Goal: Task Accomplishment & Management: Manage account settings

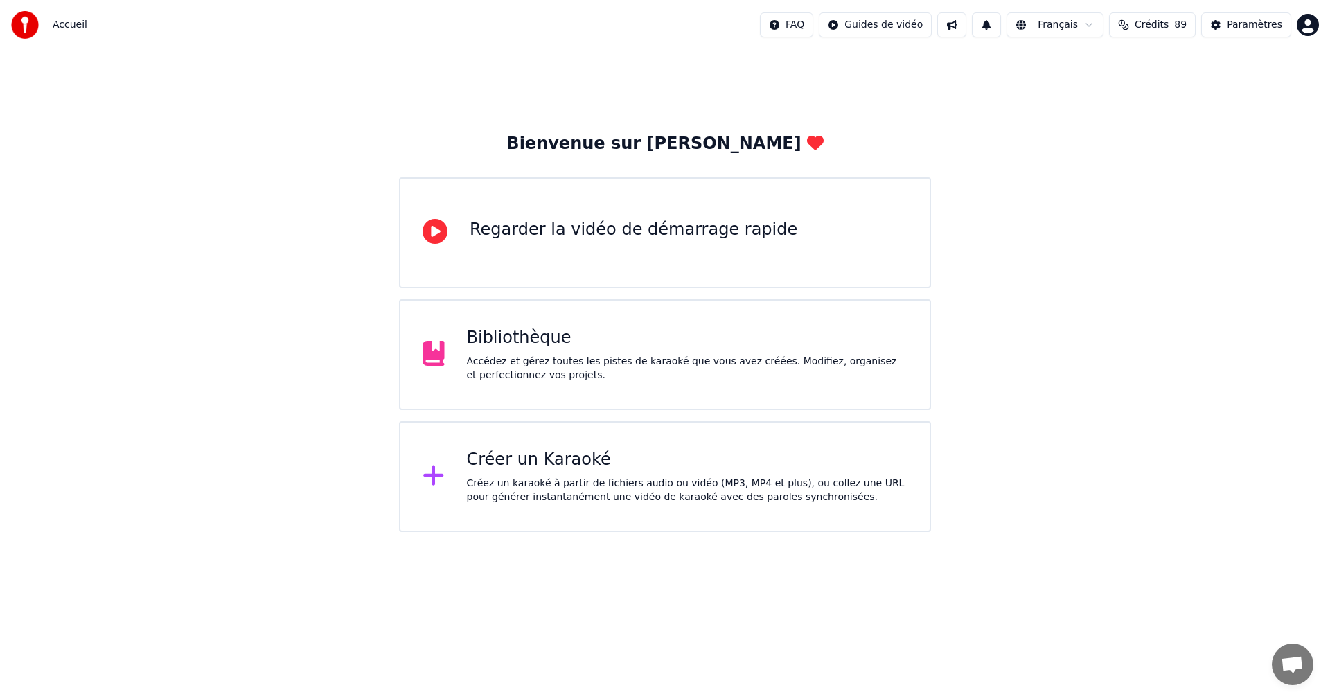
click at [658, 362] on div "Accédez et gérez toutes les pistes de karaoké que vous avez créées. Modifiez, o…" at bounding box center [687, 369] width 441 height 28
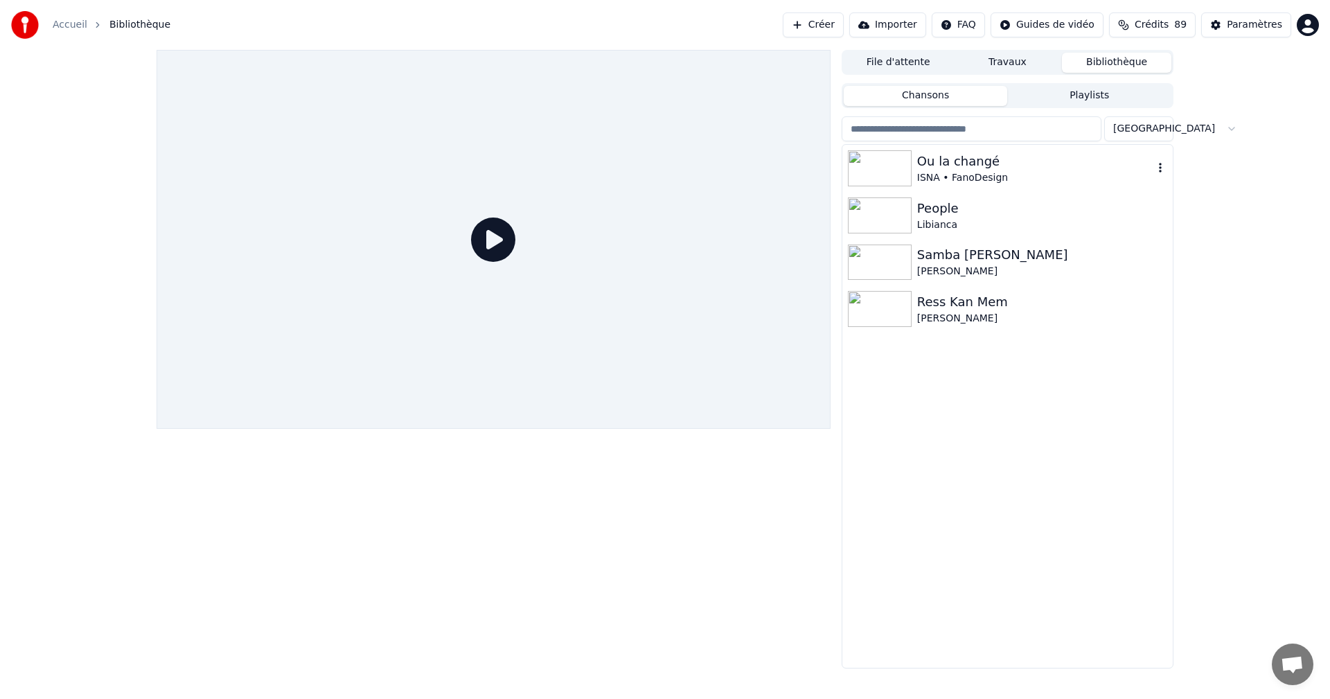
click at [942, 174] on div "ISNA • FanoDesign" at bounding box center [1035, 178] width 236 height 14
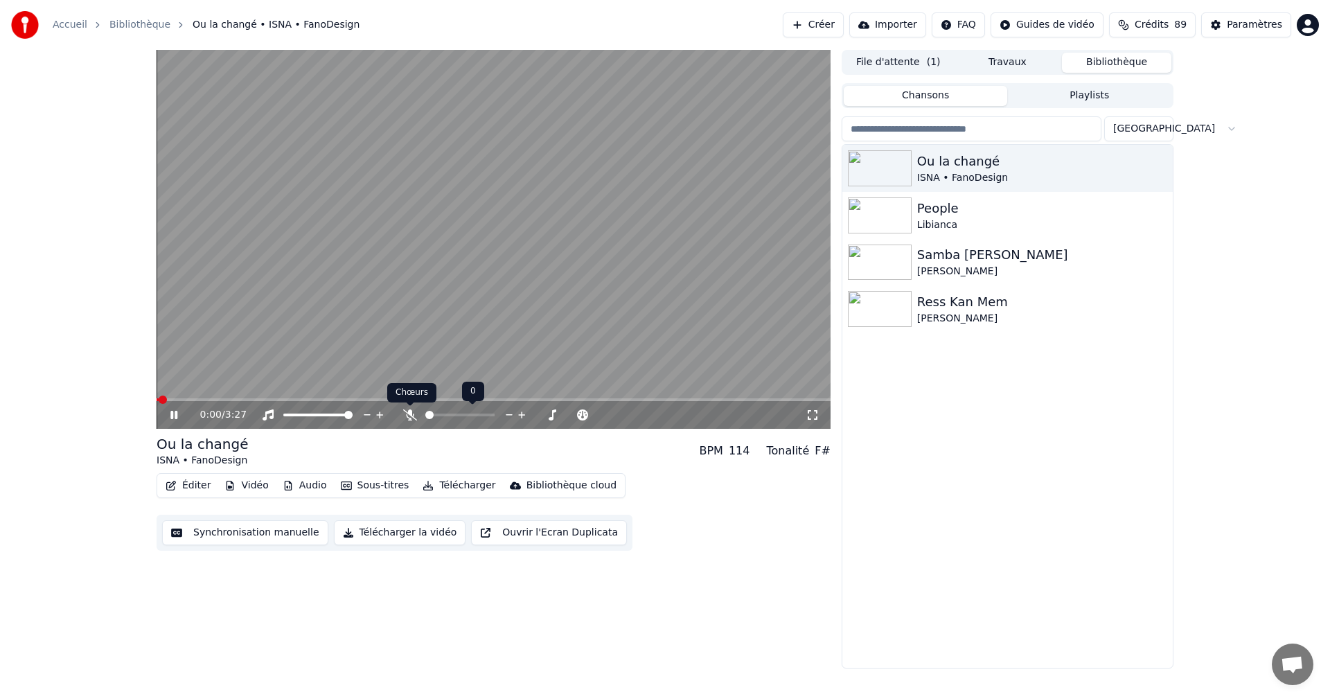
click at [414, 414] on icon at bounding box center [410, 414] width 14 height 11
click at [815, 411] on icon at bounding box center [813, 415] width 10 height 10
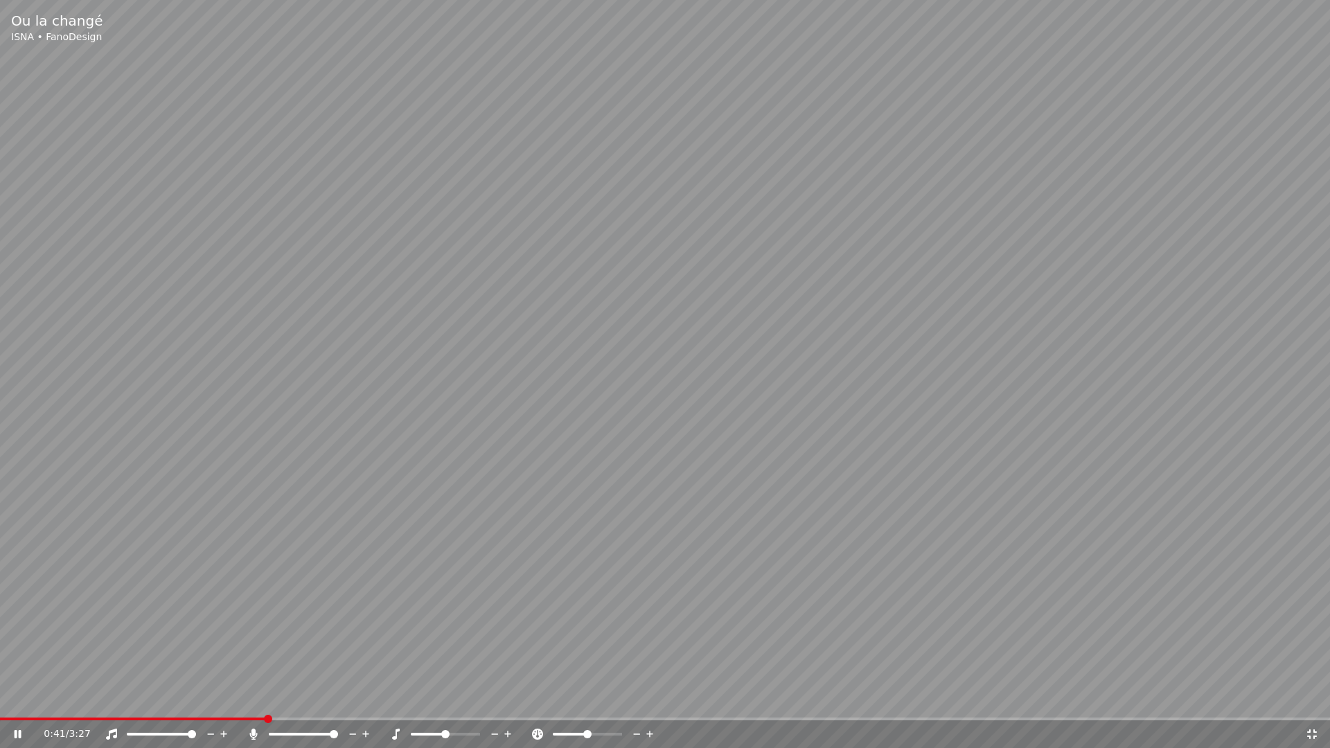
click at [1313, 698] on icon at bounding box center [1312, 734] width 14 height 11
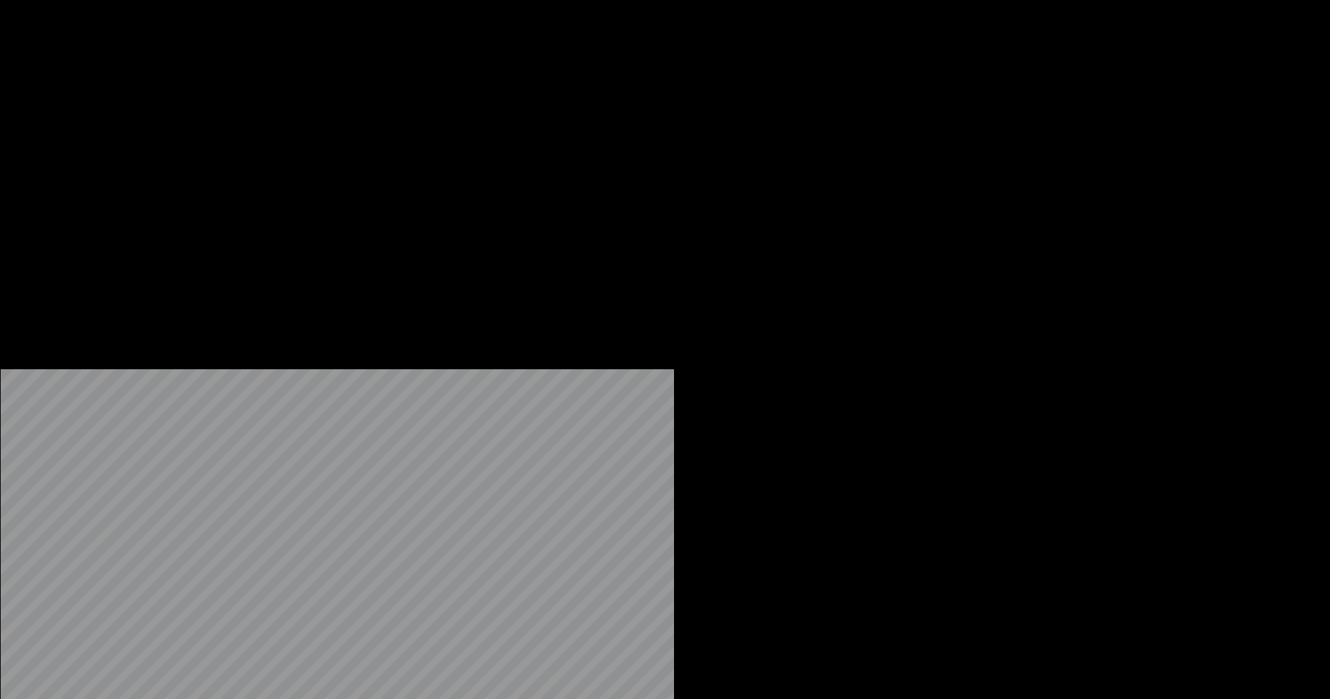
click at [253, 116] on button "Vidéo" at bounding box center [246, 106] width 55 height 19
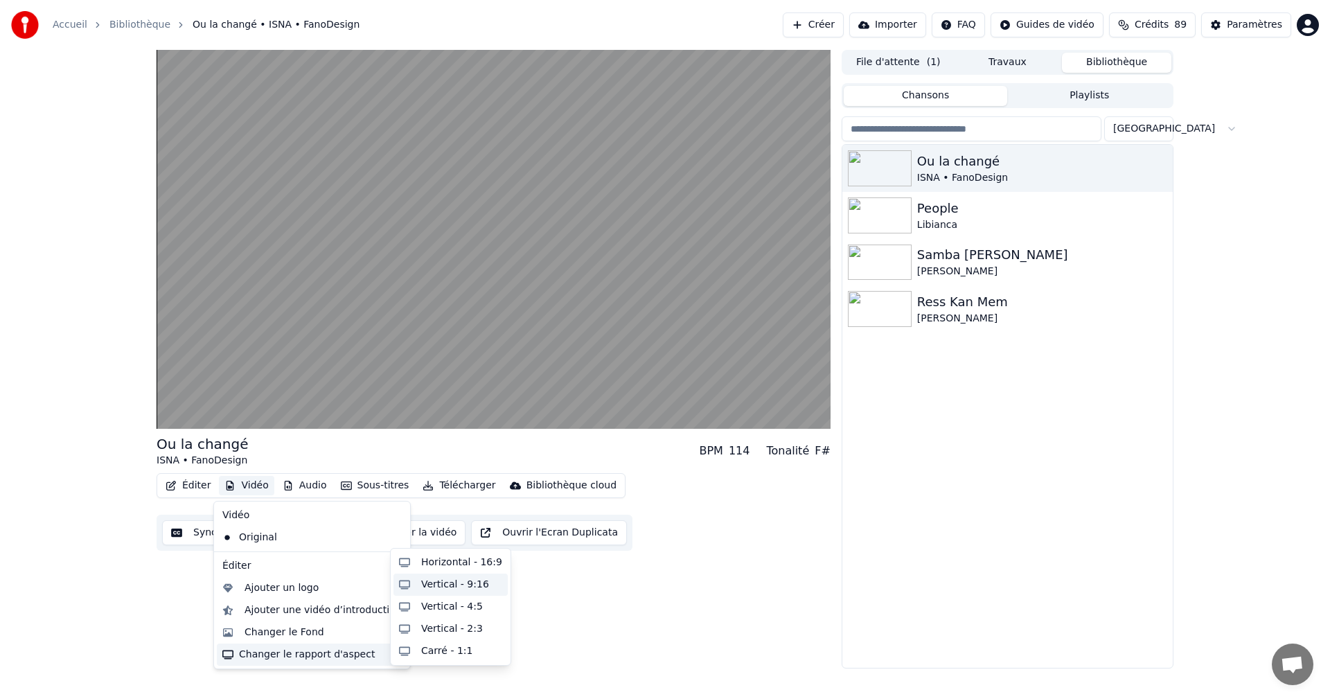
click at [459, 587] on div "Vertical - 9:16" at bounding box center [455, 585] width 68 height 14
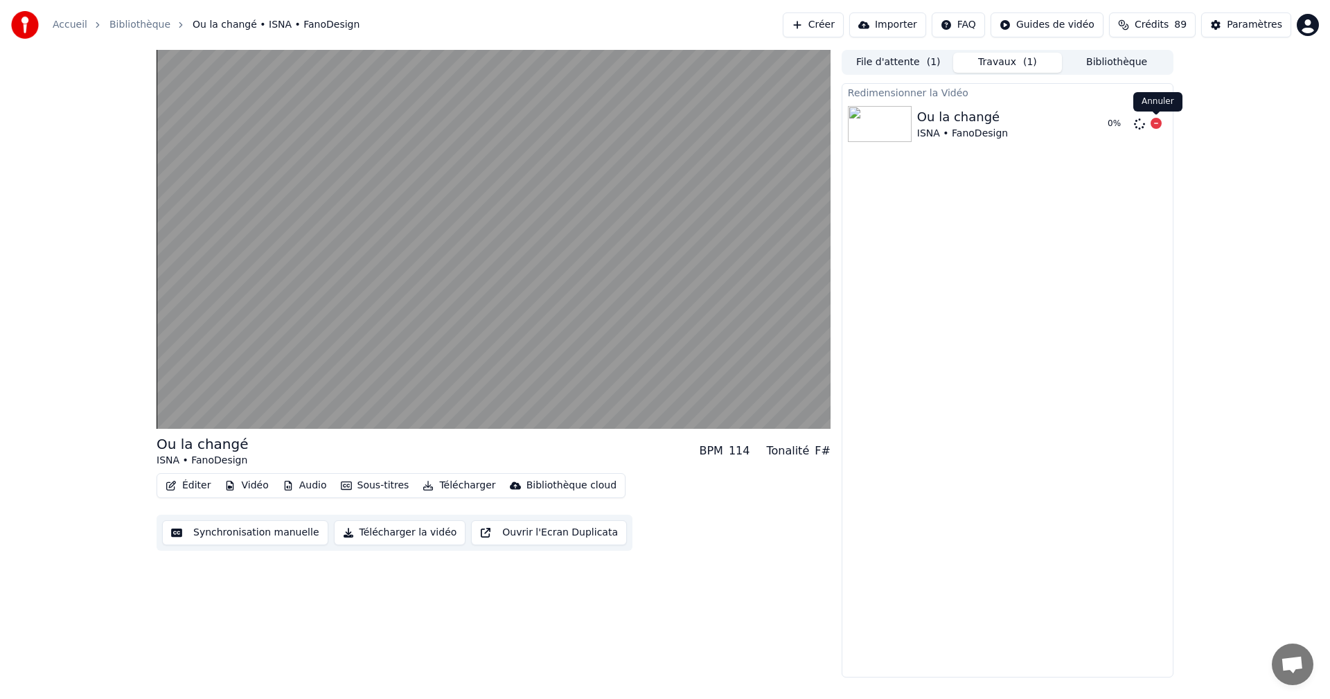
click at [1159, 125] on icon at bounding box center [1155, 123] width 11 height 11
click at [564, 535] on button "Ouvrir l'Ecran Duplicata" at bounding box center [549, 532] width 156 height 25
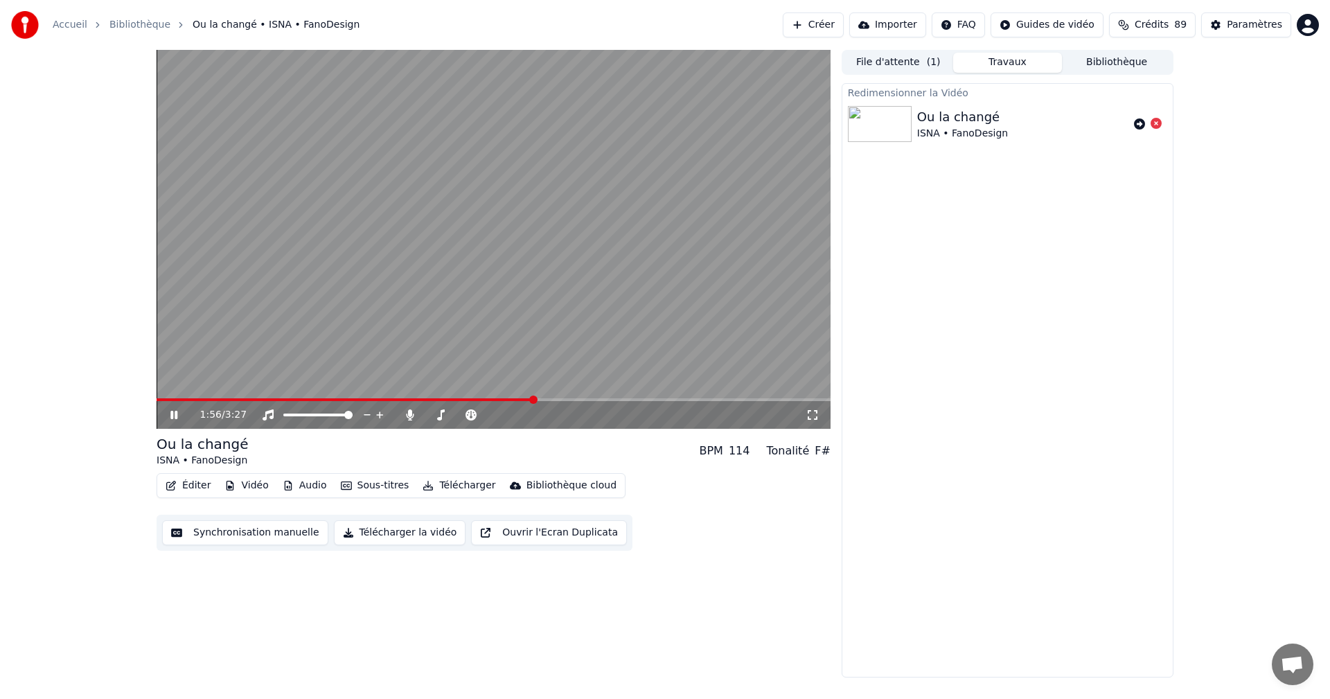
click at [813, 409] on icon at bounding box center [813, 414] width 14 height 11
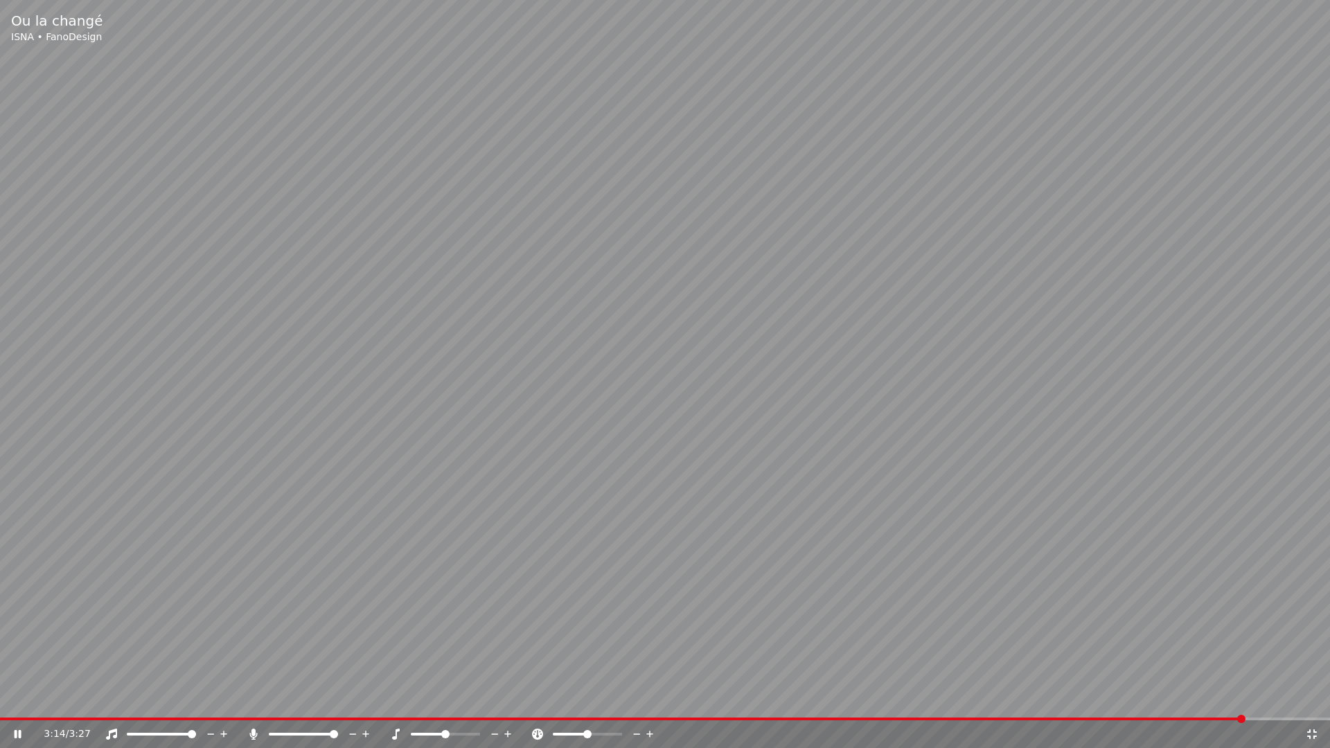
click at [1312, 698] on icon at bounding box center [1312, 734] width 14 height 11
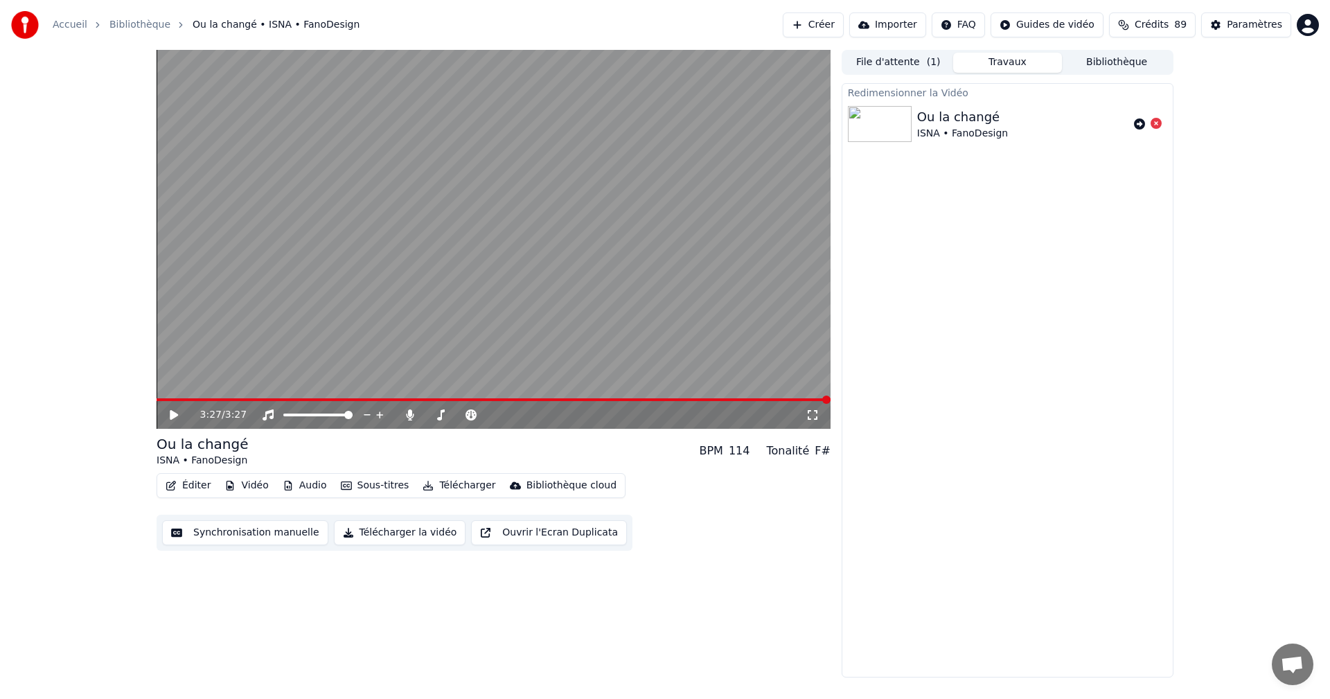
click at [170, 416] on icon at bounding box center [174, 415] width 8 height 10
click at [810, 412] on icon at bounding box center [813, 414] width 14 height 11
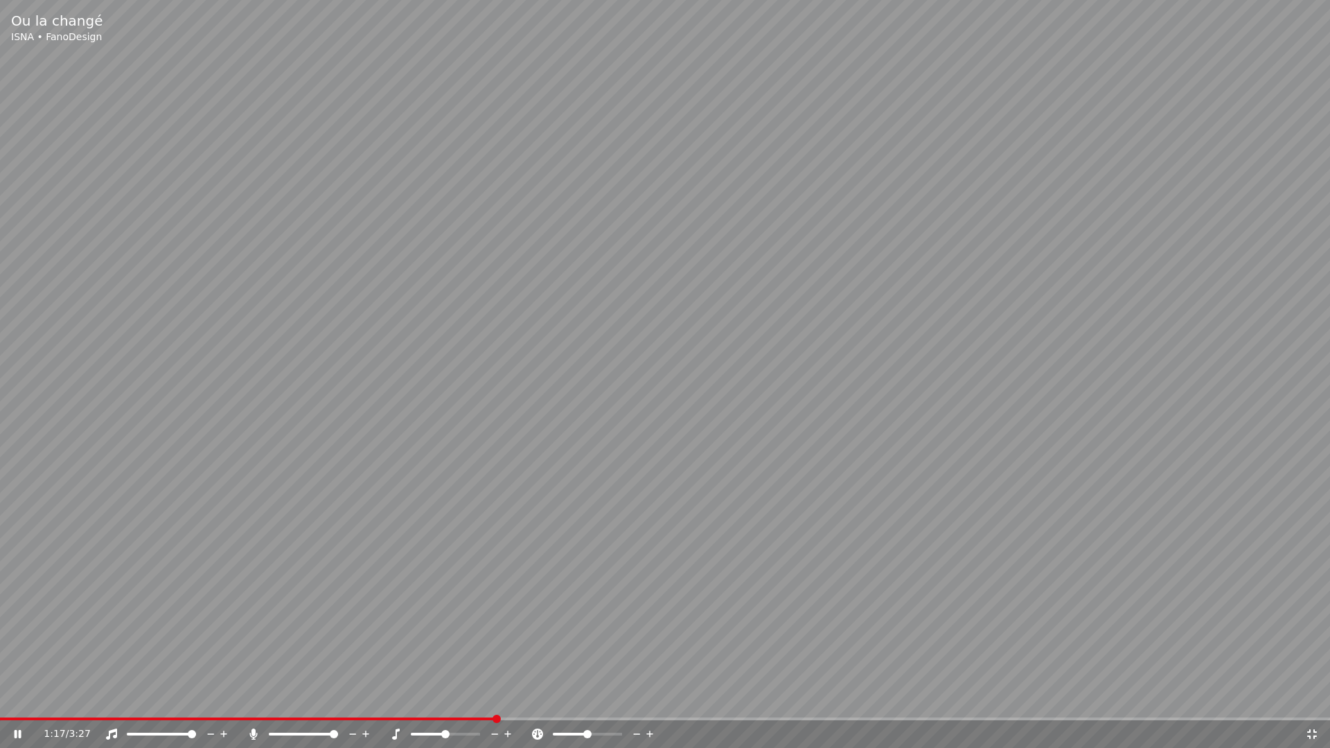
click at [1307, 698] on icon at bounding box center [1312, 734] width 14 height 11
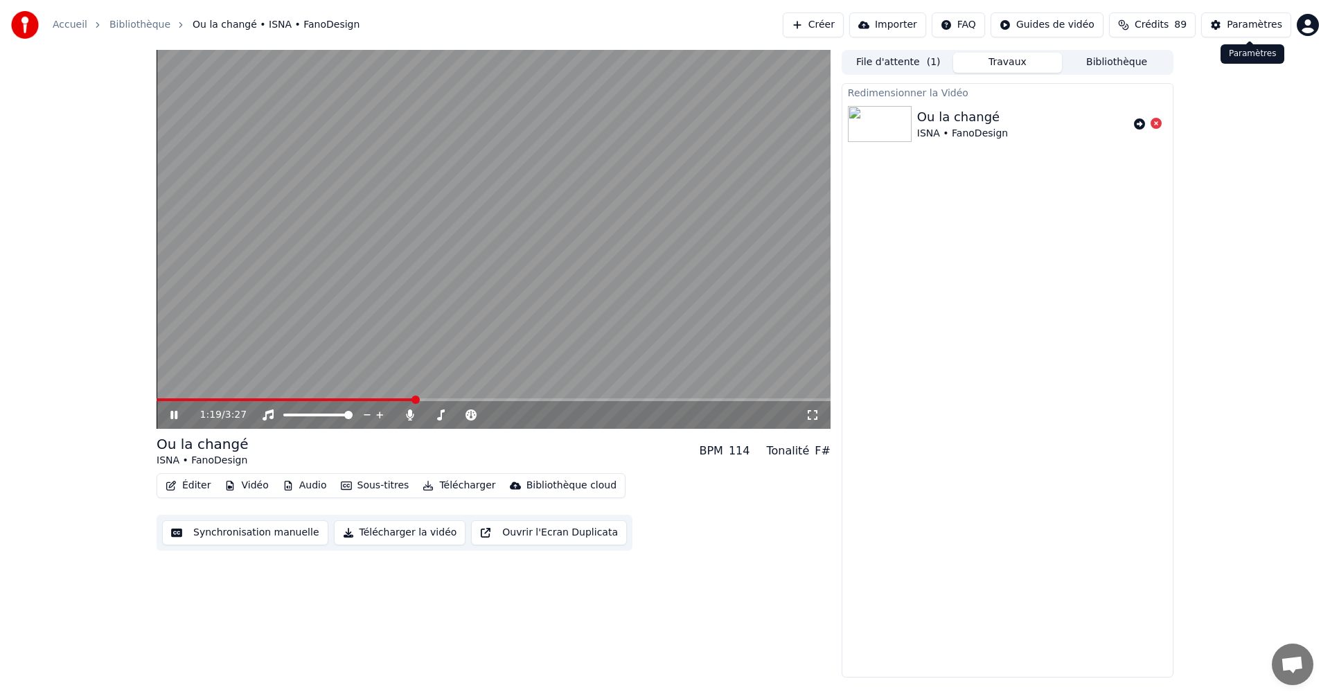
click at [1245, 27] on div "Paramètres" at bounding box center [1254, 25] width 55 height 14
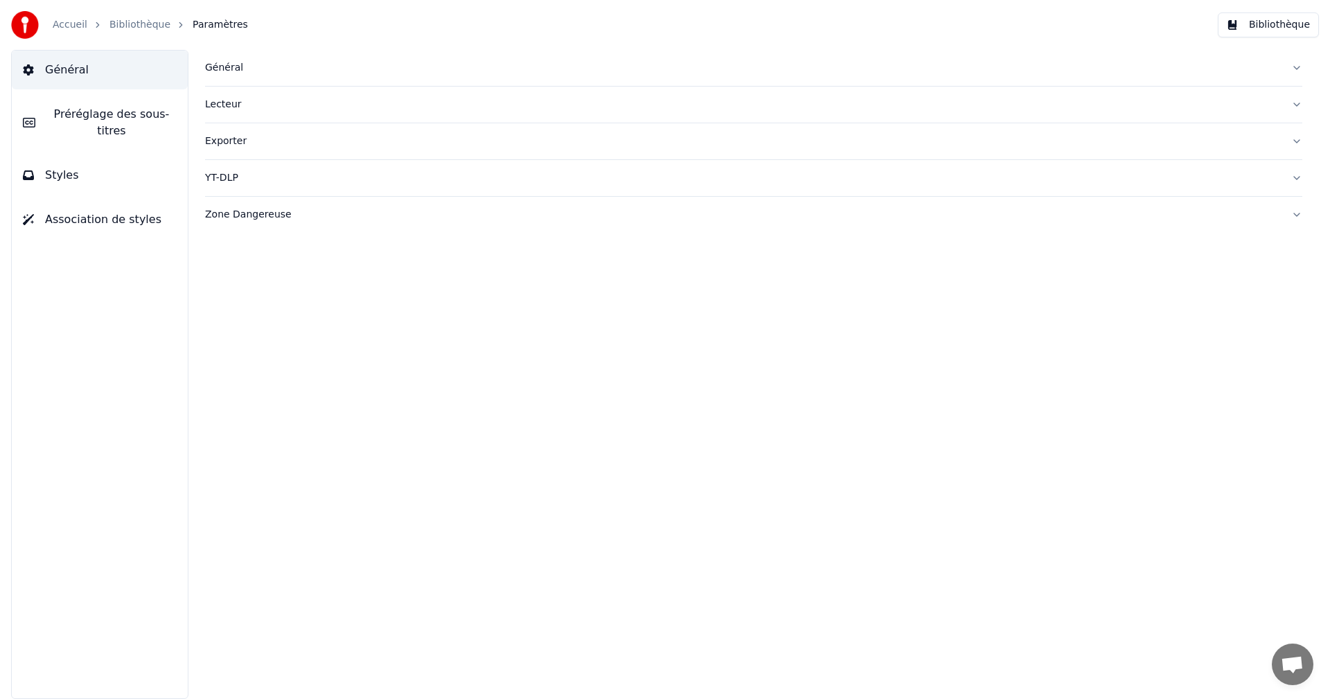
click at [100, 166] on button "Styles" at bounding box center [100, 175] width 176 height 39
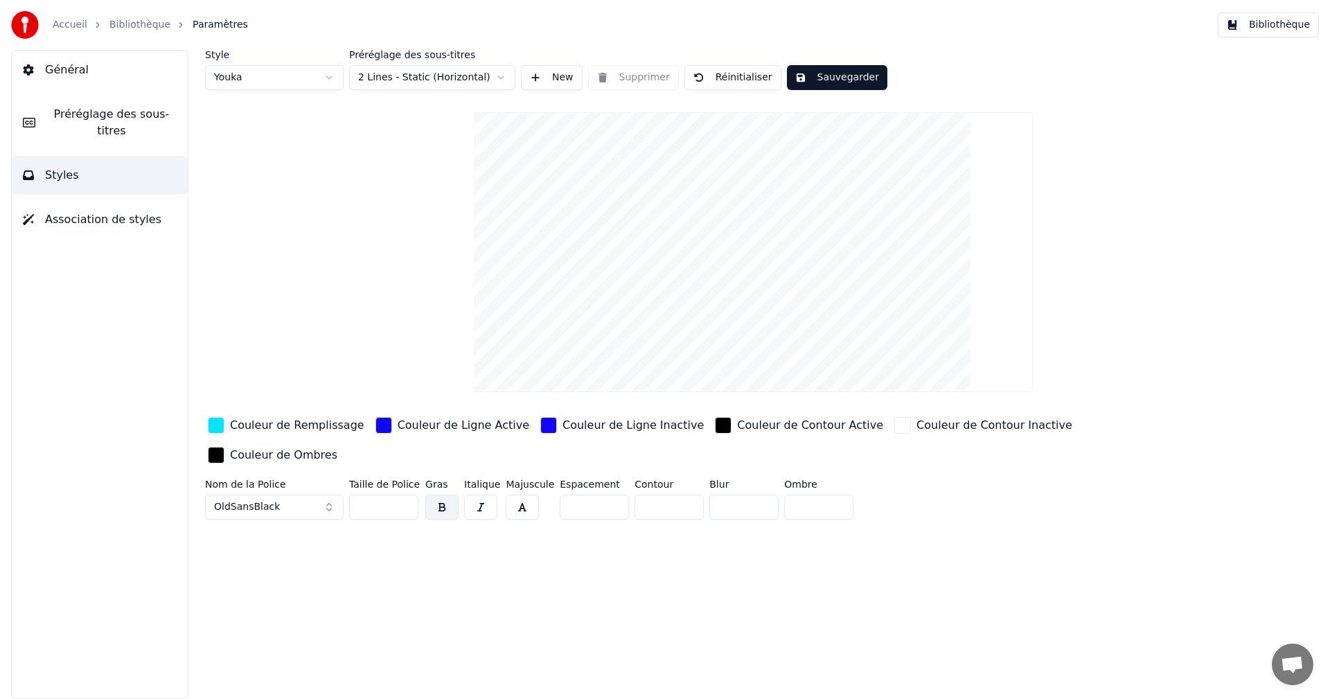
click at [77, 211] on span "Association de styles" at bounding box center [103, 219] width 116 height 17
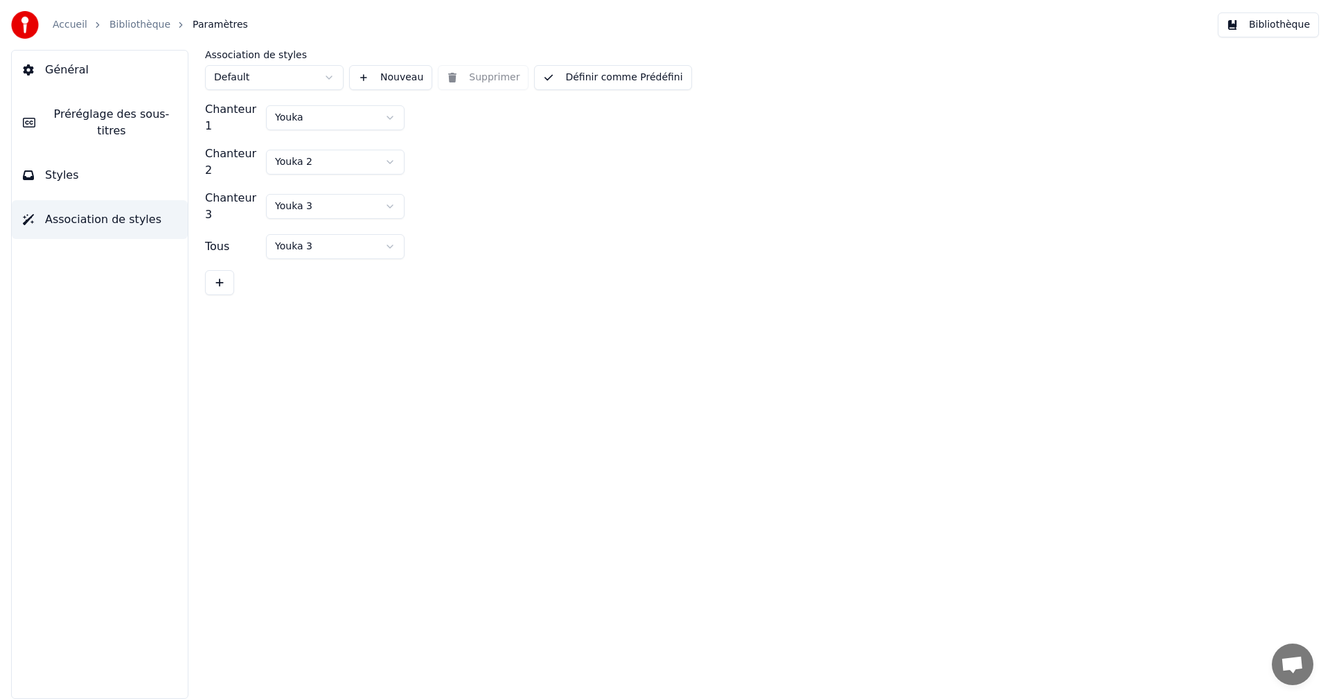
click at [71, 167] on span "Styles" at bounding box center [62, 175] width 34 height 17
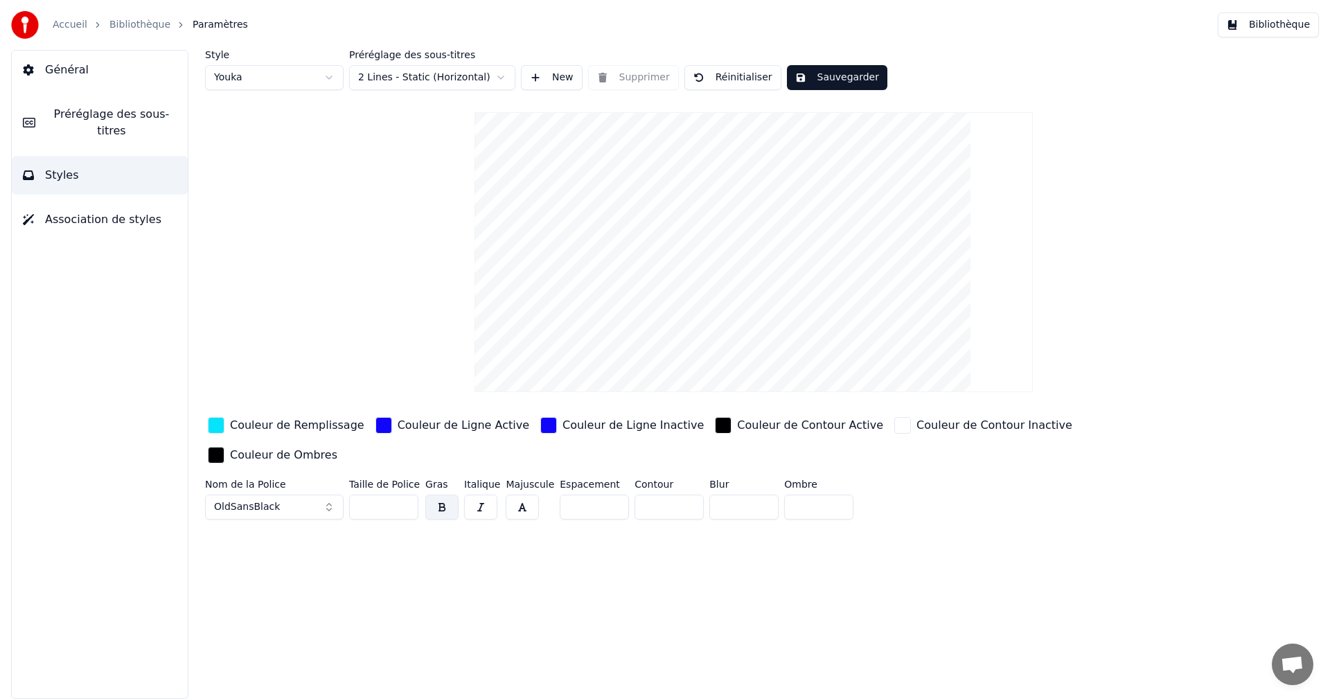
click at [125, 112] on span "Préréglage des sous-titres" at bounding box center [111, 122] width 130 height 33
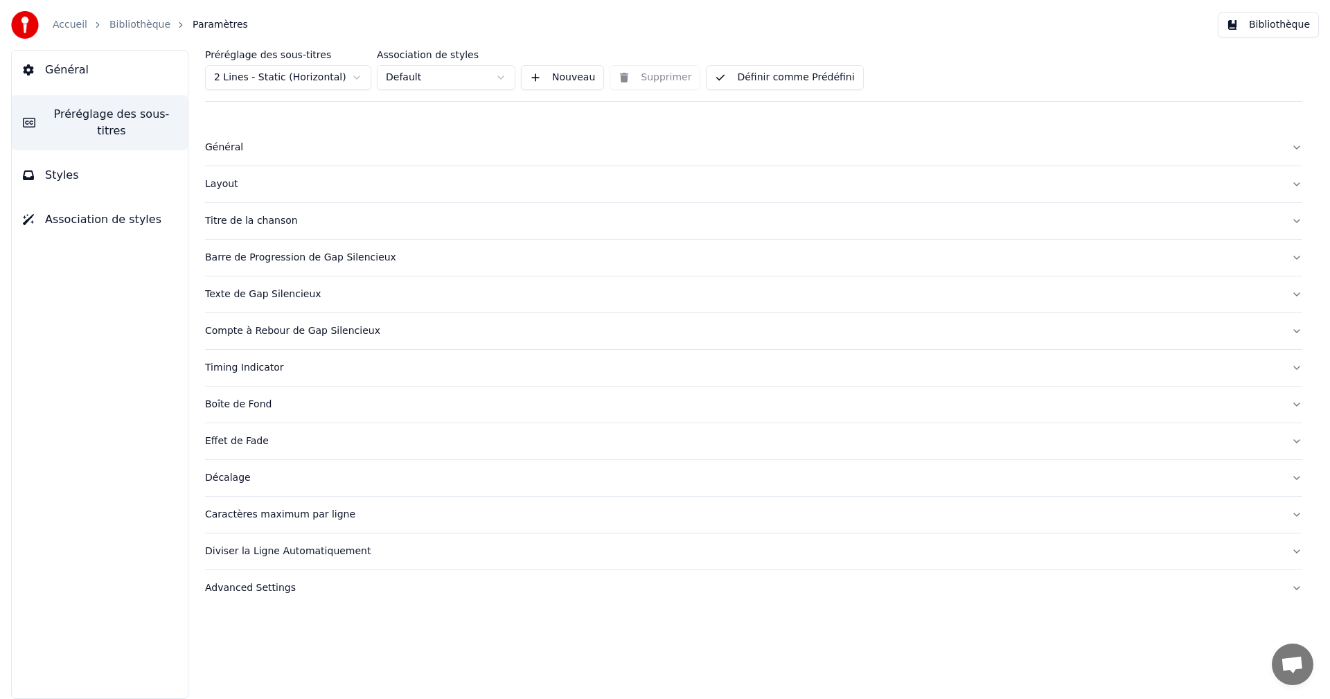
click at [259, 587] on div "Advanced Settings" at bounding box center [742, 588] width 1075 height 14
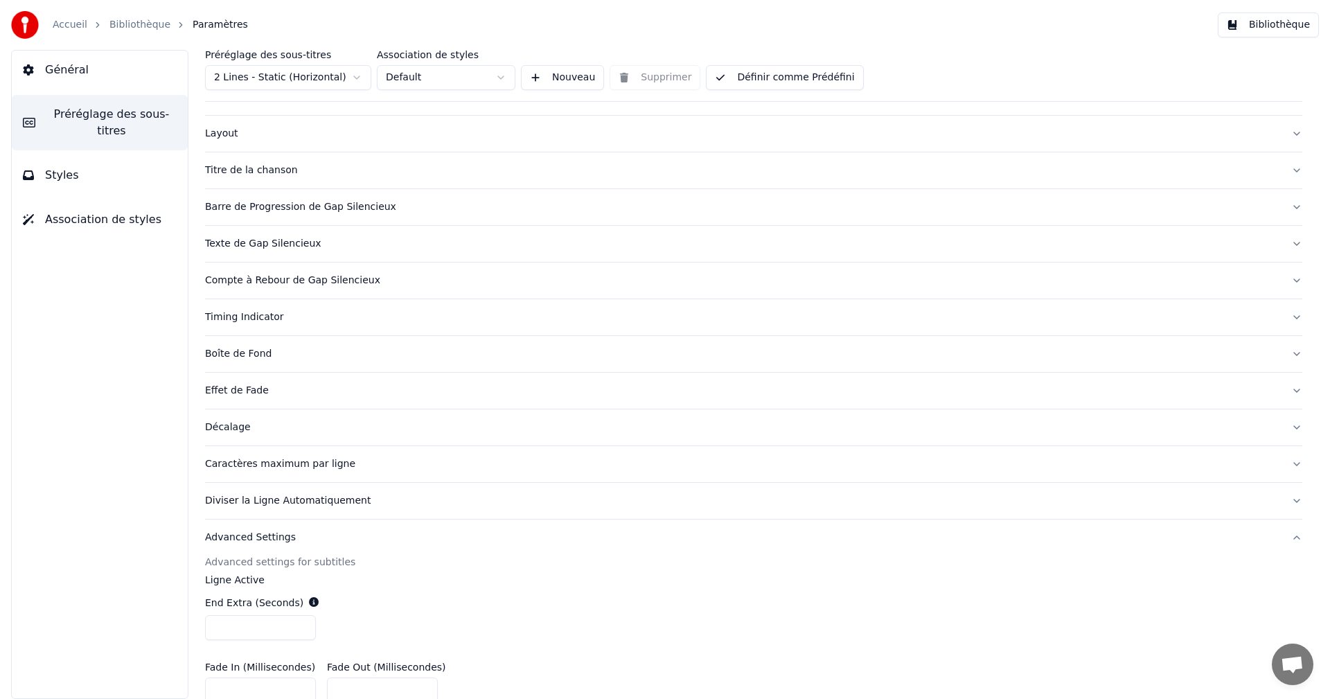
scroll to position [46, 0]
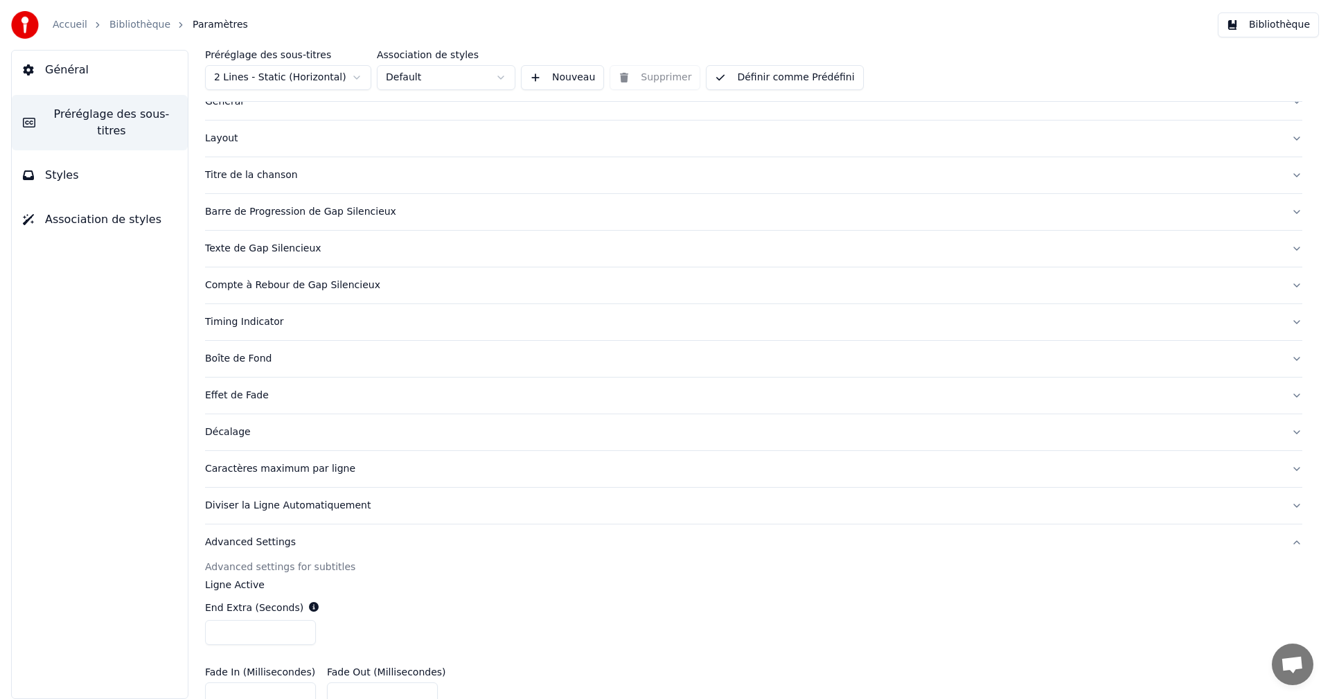
click at [256, 542] on div "Advanced Settings" at bounding box center [742, 542] width 1075 height 14
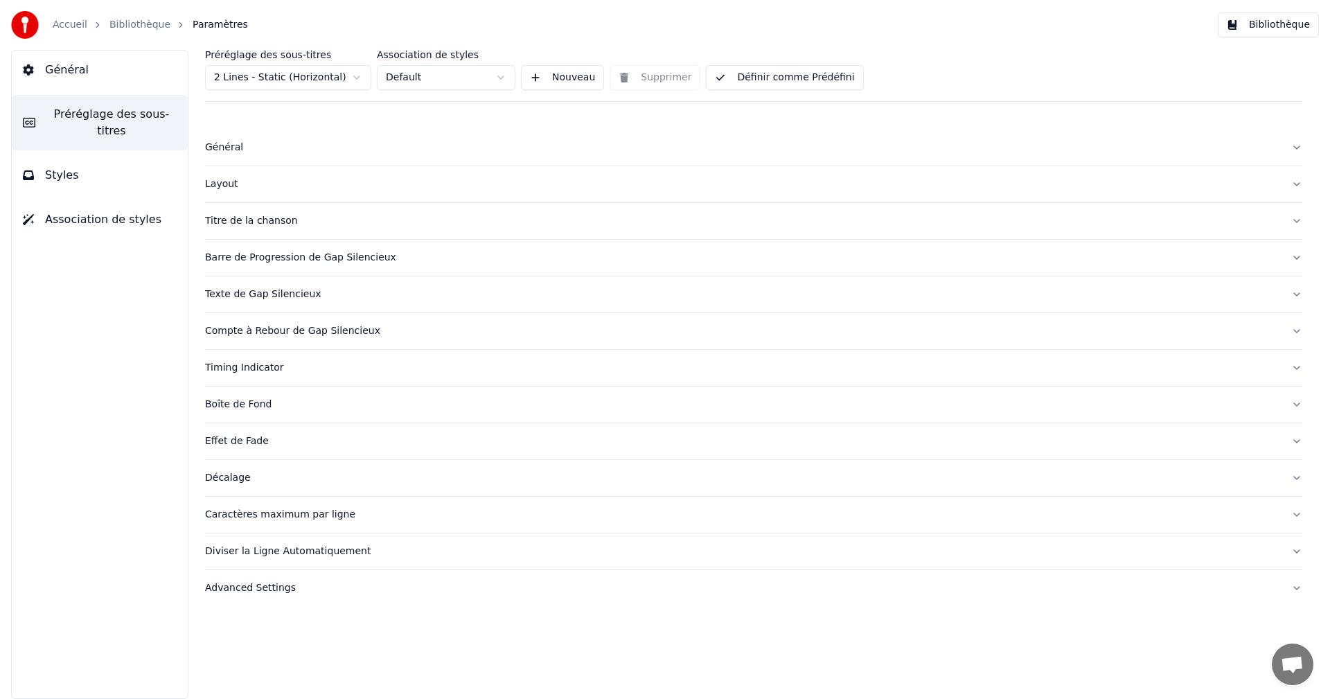
click at [261, 515] on div "Caractères maximum par ligne" at bounding box center [742, 515] width 1075 height 14
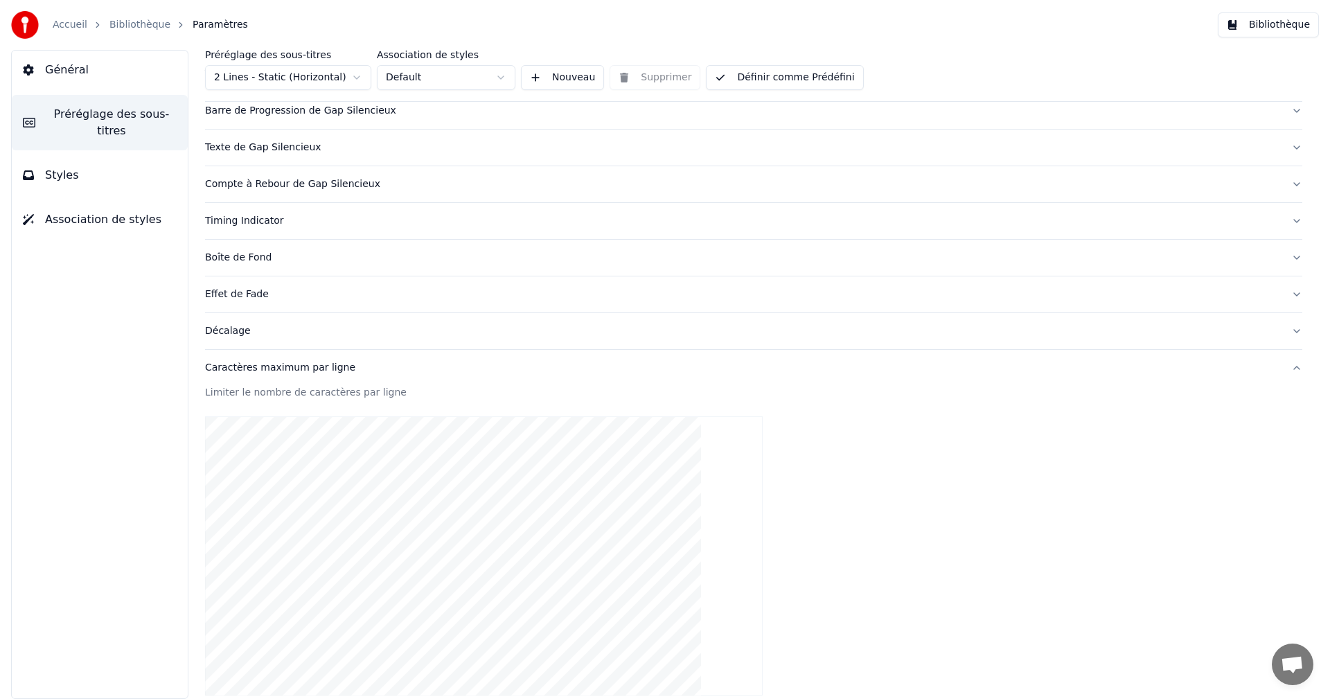
scroll to position [106, 0]
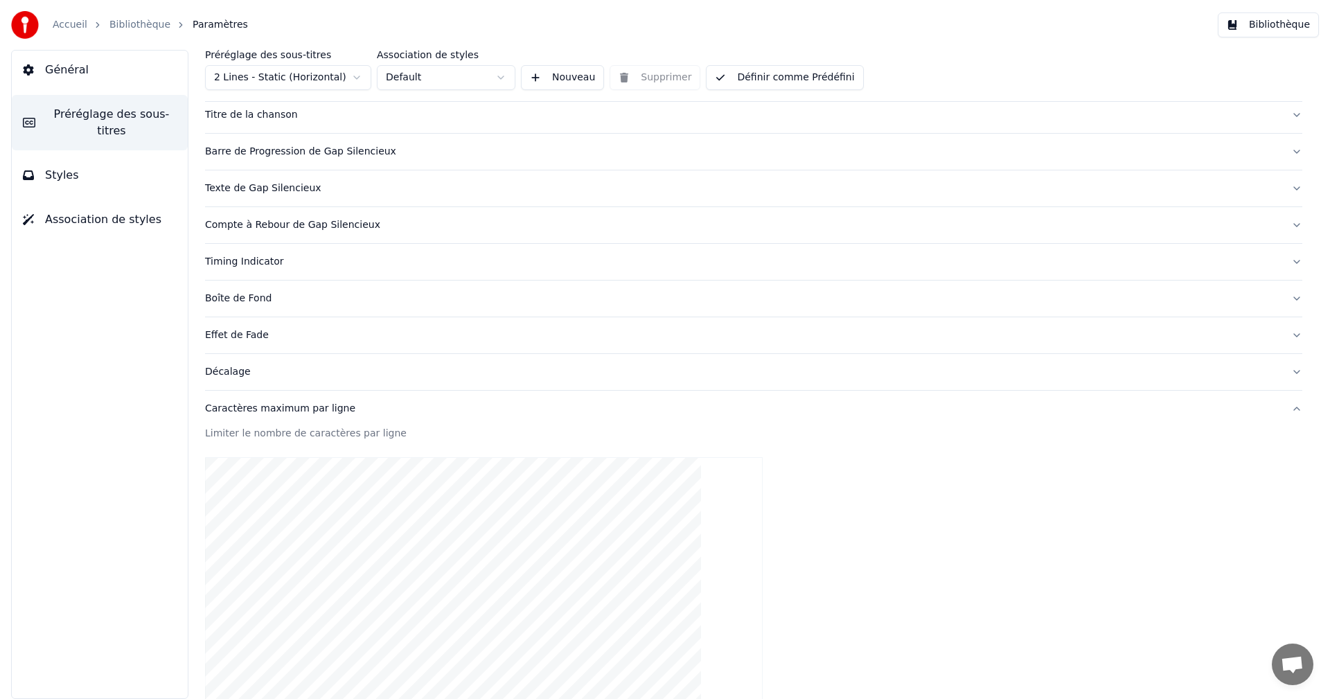
click at [254, 411] on div "Caractères maximum par ligne" at bounding box center [742, 409] width 1075 height 14
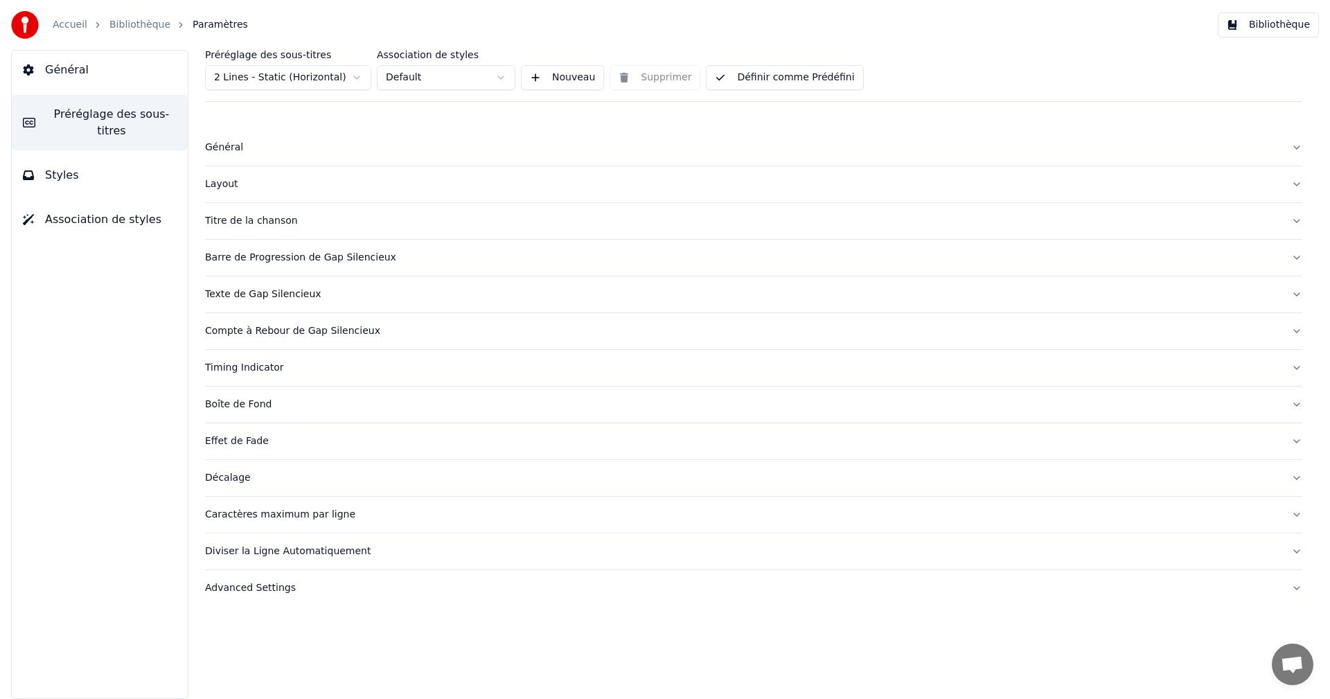
click at [235, 477] on div "Décalage" at bounding box center [742, 478] width 1075 height 14
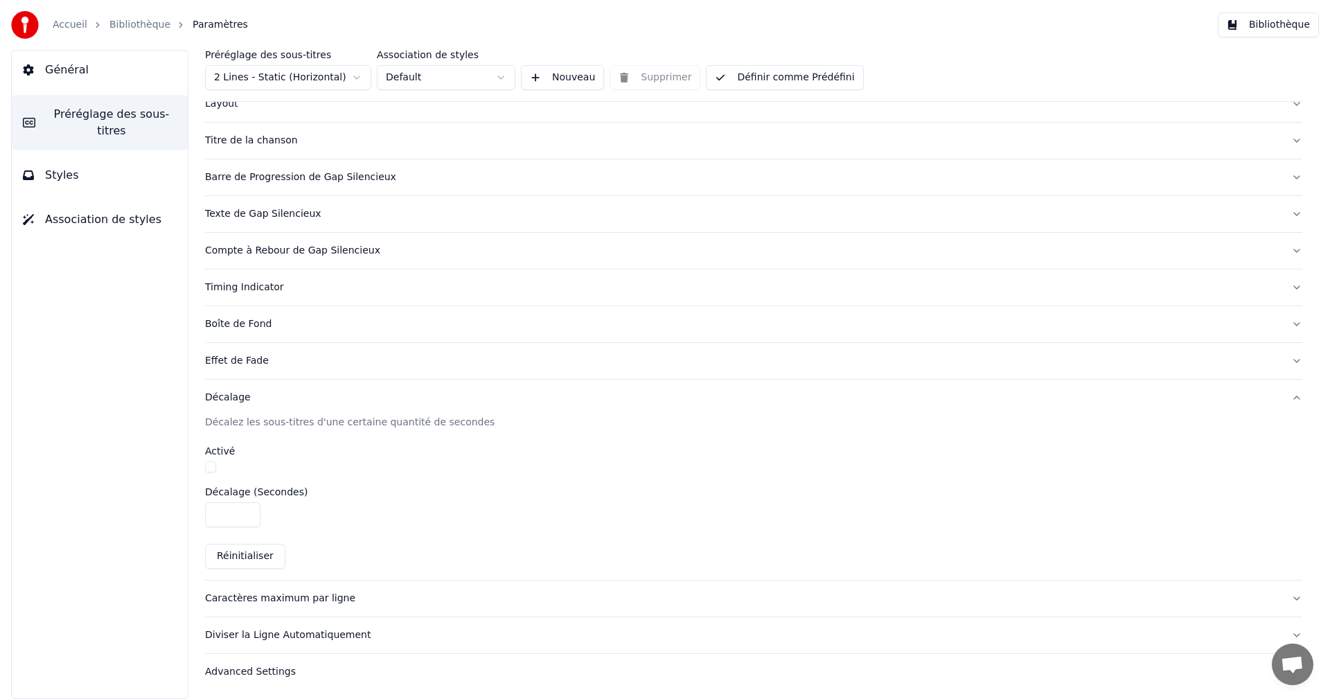
scroll to position [82, 0]
click at [231, 400] on div "Décalage" at bounding box center [742, 396] width 1075 height 14
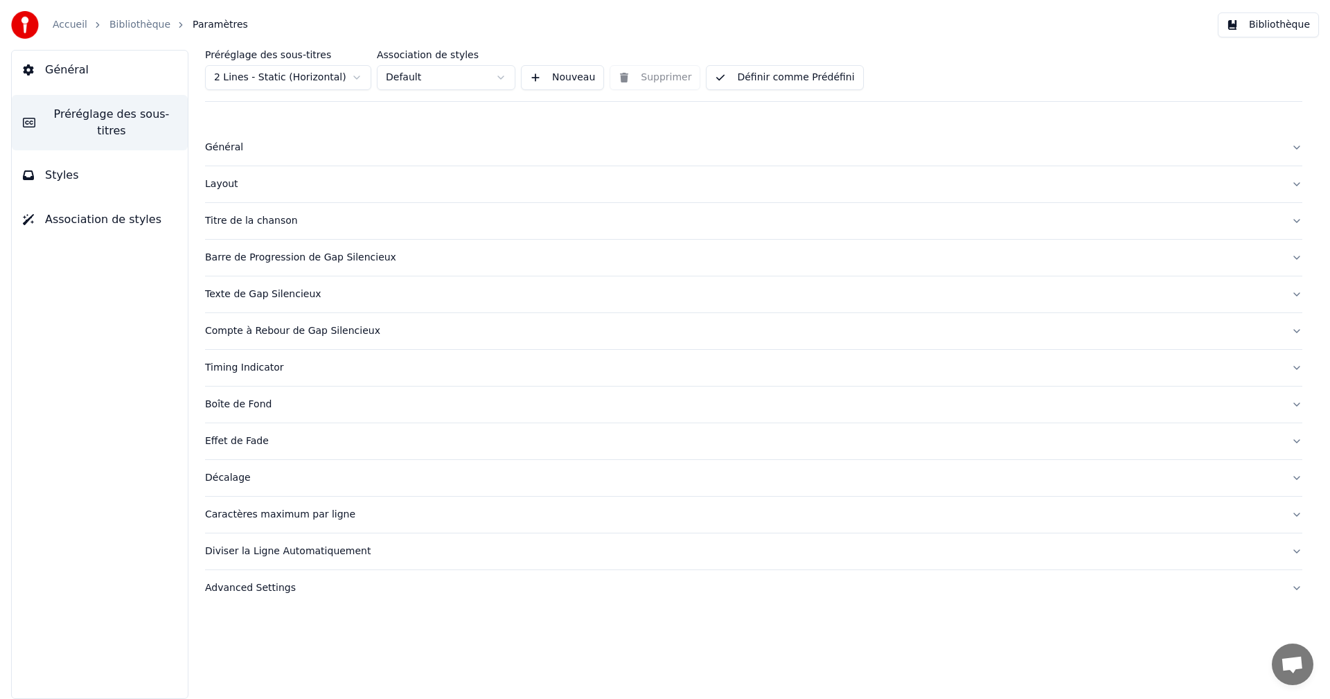
click at [234, 438] on div "Effet de Fade" at bounding box center [742, 441] width 1075 height 14
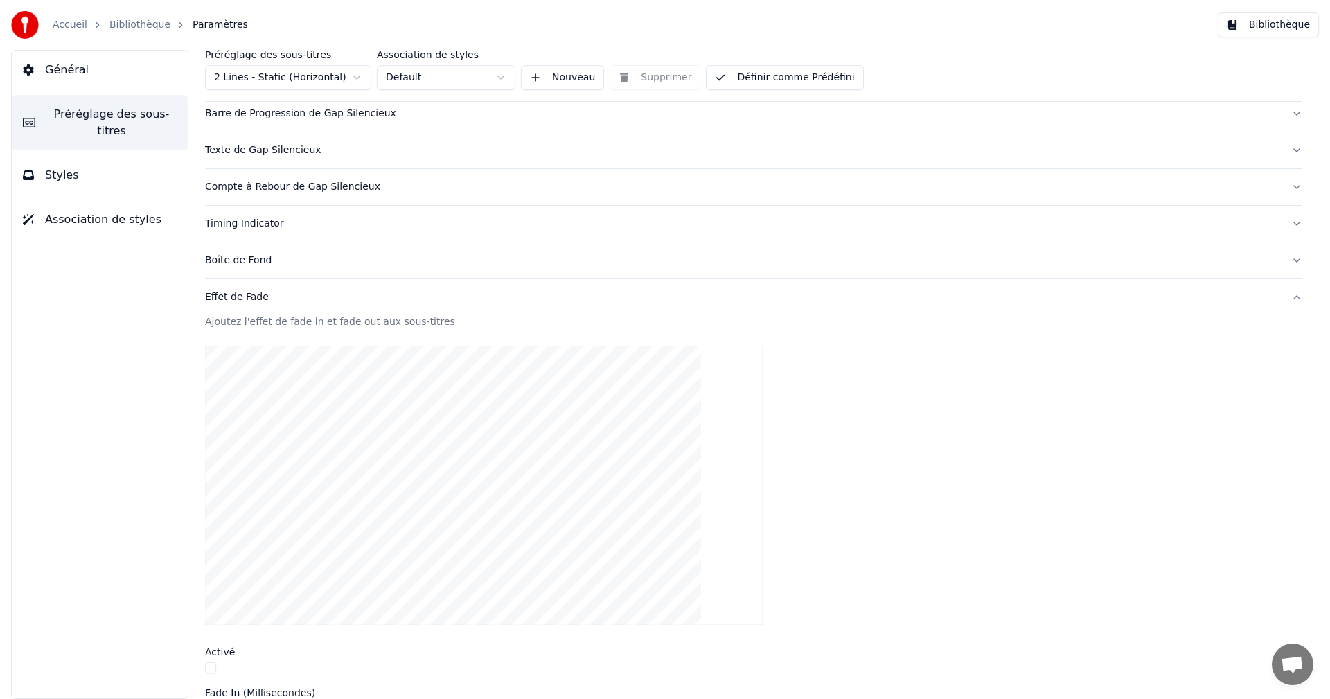
scroll to position [139, 0]
click at [251, 307] on div "Effet de Fade" at bounding box center [742, 303] width 1075 height 14
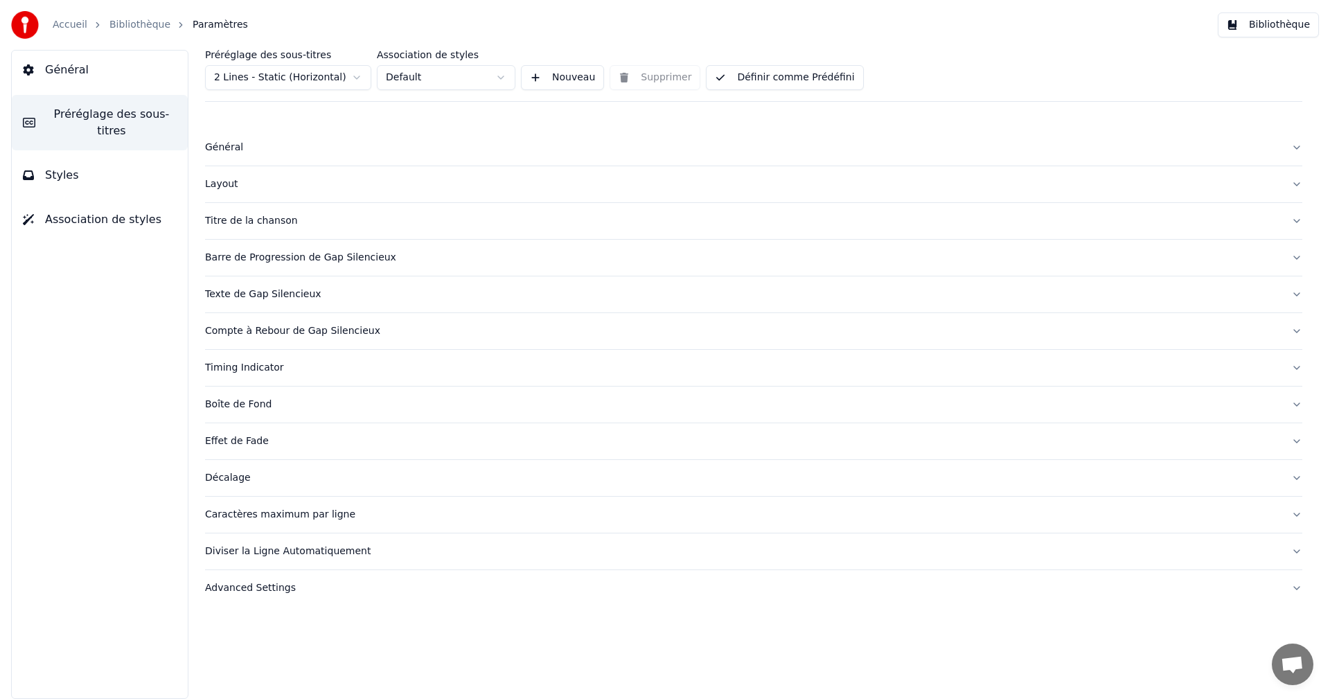
click at [240, 407] on div "Boîte de Fond" at bounding box center [742, 405] width 1075 height 14
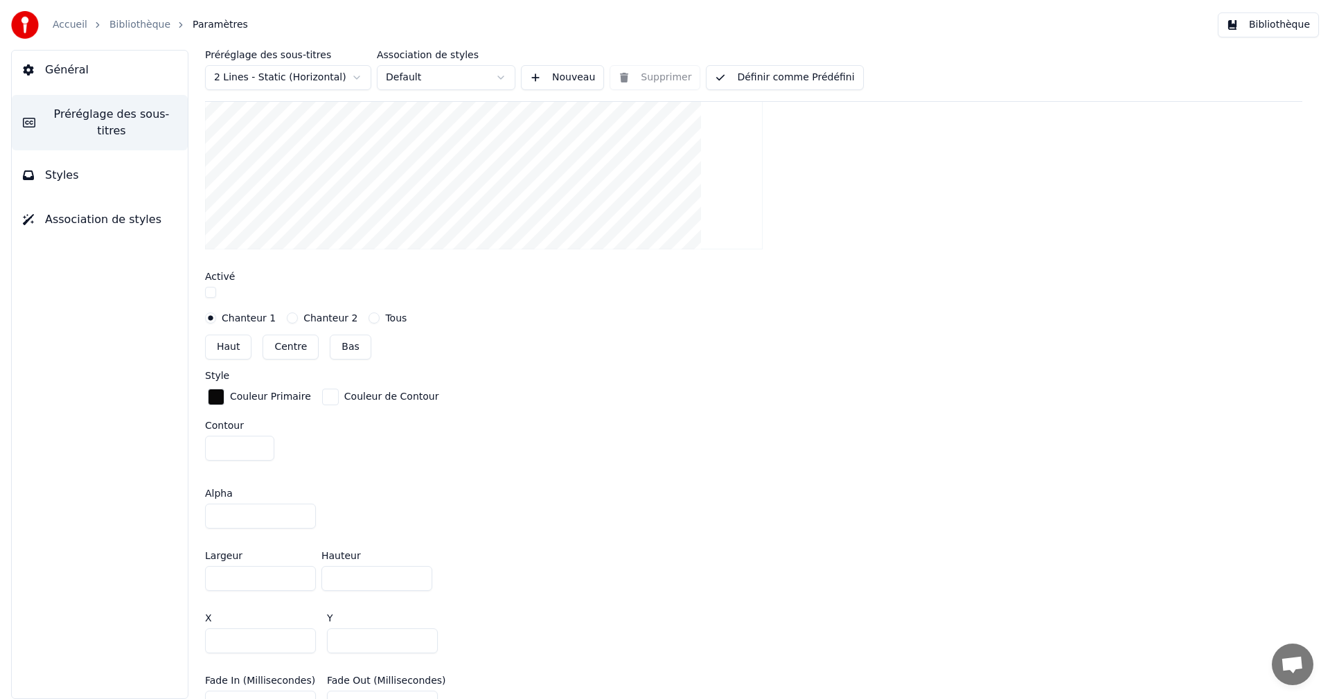
scroll to position [485, 0]
click at [211, 292] on button "button" at bounding box center [210, 290] width 11 height 11
click at [209, 291] on button "button" at bounding box center [210, 290] width 11 height 11
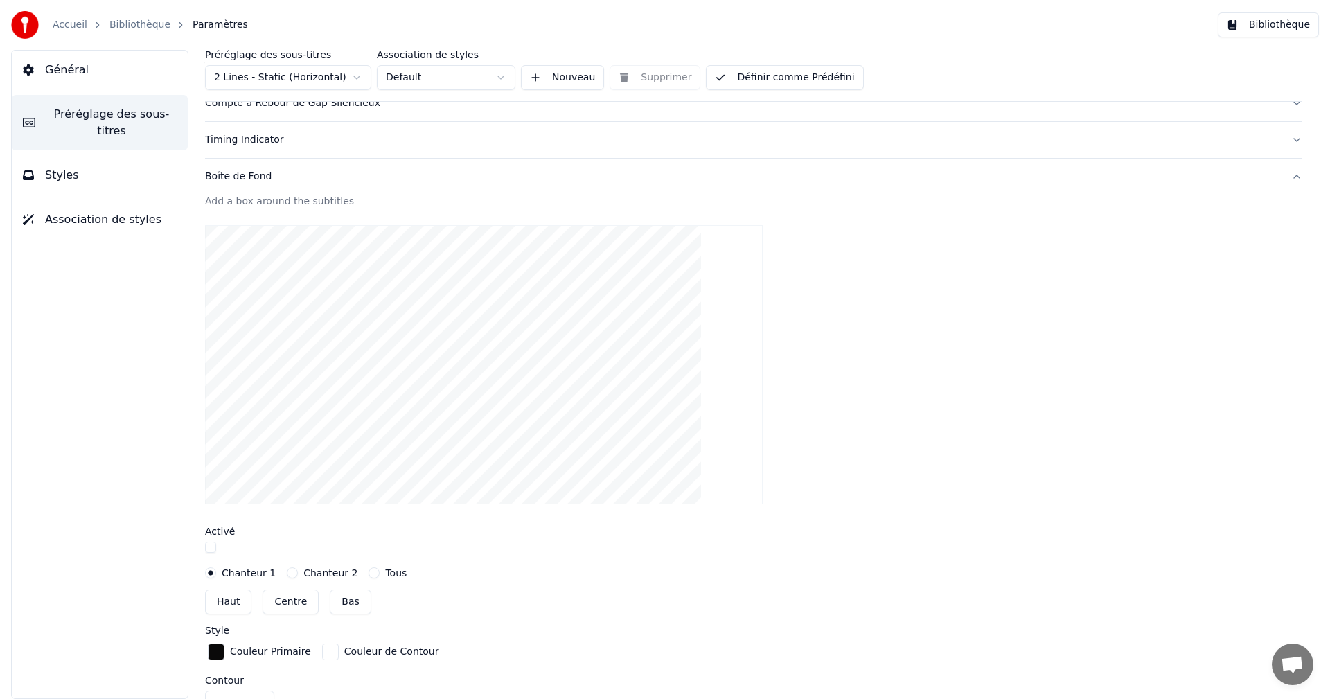
scroll to position [208, 0]
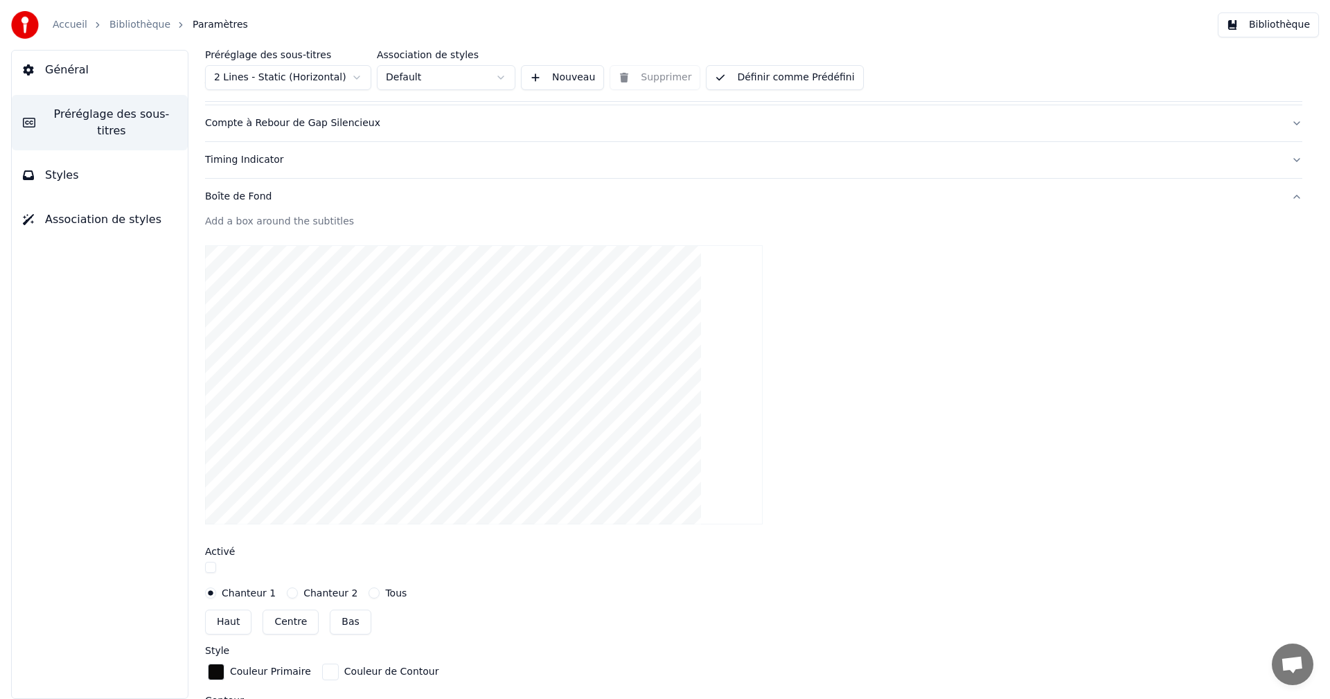
click at [229, 198] on div "Boîte de Fond" at bounding box center [742, 197] width 1075 height 14
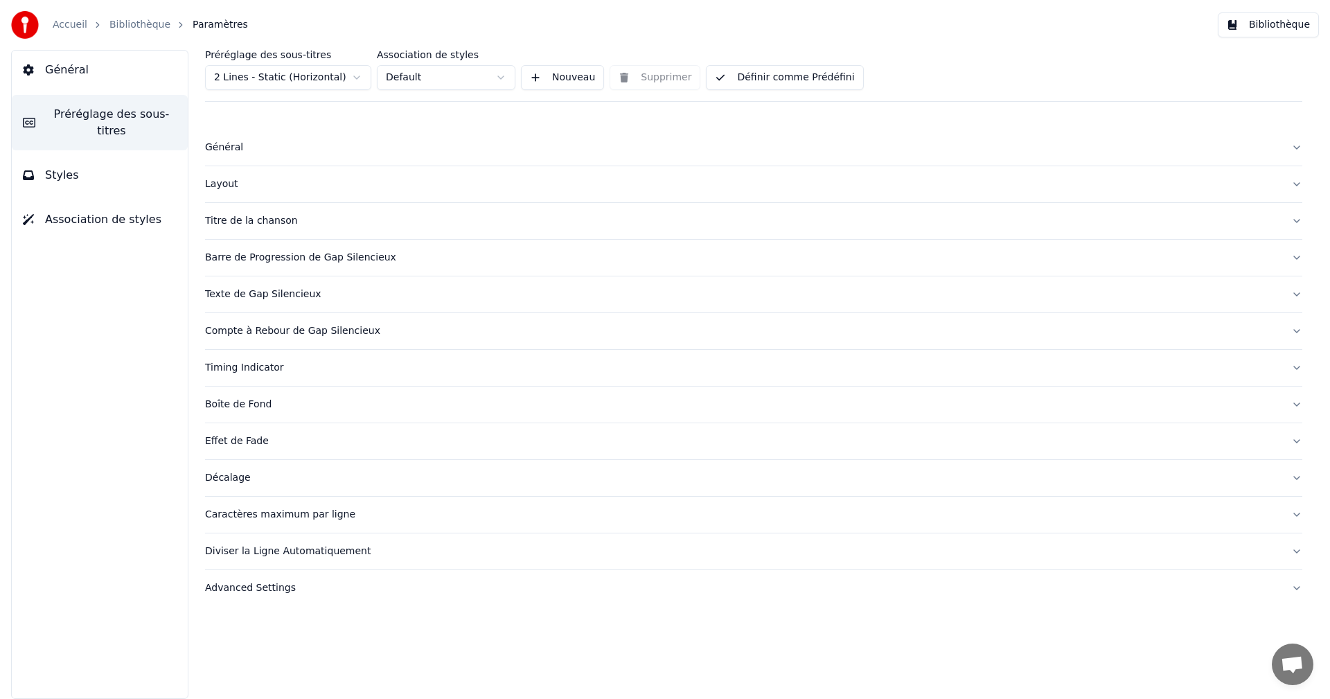
click at [223, 183] on div "Layout" at bounding box center [742, 184] width 1075 height 14
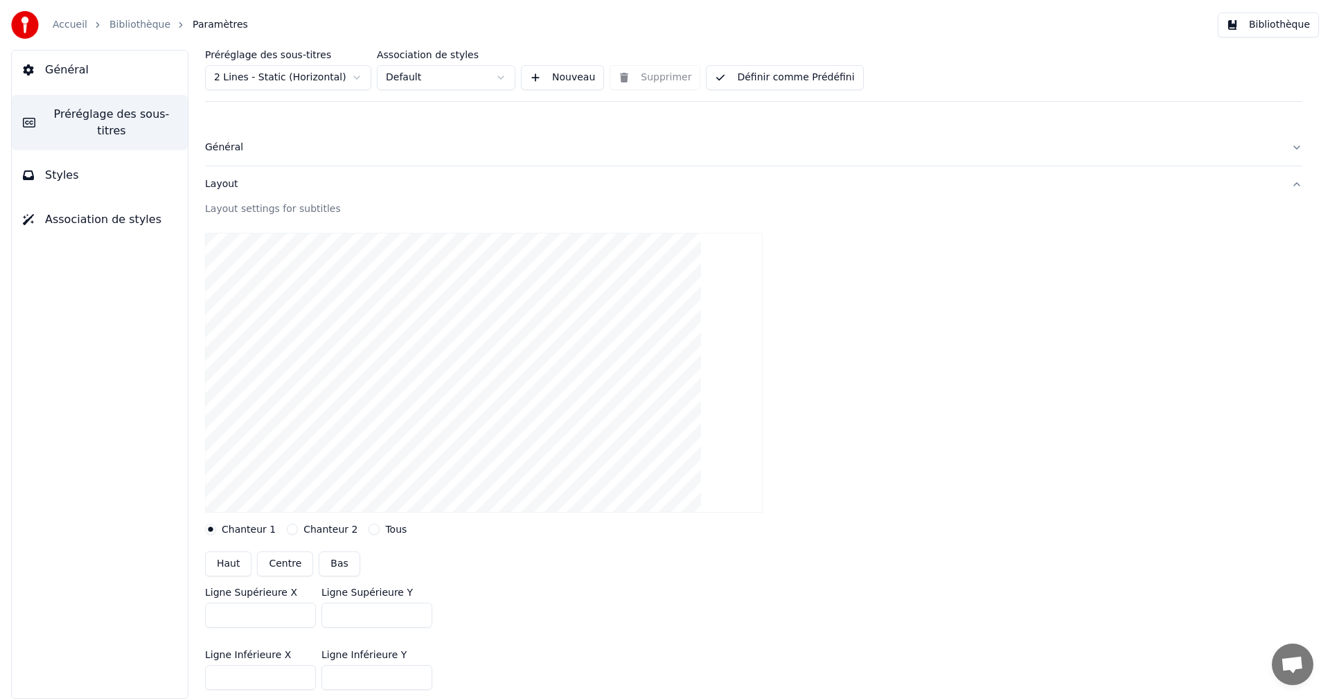
click at [220, 185] on div "Layout" at bounding box center [742, 184] width 1075 height 14
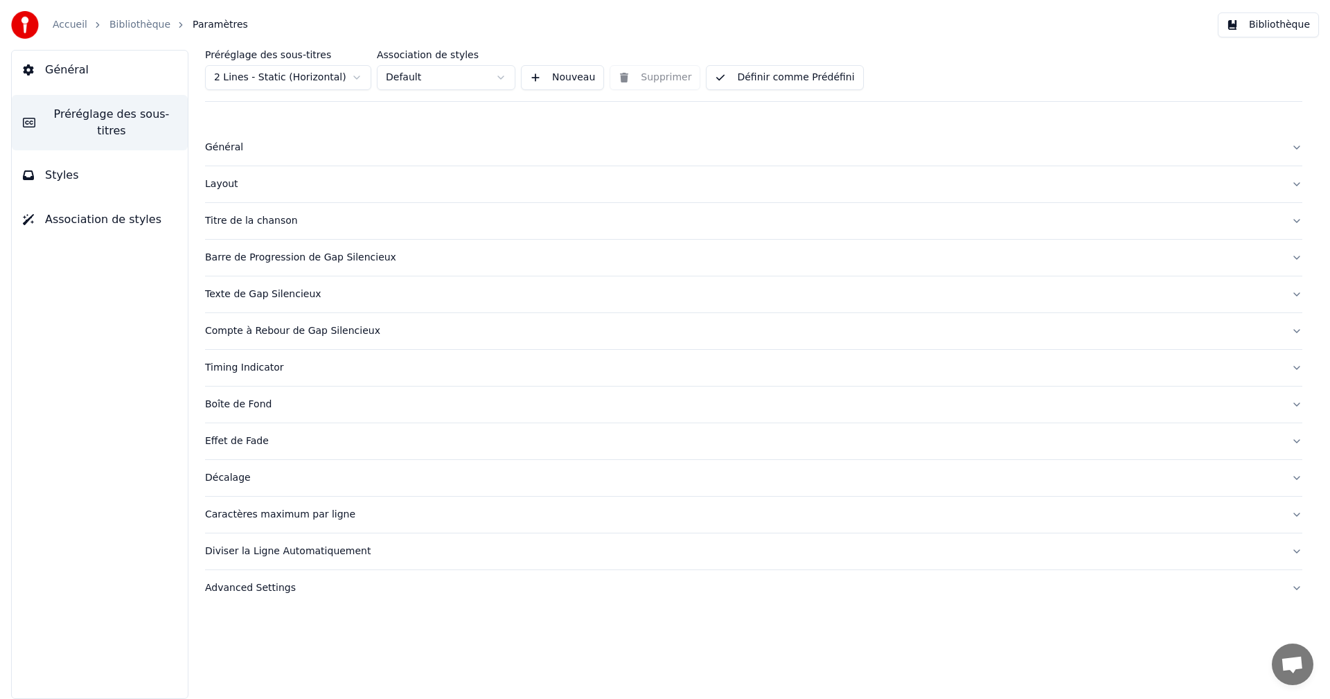
click at [220, 144] on div "Général" at bounding box center [742, 148] width 1075 height 14
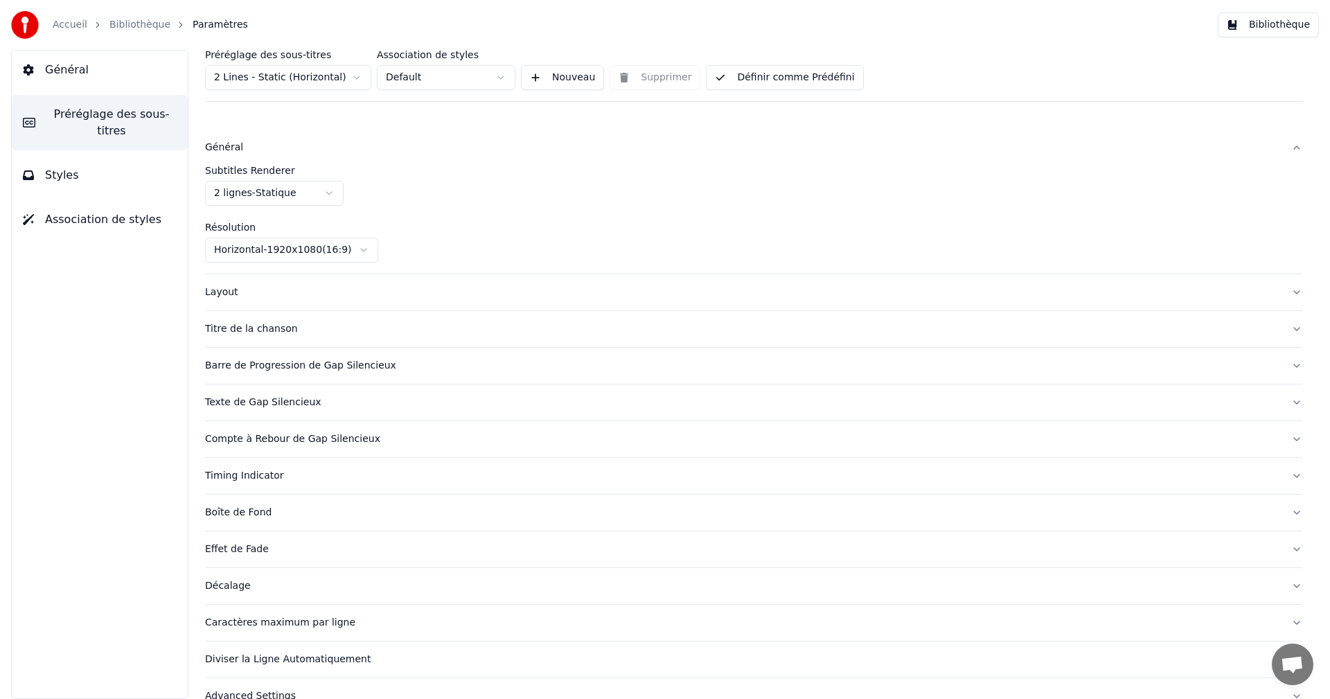
click at [220, 145] on div "Général" at bounding box center [742, 148] width 1075 height 14
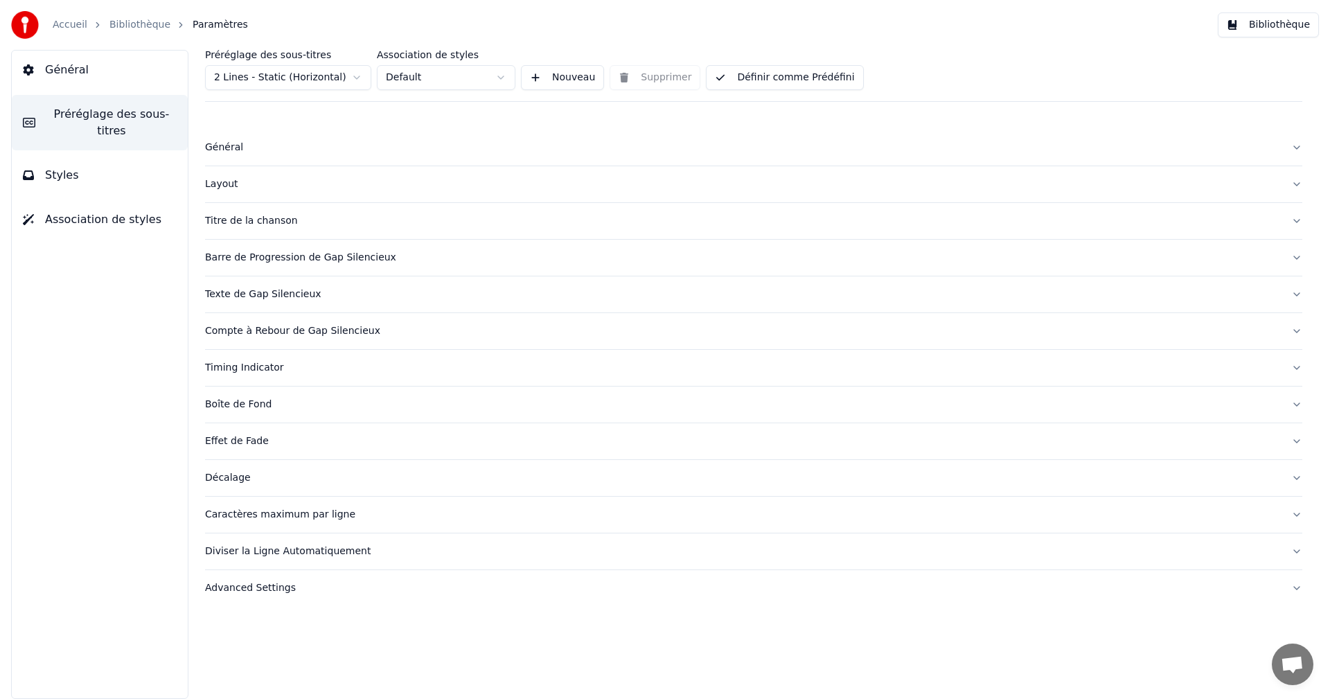
click at [130, 82] on button "Général" at bounding box center [100, 70] width 176 height 39
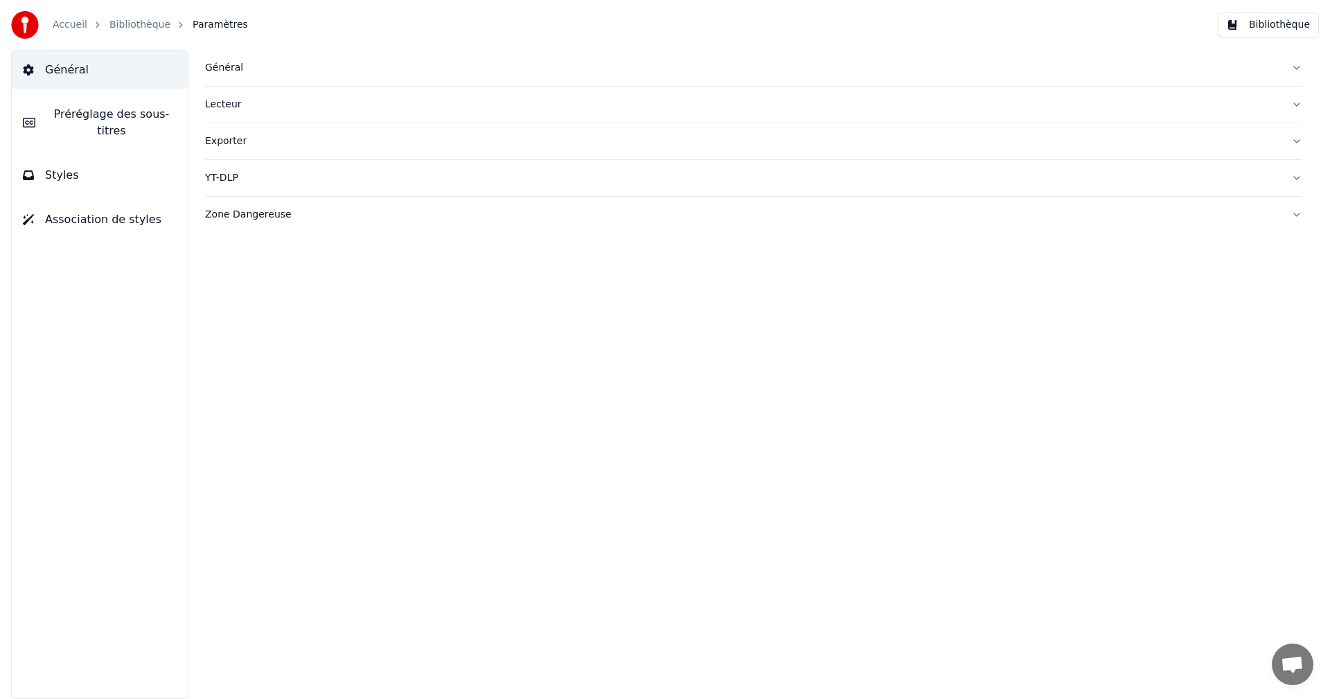
click at [222, 71] on div "Général" at bounding box center [742, 68] width 1075 height 14
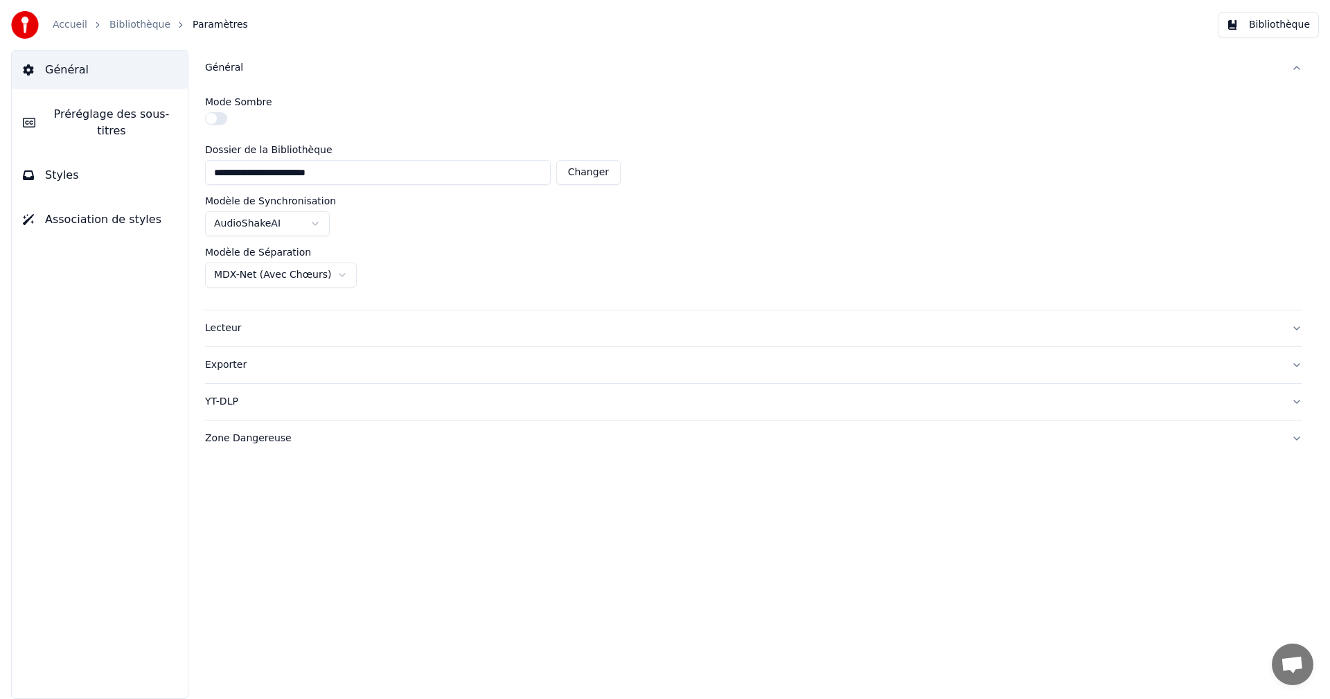
click at [221, 121] on button "button" at bounding box center [216, 118] width 22 height 12
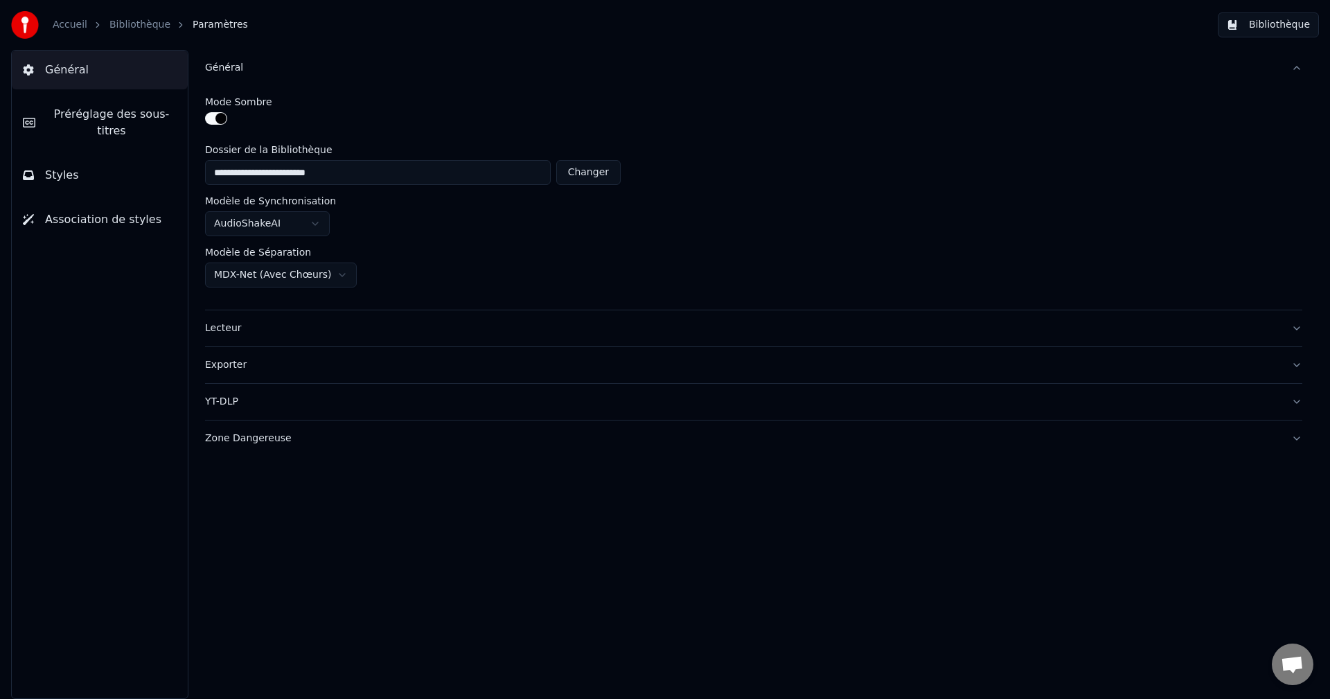
click at [1272, 29] on button "Bibliothèque" at bounding box center [1268, 24] width 101 height 25
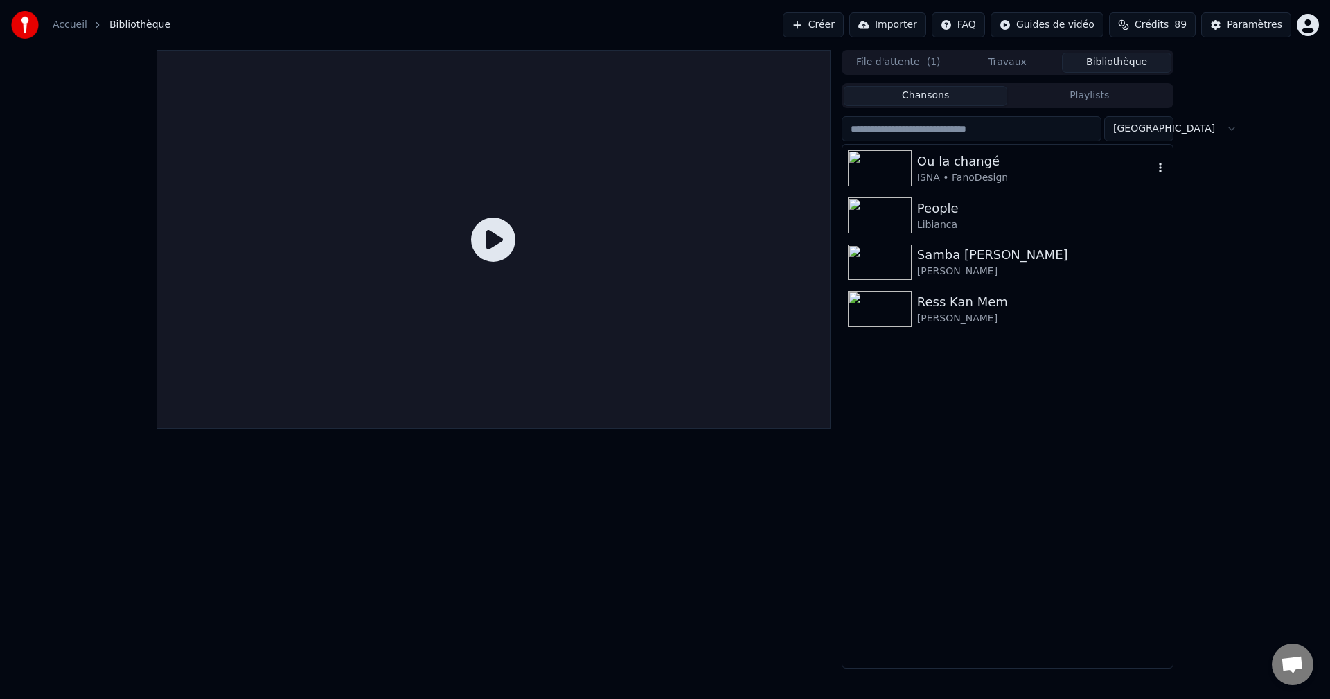
click at [969, 164] on div "Ou la changé" at bounding box center [1035, 161] width 236 height 19
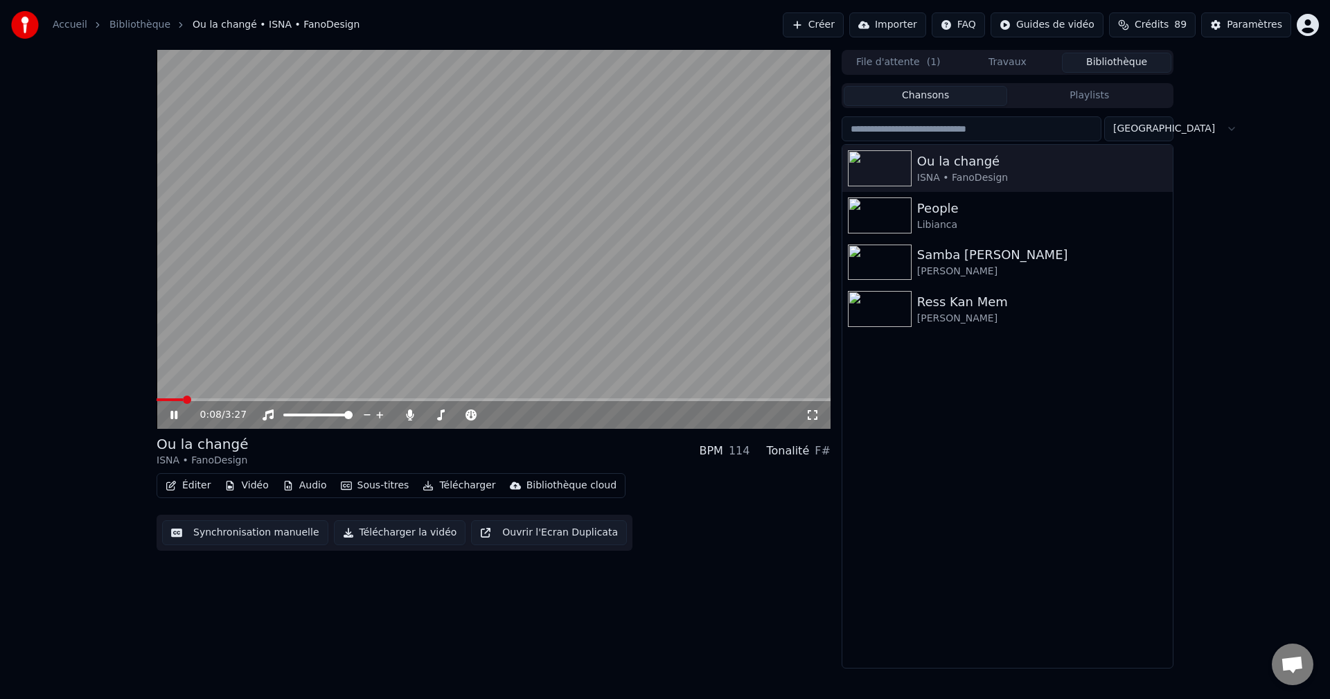
click at [812, 411] on icon at bounding box center [813, 414] width 14 height 11
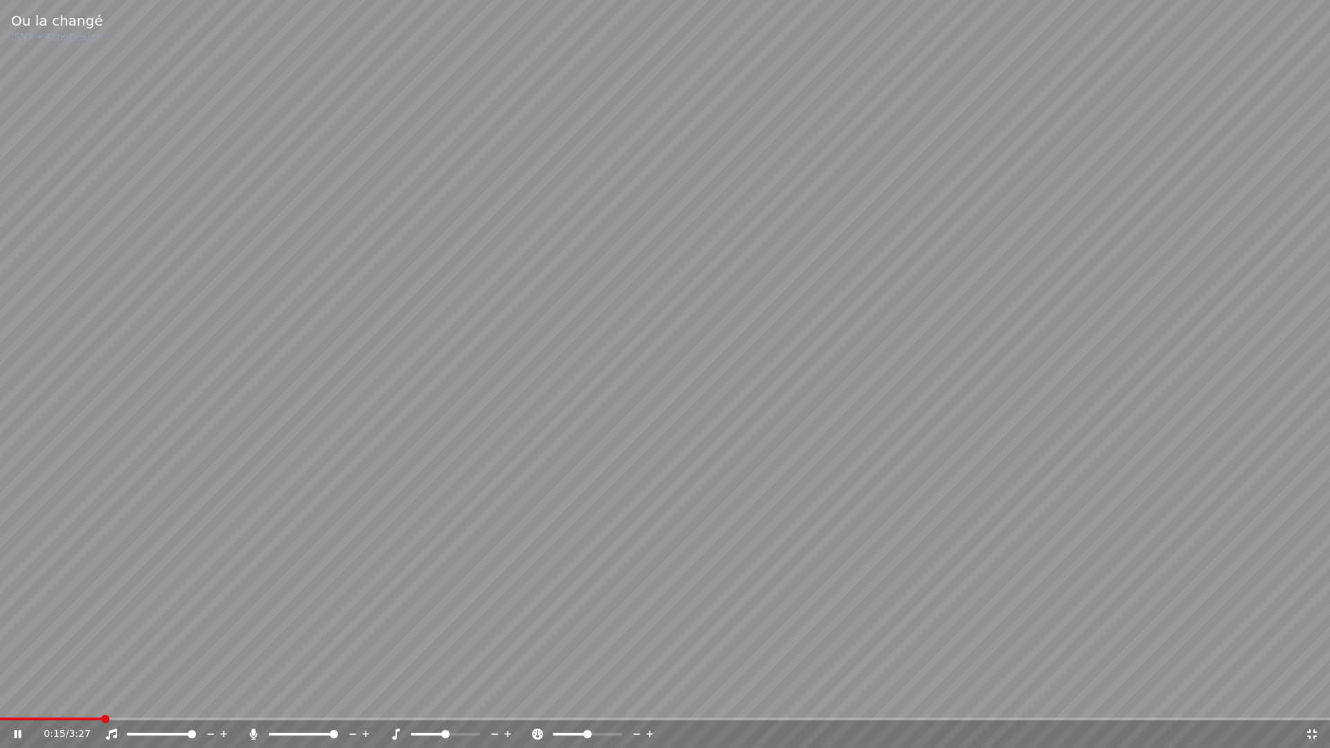
click at [1313, 698] on icon at bounding box center [1312, 734] width 14 height 11
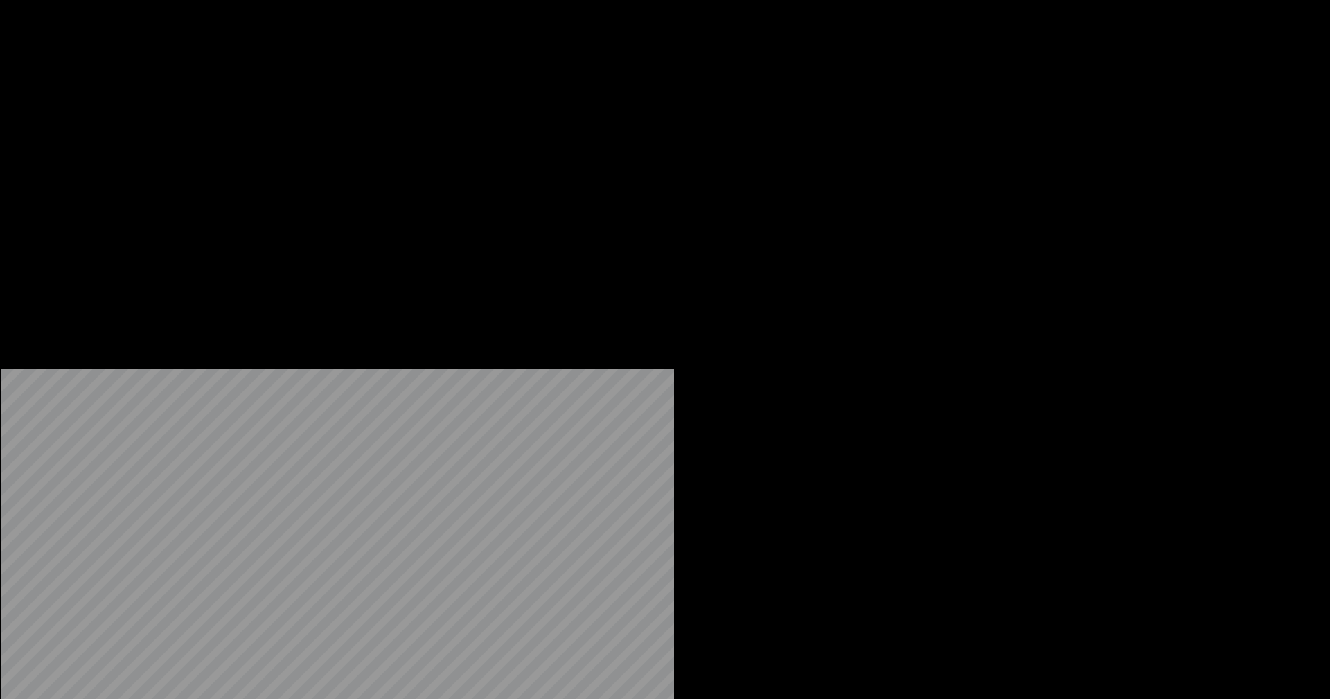
click at [364, 116] on button "Sous-titres" at bounding box center [375, 106] width 80 height 19
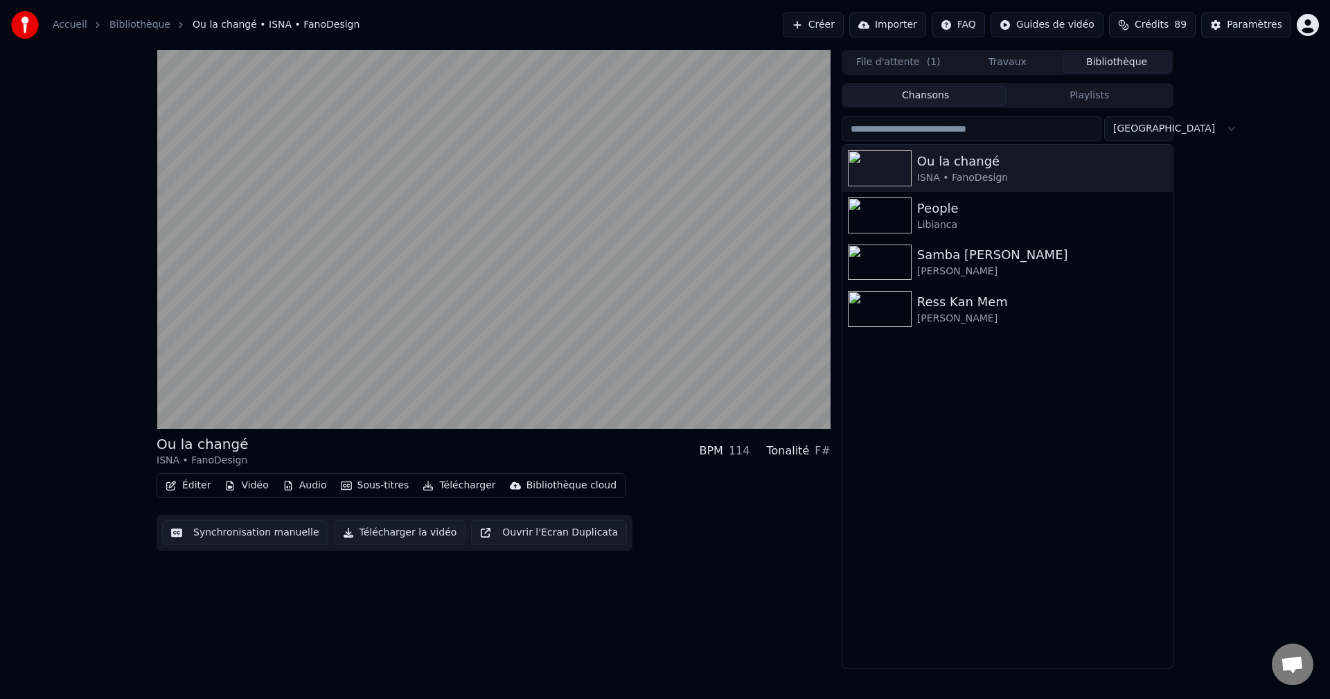
click at [808, 559] on div "Ou la changé ISNA • FanoDesign BPM 114 Tonalité F# Éditer Vidéo Audio Sous-titr…" at bounding box center [494, 359] width 674 height 619
click at [1259, 24] on div "Paramètres" at bounding box center [1254, 25] width 55 height 14
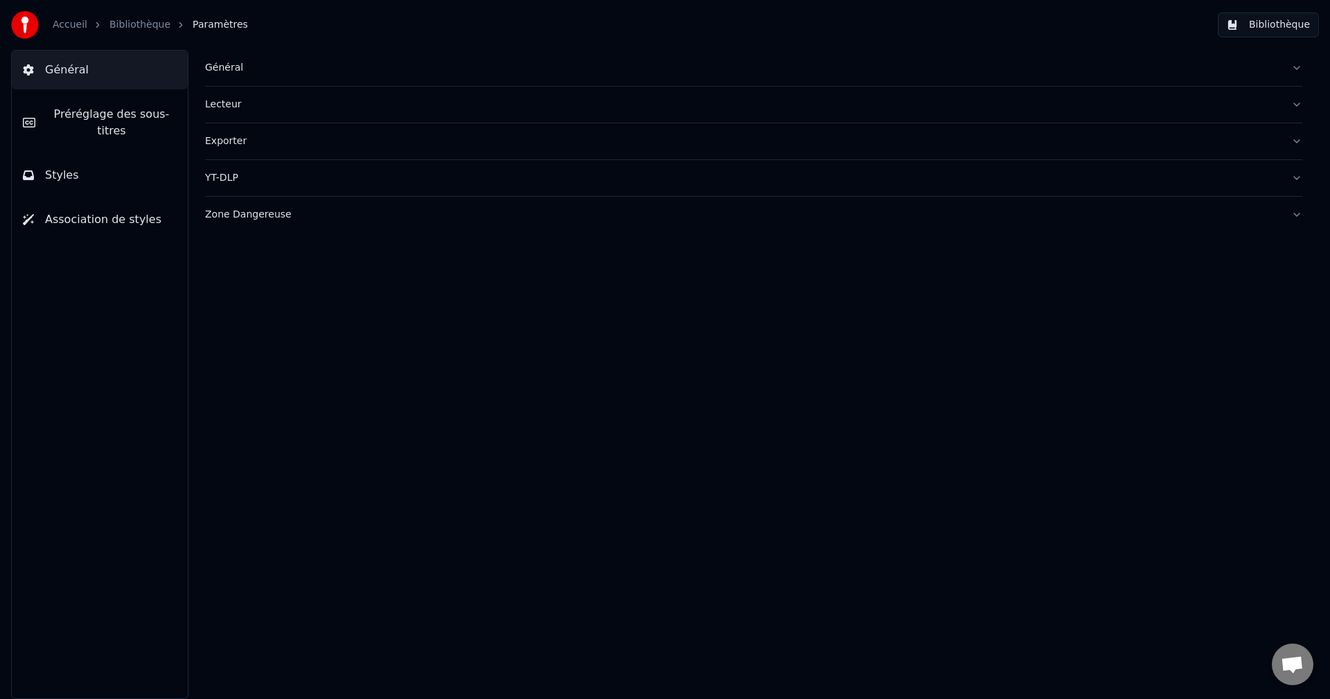
click at [154, 120] on span "Préréglage des sous-titres" at bounding box center [111, 122] width 130 height 33
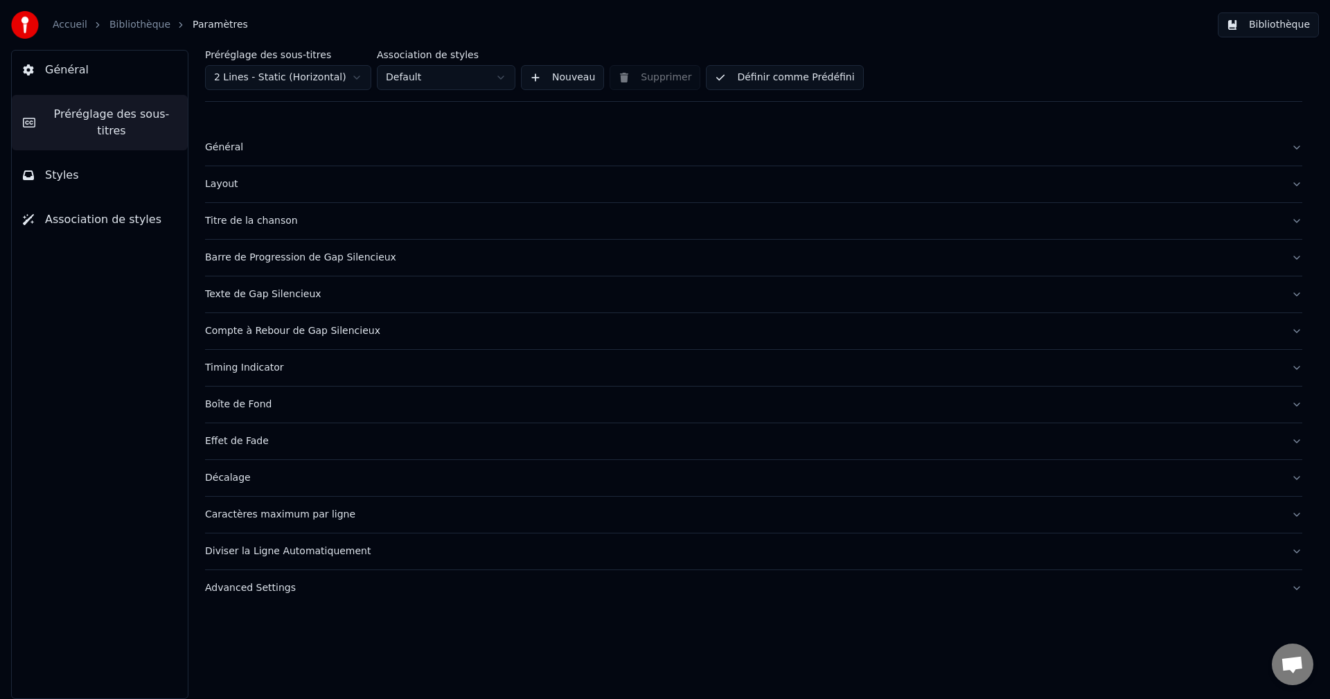
click at [1265, 25] on button "Bibliothèque" at bounding box center [1268, 24] width 101 height 25
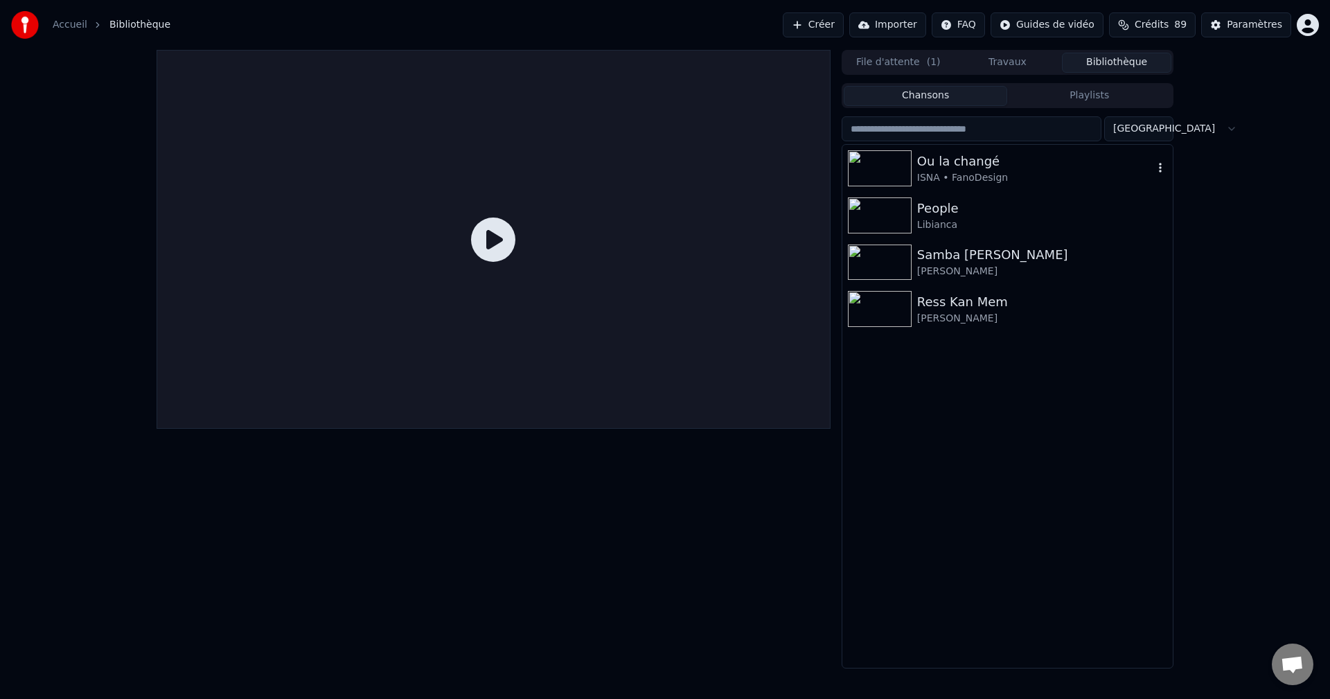
click at [917, 167] on div "Ou la changé" at bounding box center [1035, 161] width 236 height 19
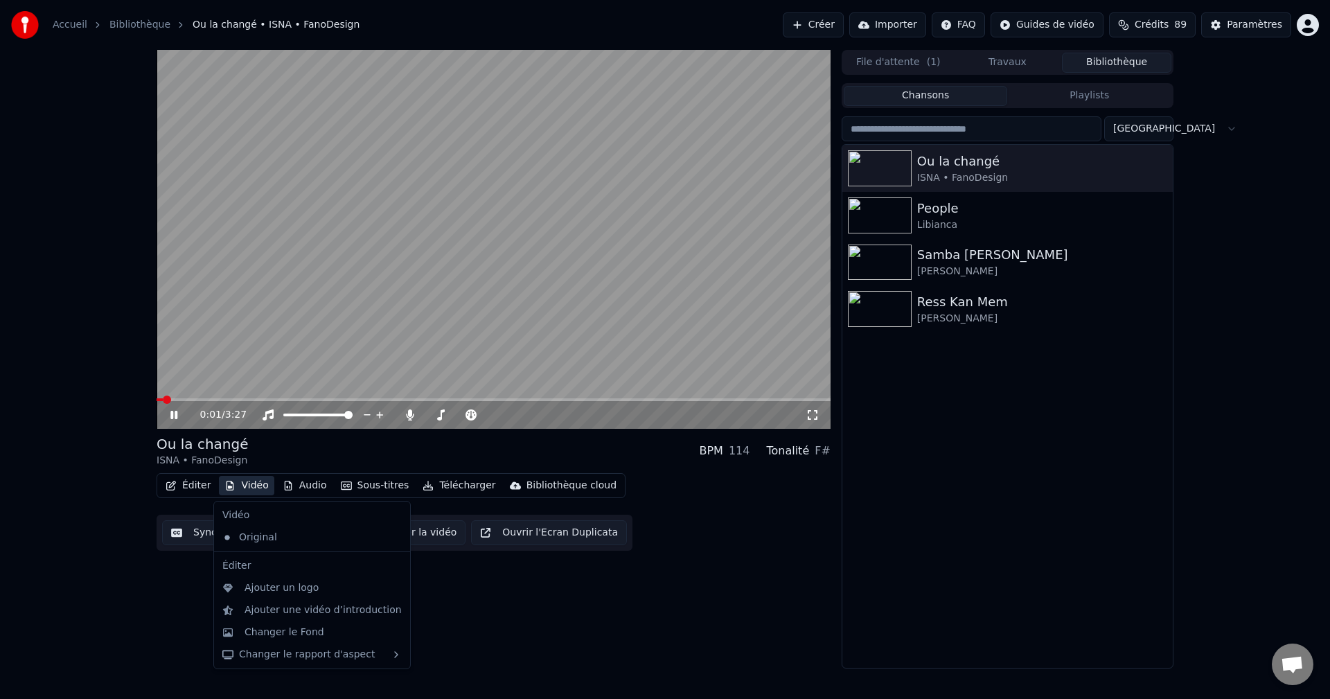
click at [255, 486] on button "Vidéo" at bounding box center [246, 485] width 55 height 19
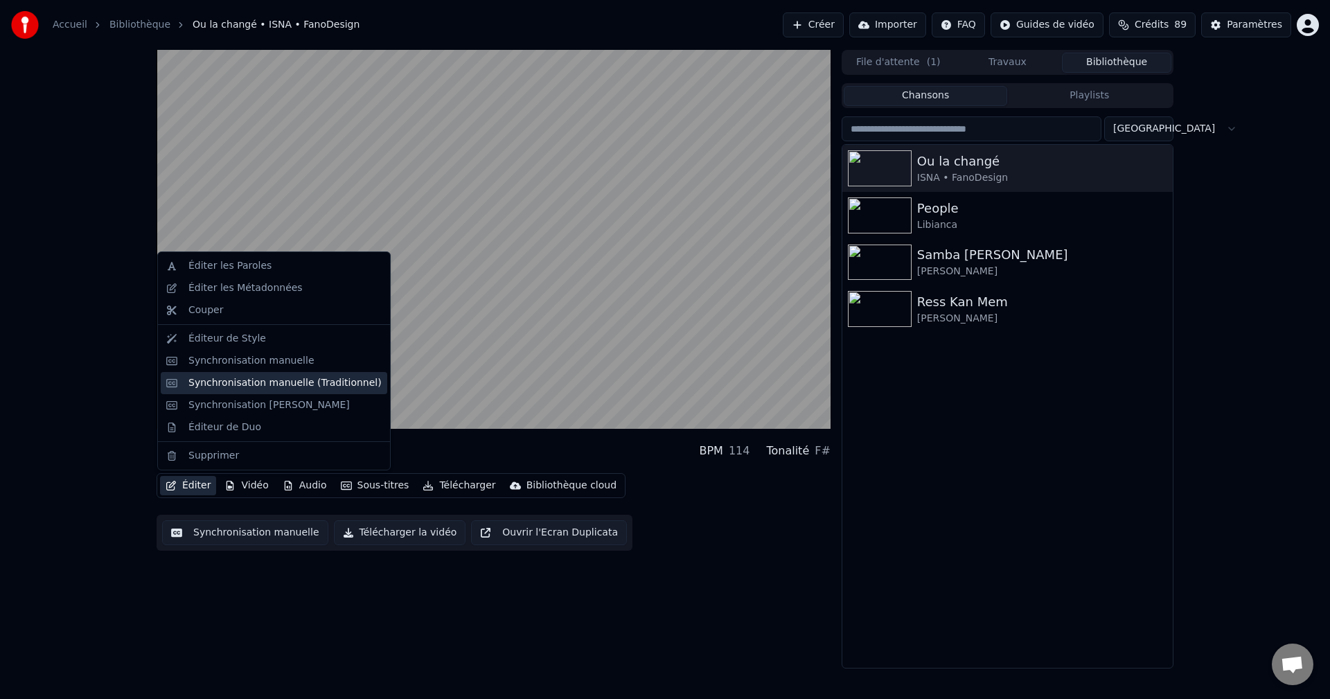
click at [279, 391] on div "Synchronisation manuelle (Traditionnel)" at bounding box center [274, 383] width 226 height 22
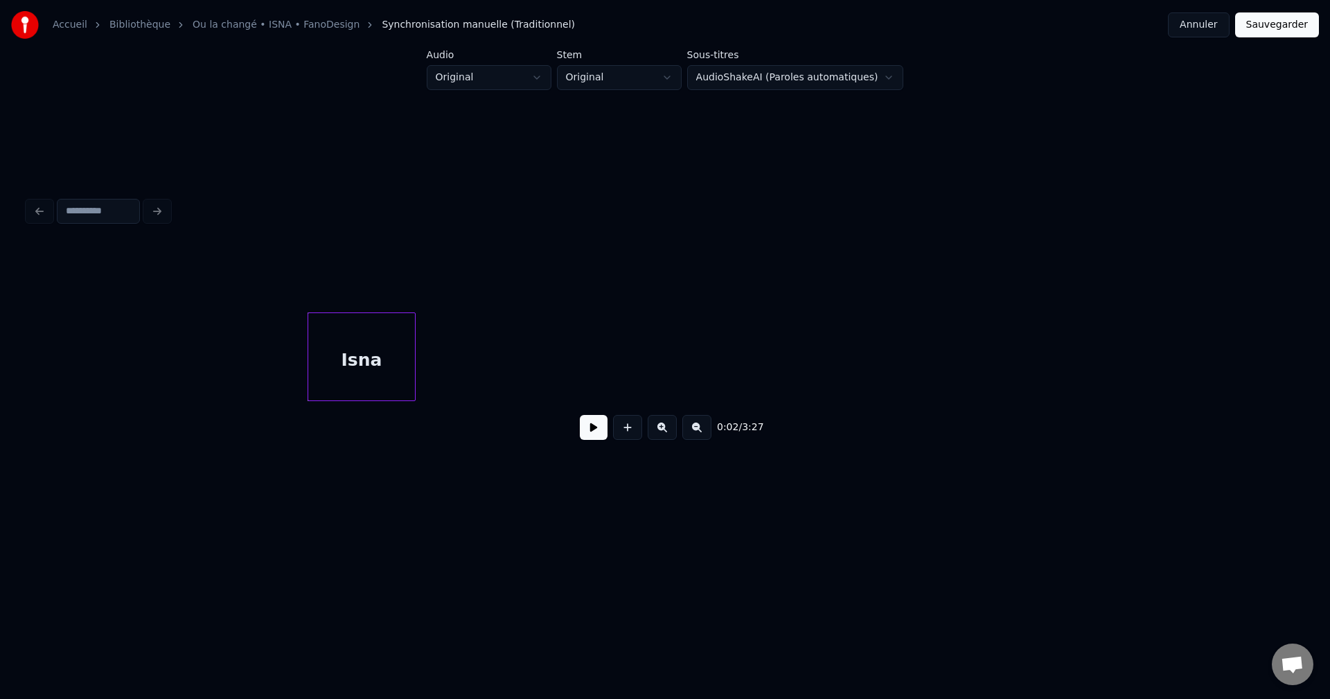
click at [589, 434] on button at bounding box center [594, 427] width 28 height 25
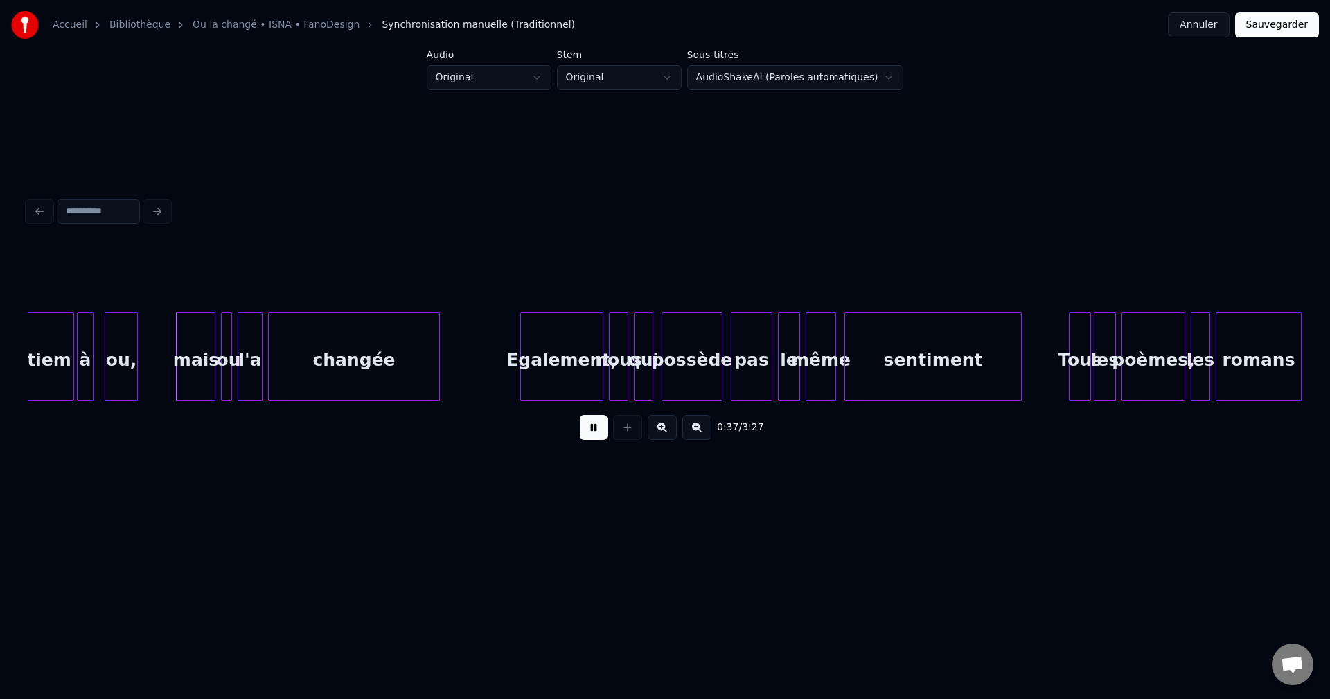
click at [591, 435] on button at bounding box center [594, 427] width 28 height 25
click at [1224, 24] on button "Annuler" at bounding box center [1198, 24] width 61 height 25
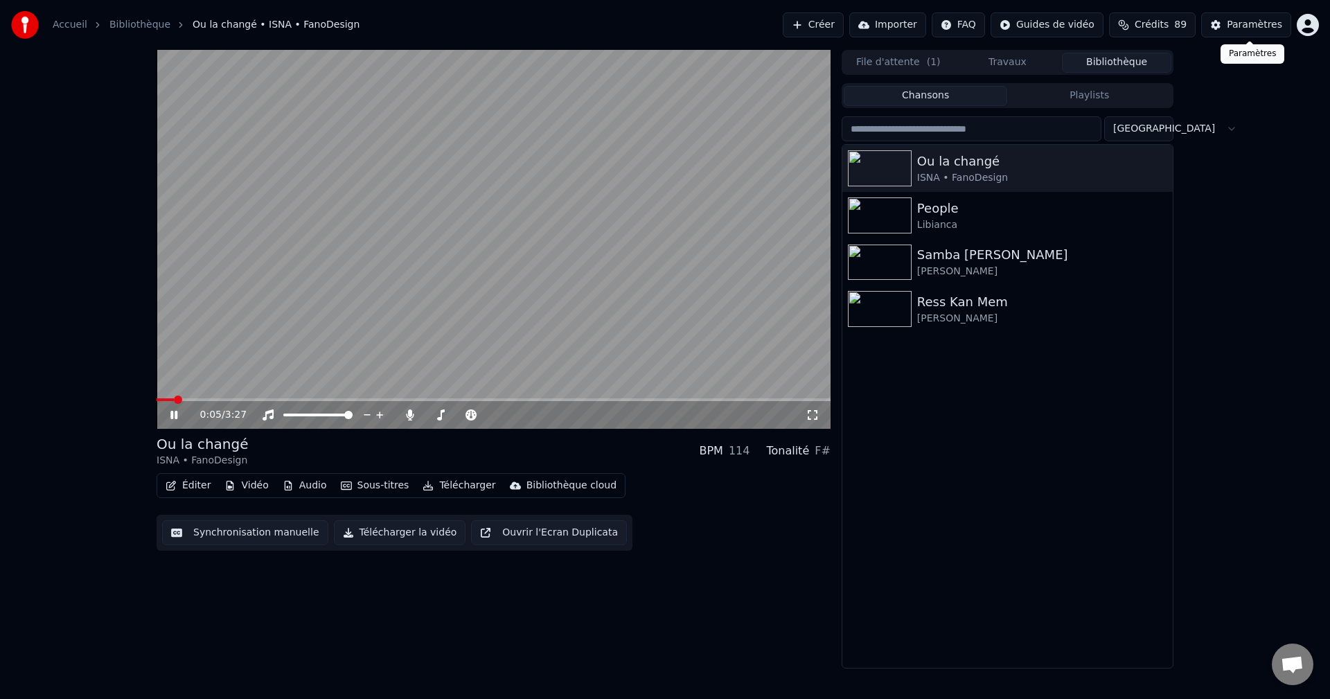
click at [1257, 27] on div "Paramètres" at bounding box center [1254, 25] width 55 height 14
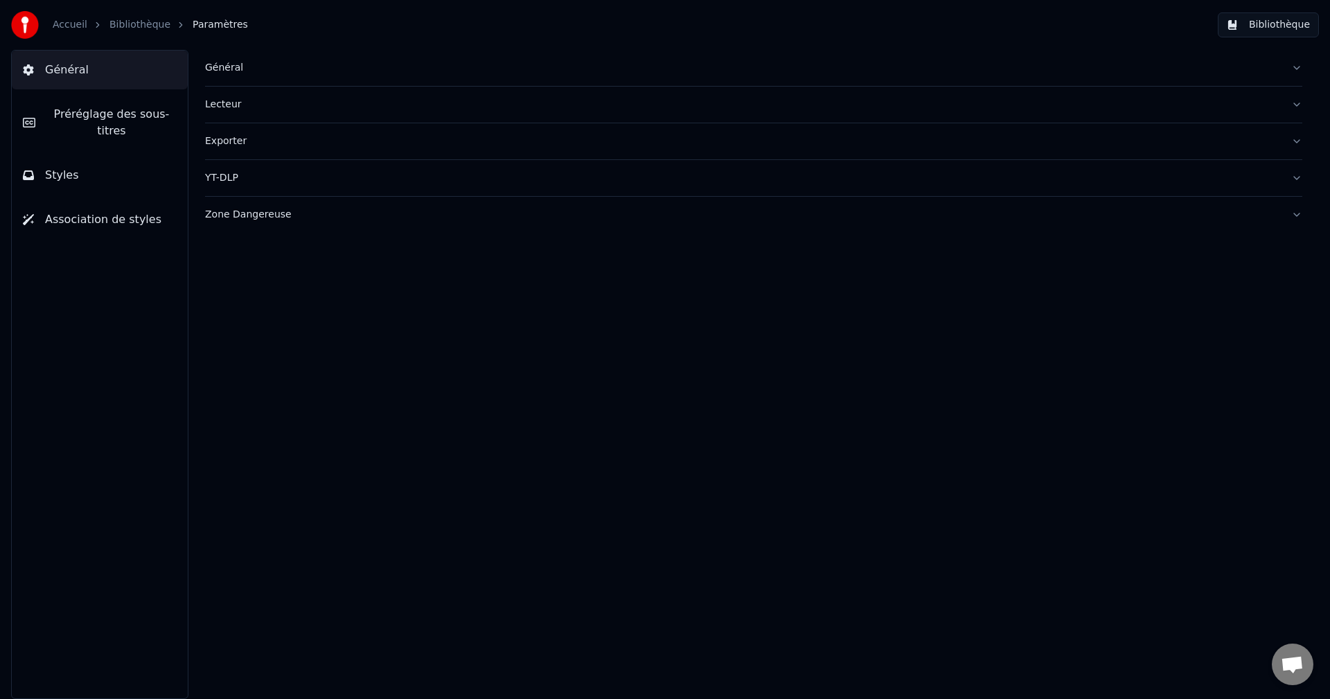
click at [104, 73] on button "Général" at bounding box center [100, 70] width 176 height 39
click at [226, 70] on div "Général" at bounding box center [742, 68] width 1075 height 14
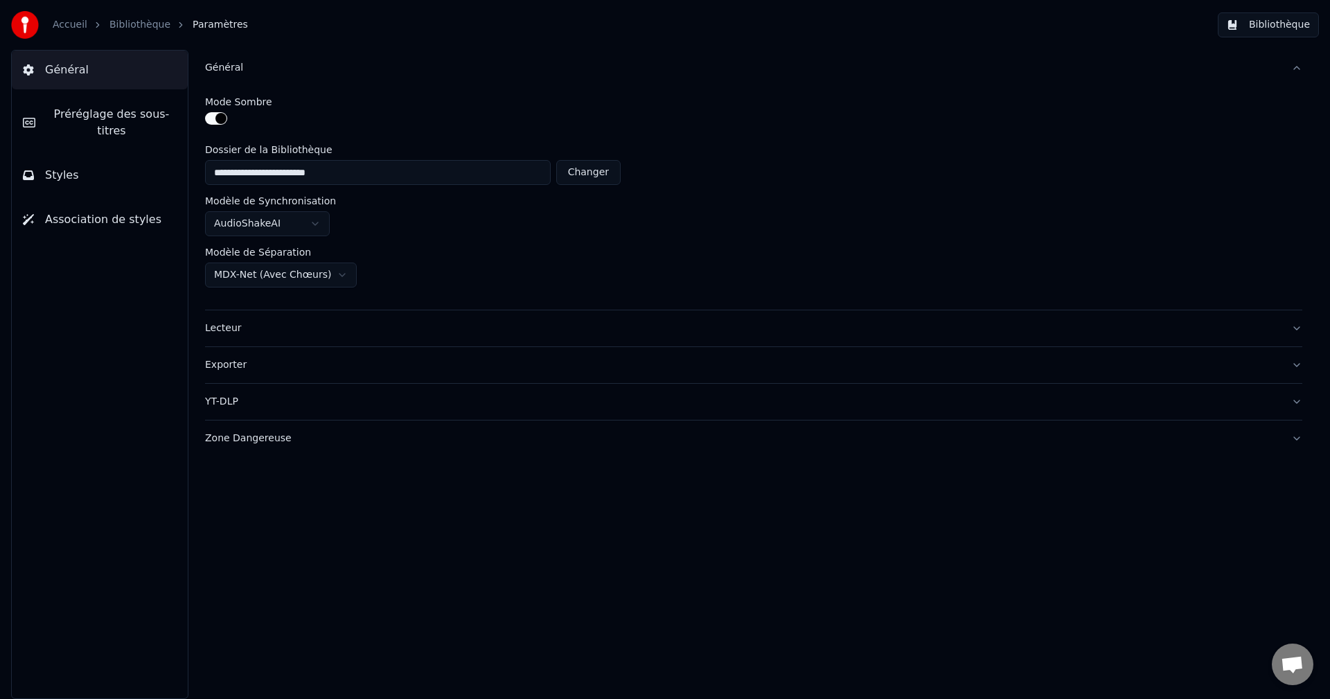
click at [216, 123] on button "button" at bounding box center [216, 118] width 22 height 12
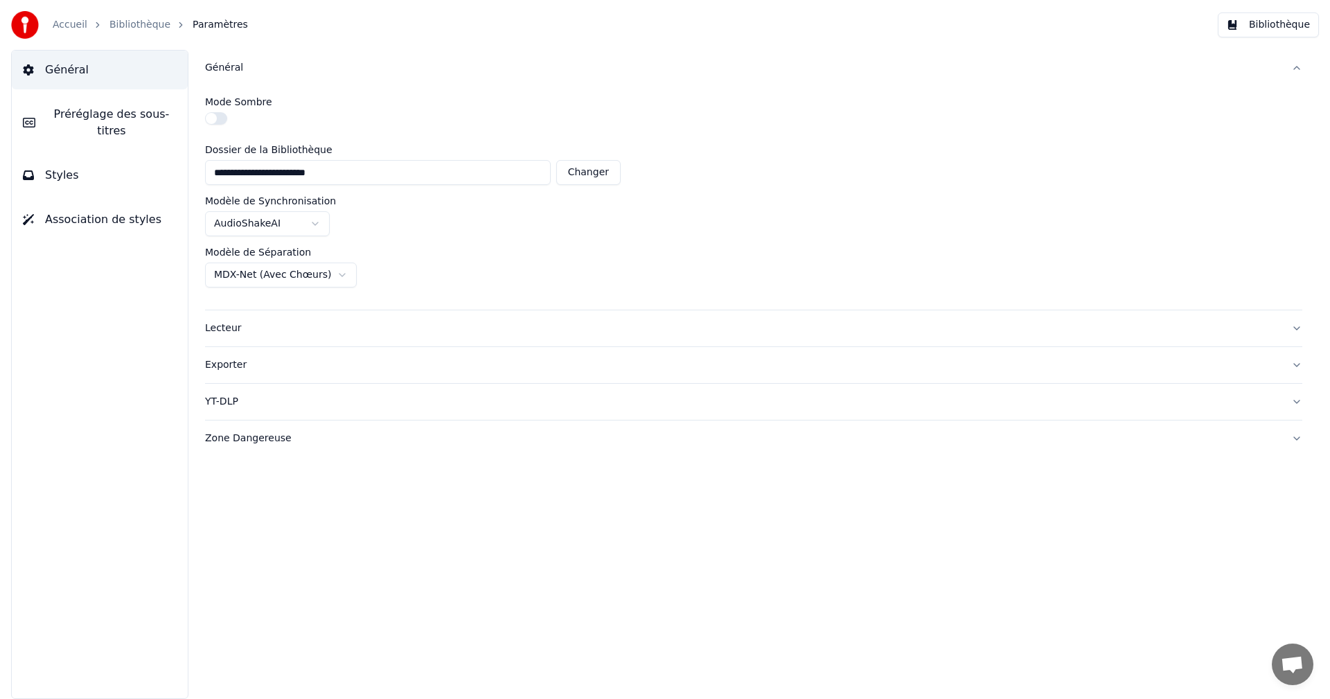
click at [1306, 28] on button "Bibliothèque" at bounding box center [1268, 24] width 101 height 25
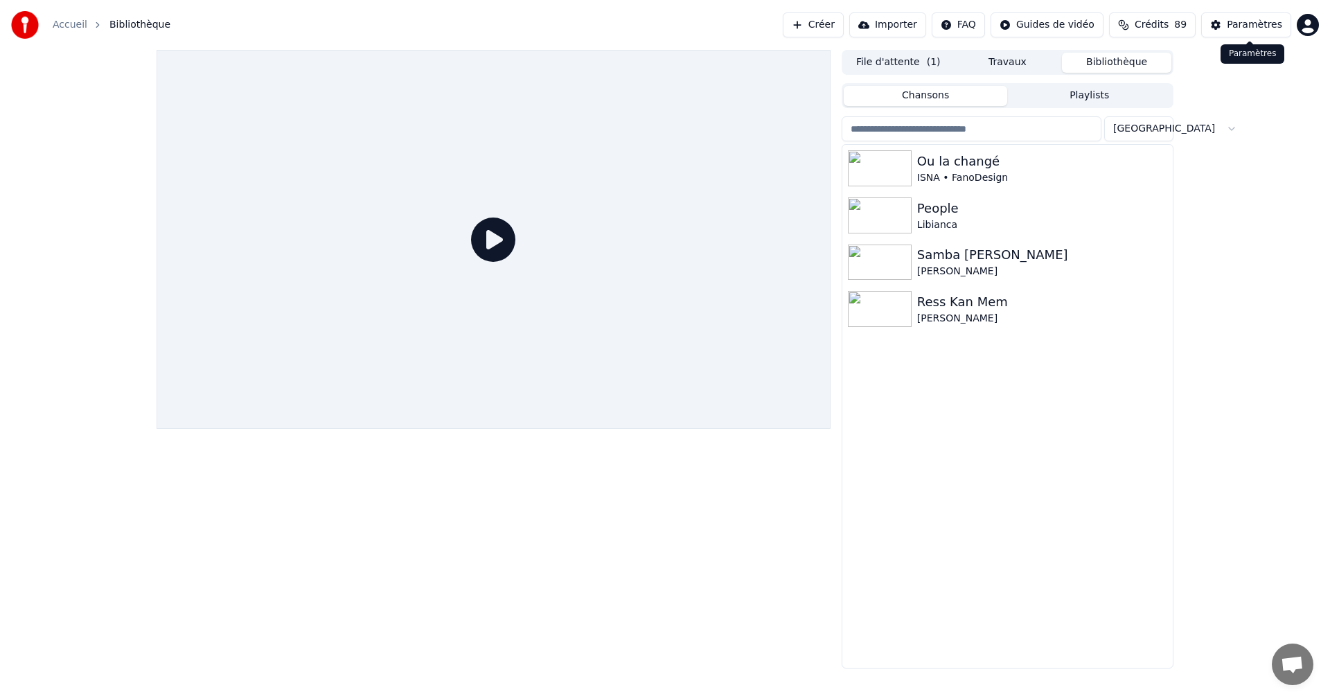
click at [1272, 24] on div "Paramètres" at bounding box center [1254, 25] width 55 height 14
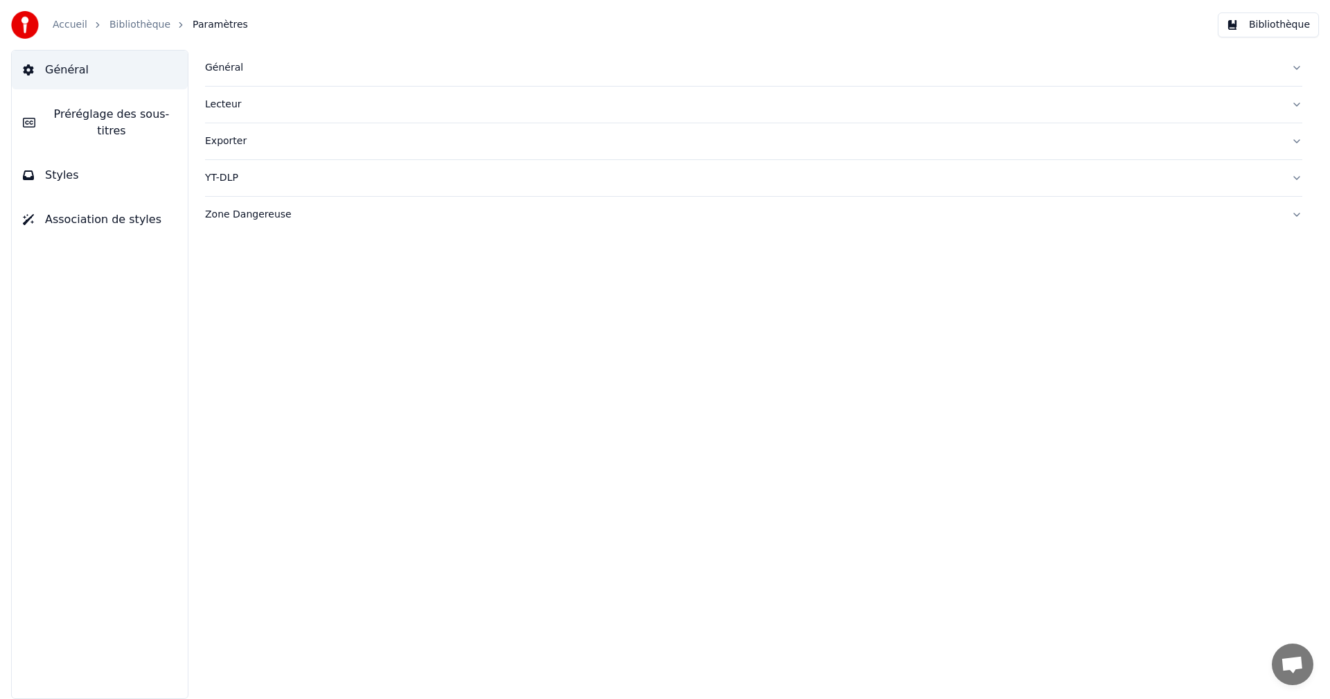
click at [123, 77] on button "Général" at bounding box center [100, 70] width 176 height 39
click at [231, 70] on div "Général" at bounding box center [742, 68] width 1075 height 14
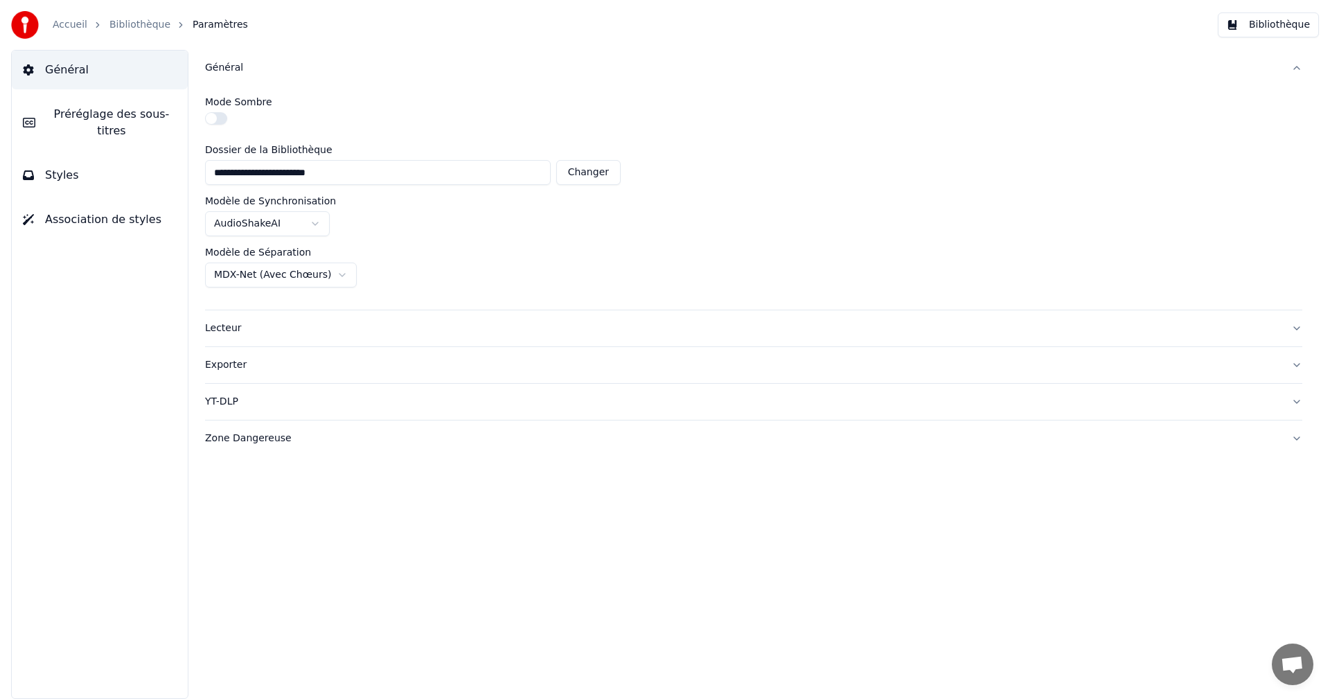
click at [223, 69] on div "Général" at bounding box center [742, 68] width 1075 height 14
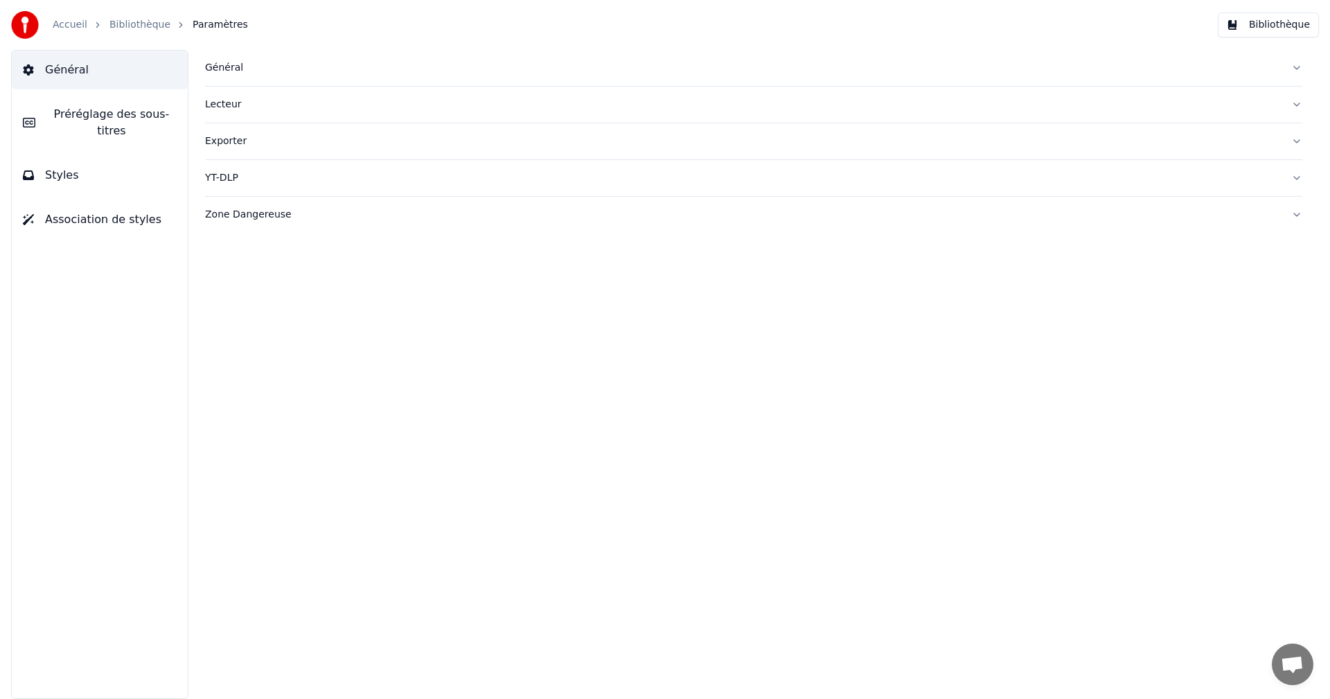
click at [223, 101] on div "Lecteur" at bounding box center [742, 105] width 1075 height 14
click at [167, 114] on span "Préréglage des sous-titres" at bounding box center [111, 122] width 130 height 33
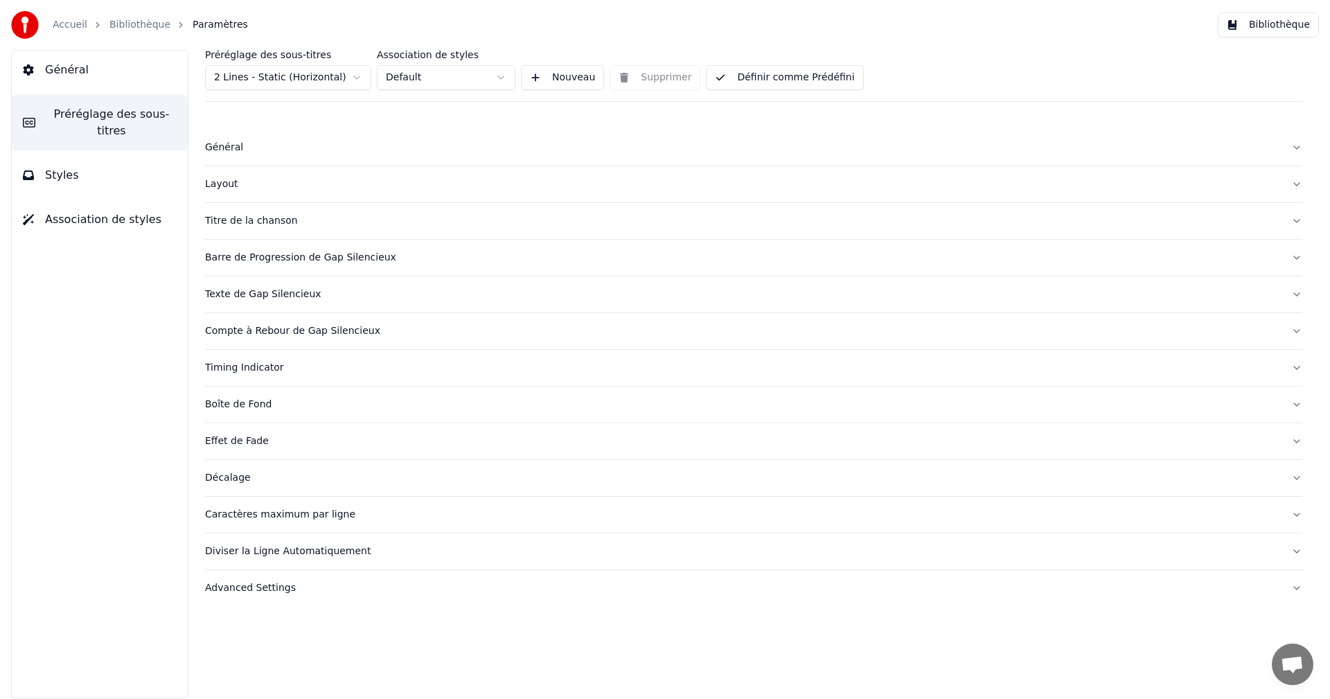
click at [220, 146] on div "Général" at bounding box center [742, 148] width 1075 height 14
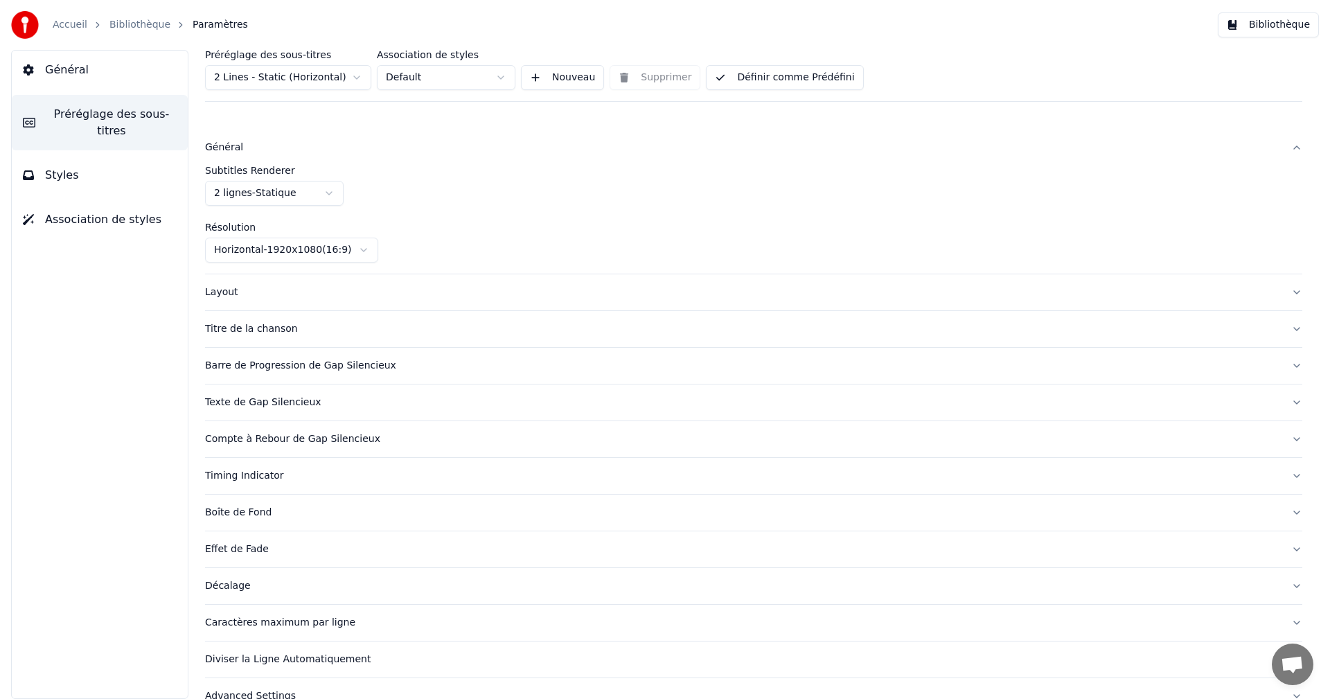
click at [220, 146] on div "Général" at bounding box center [742, 148] width 1075 height 14
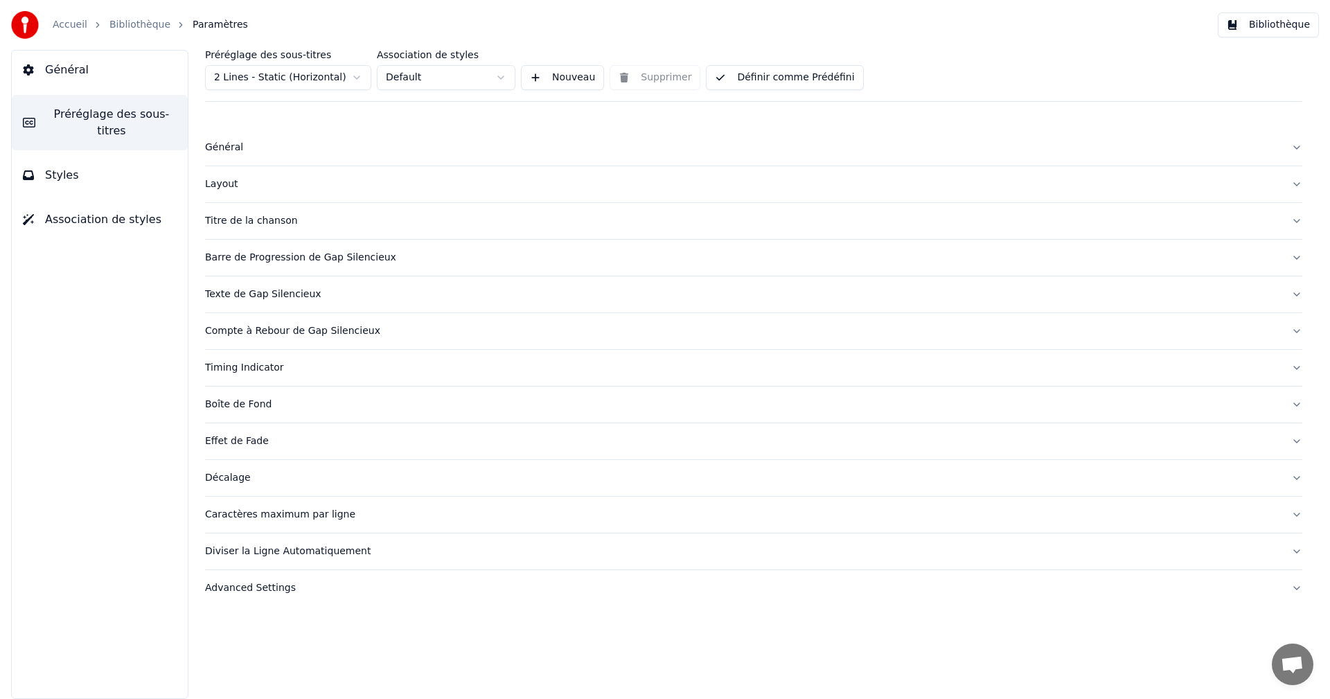
click at [228, 185] on div "Layout" at bounding box center [742, 184] width 1075 height 14
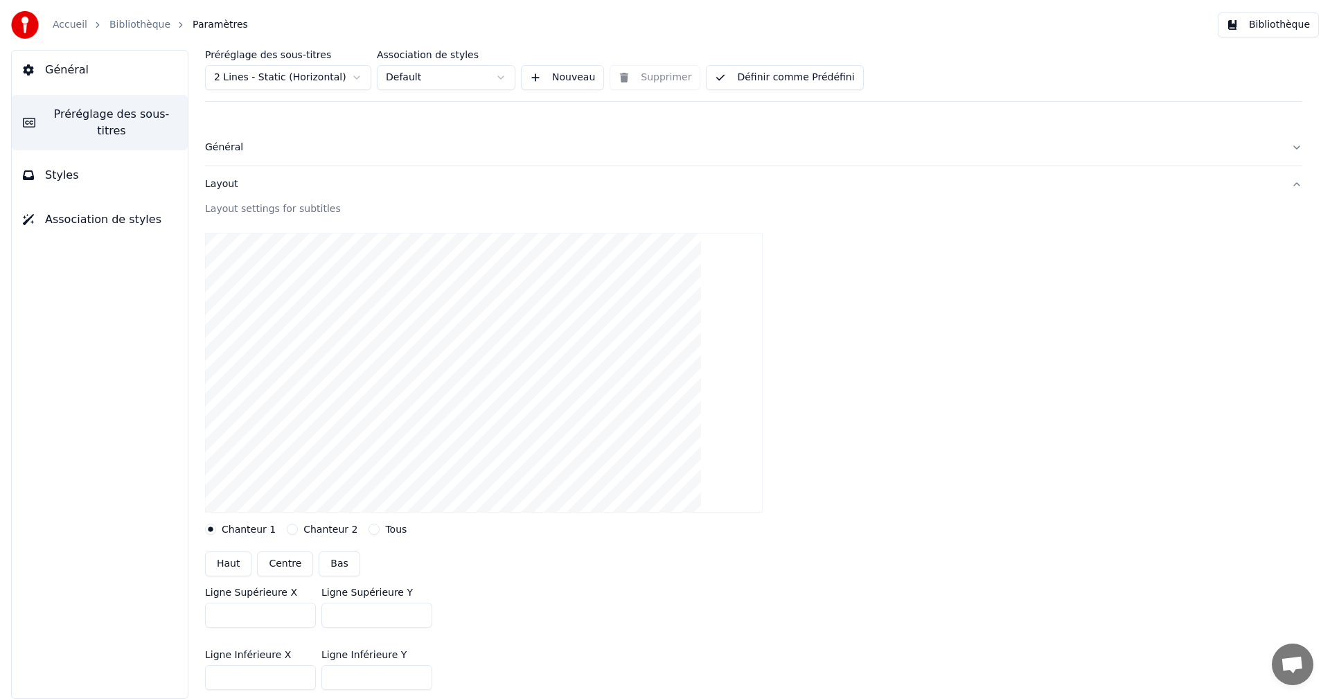
scroll to position [69, 0]
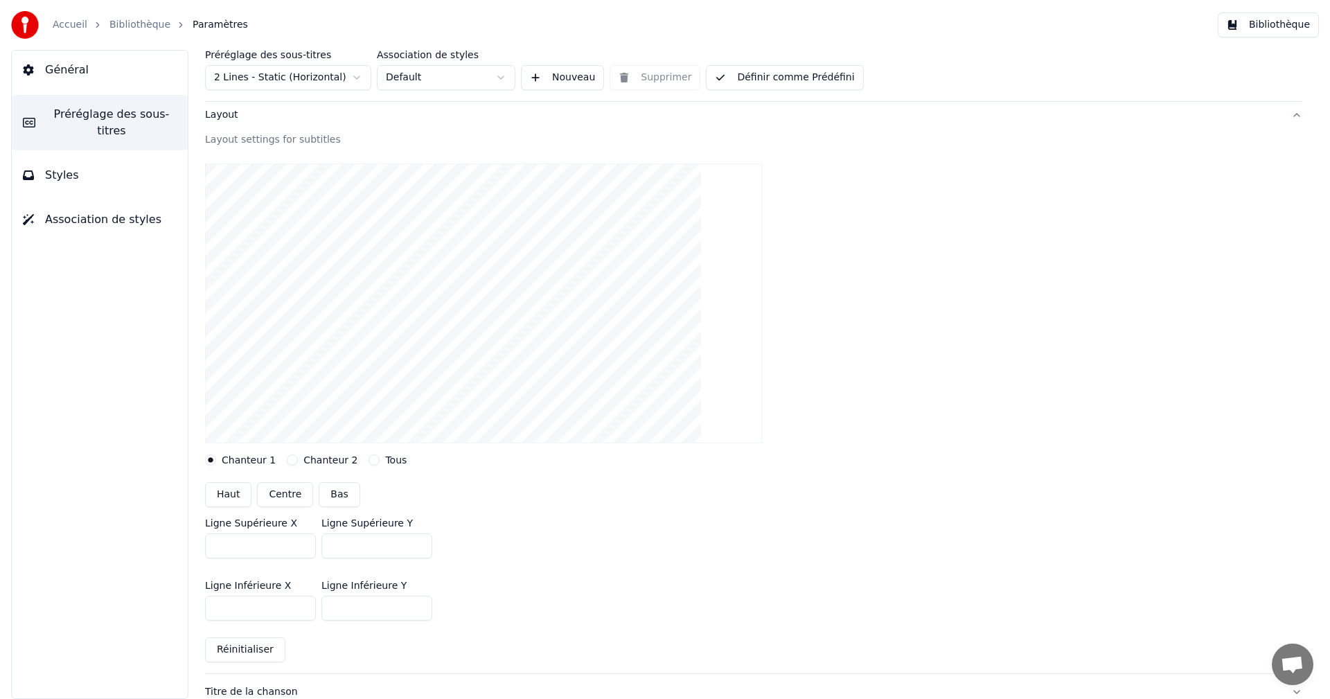
click at [418, 544] on input "***" at bounding box center [376, 545] width 111 height 25
type input "***"
click at [418, 544] on input "***" at bounding box center [376, 545] width 111 height 25
click at [1277, 26] on button "Bibliothèque" at bounding box center [1268, 24] width 101 height 25
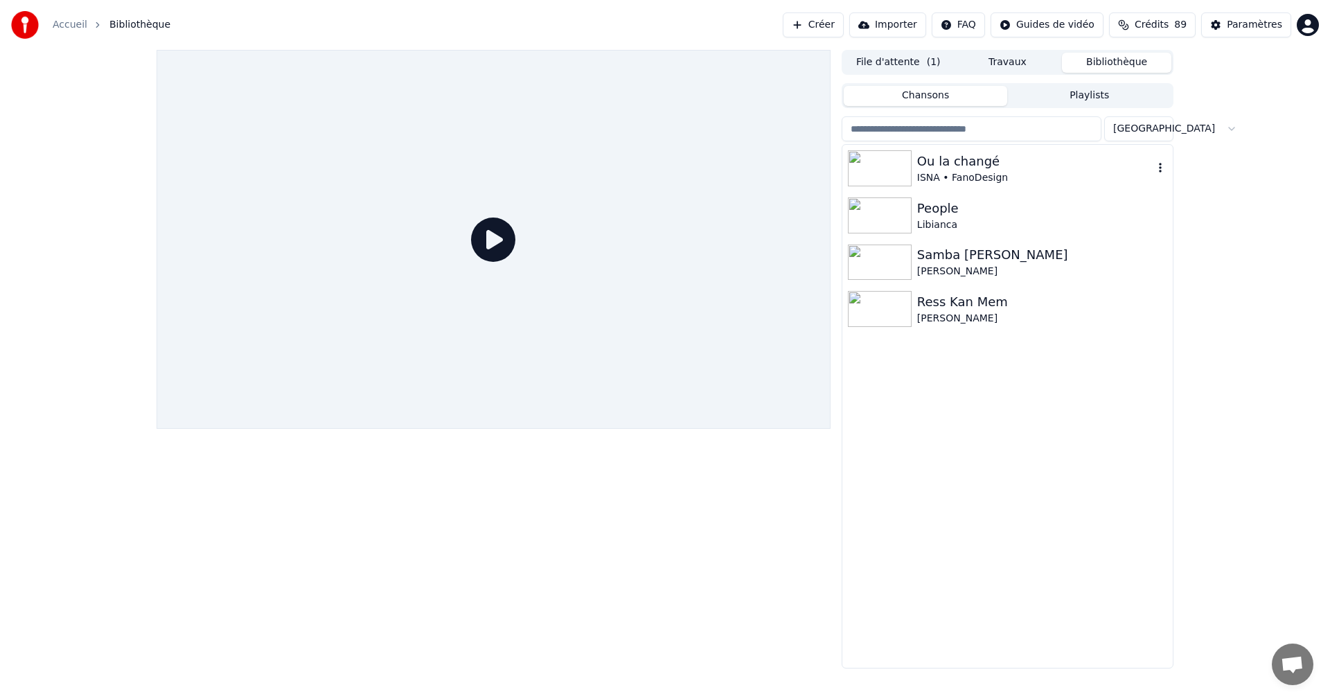
click at [940, 169] on div "Ou la changé" at bounding box center [1035, 161] width 236 height 19
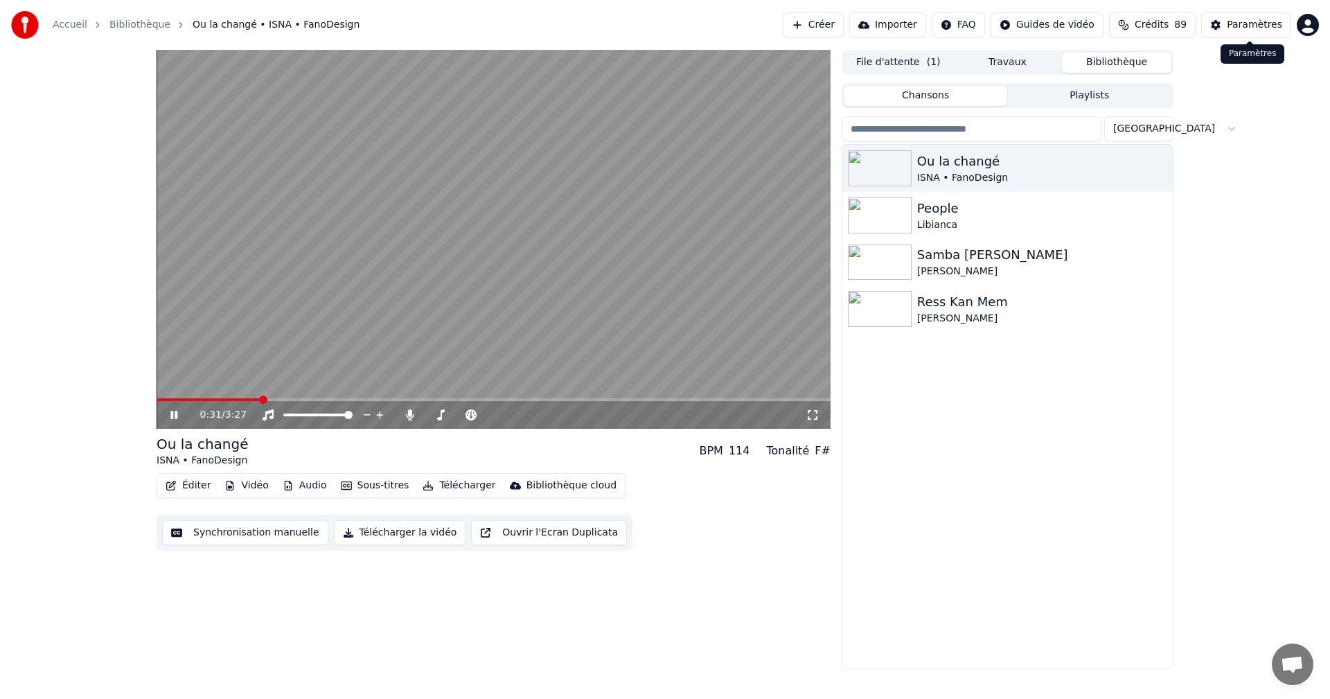
click at [1266, 24] on div "Paramètres" at bounding box center [1254, 25] width 55 height 14
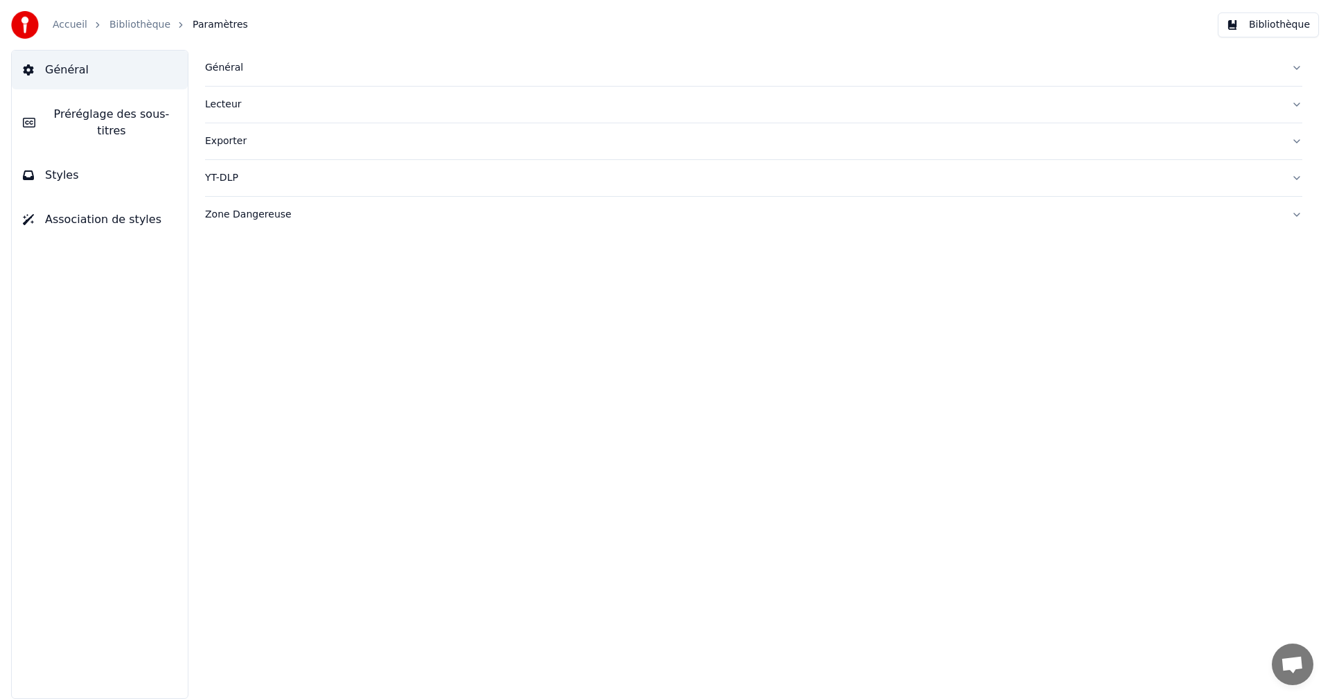
click at [230, 103] on div "Lecteur" at bounding box center [742, 105] width 1075 height 14
click at [172, 112] on span "Préréglage des sous-titres" at bounding box center [111, 122] width 130 height 33
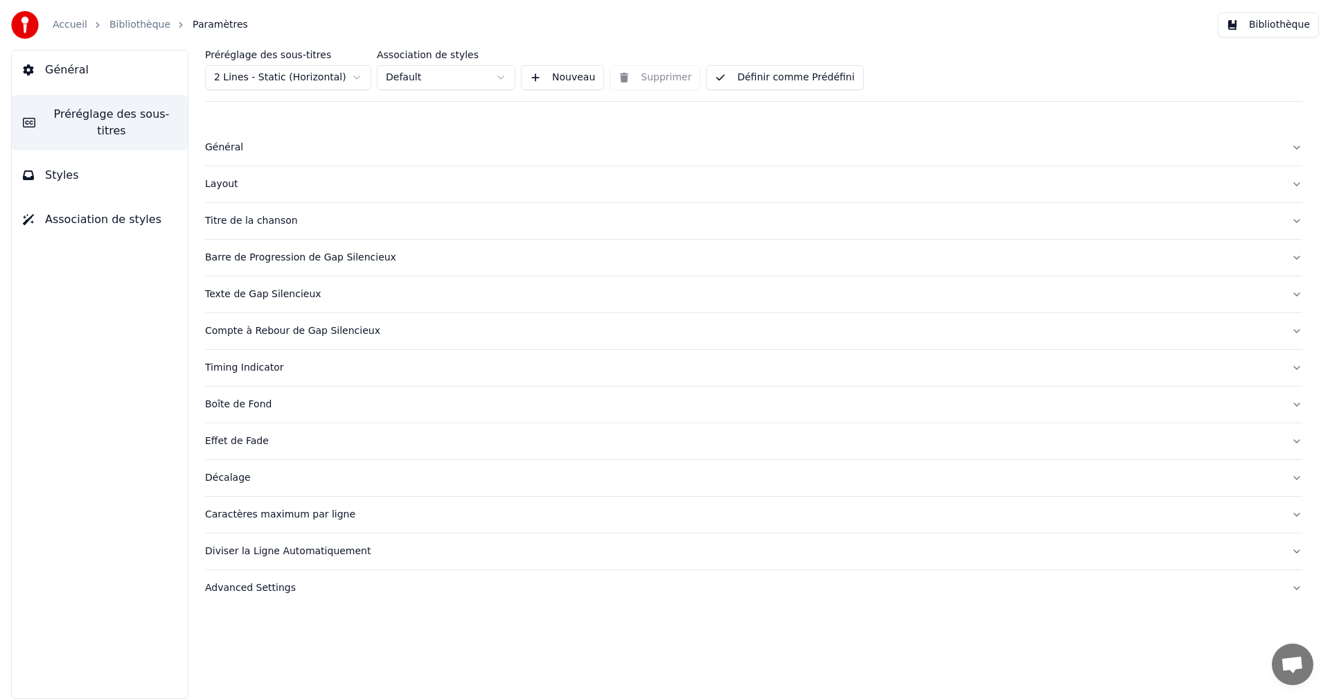
click at [230, 186] on div "Layout" at bounding box center [742, 184] width 1075 height 14
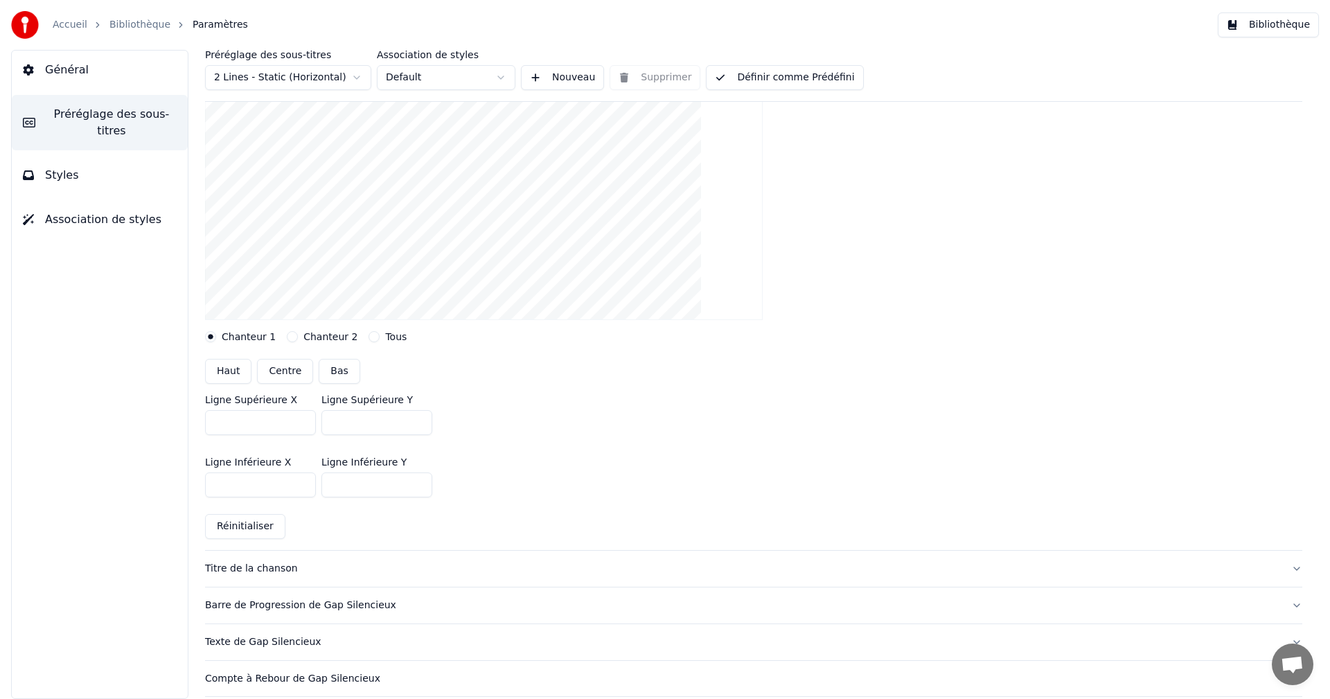
scroll to position [208, 0]
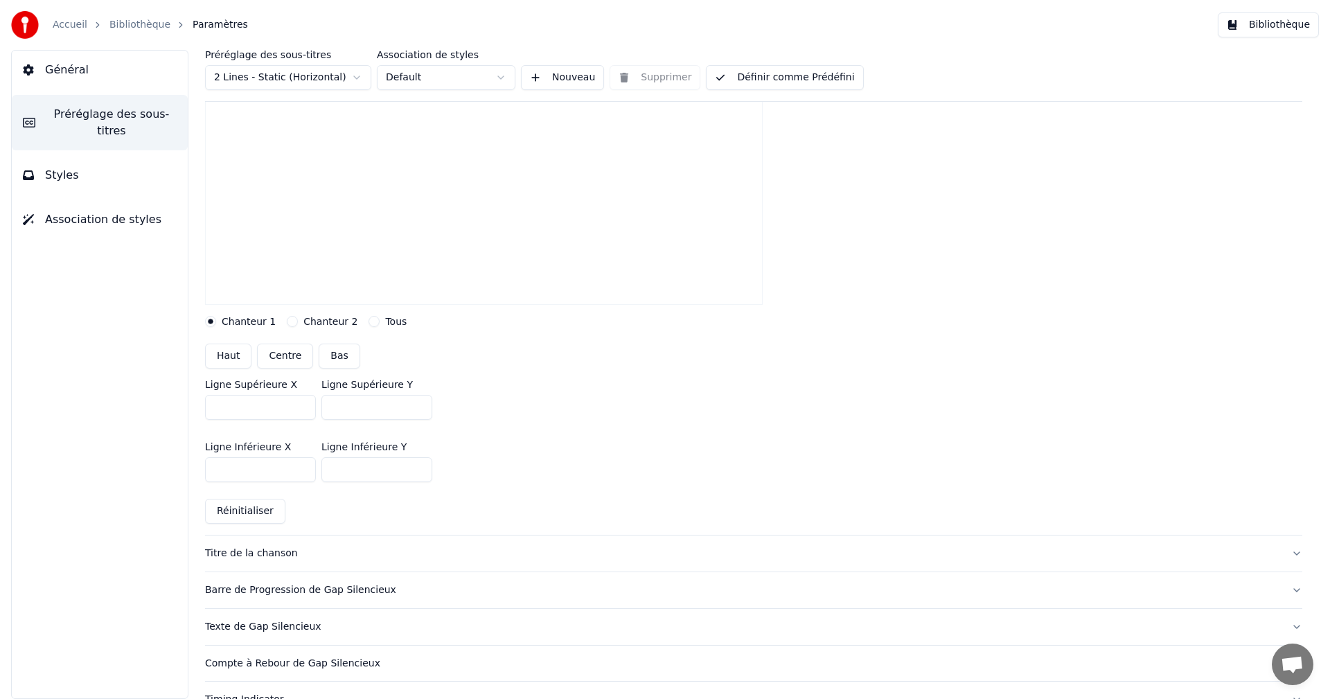
click at [419, 403] on input "***" at bounding box center [376, 407] width 111 height 25
click at [420, 409] on input "***" at bounding box center [376, 407] width 111 height 25
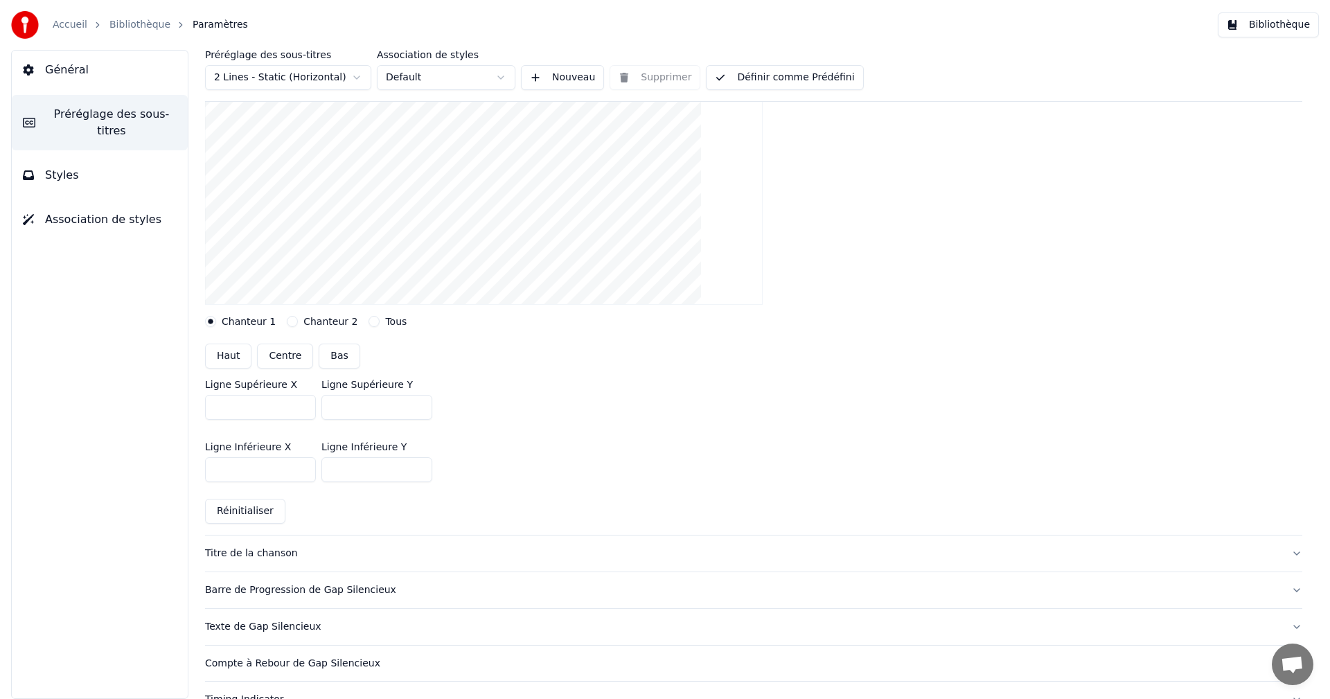
click at [251, 513] on button "Réinitialiser" at bounding box center [245, 511] width 80 height 25
type input "***"
click at [301, 403] on input "***" at bounding box center [260, 407] width 111 height 25
click at [301, 404] on input "****" at bounding box center [260, 407] width 111 height 25
type input "****"
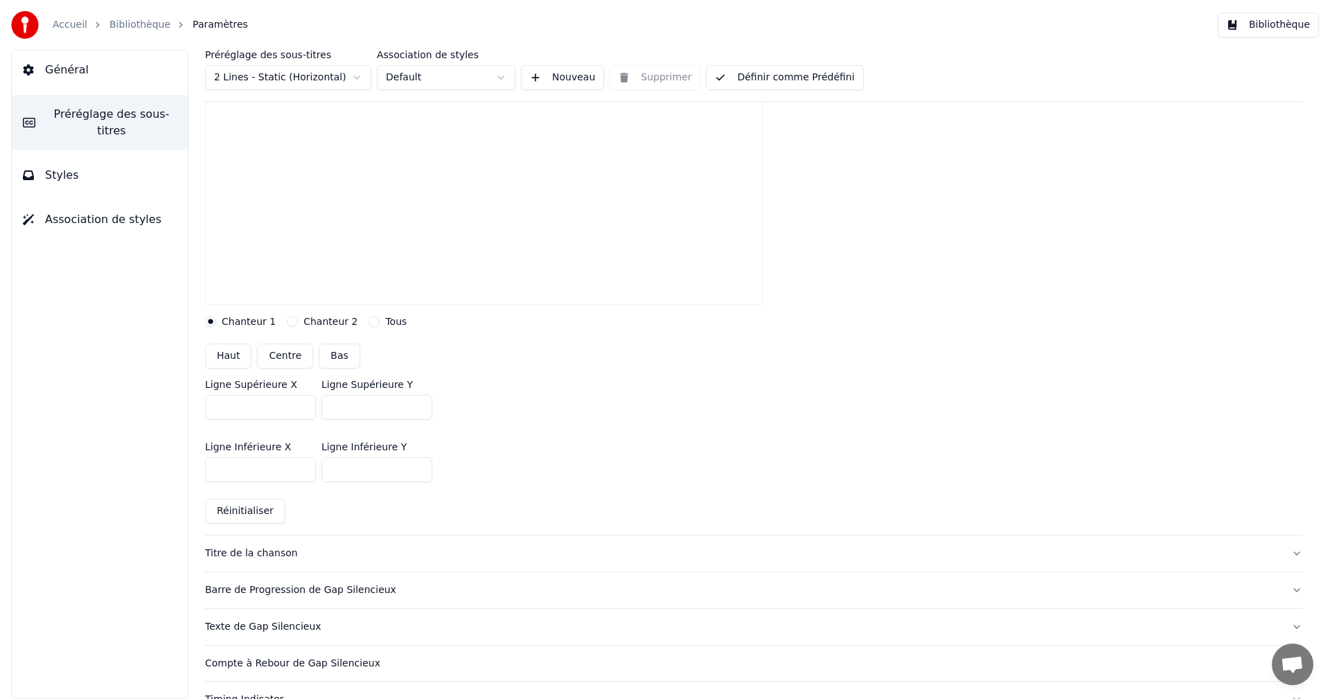
click at [301, 405] on input "****" at bounding box center [260, 407] width 111 height 25
click at [765, 75] on button "Définir comme Prédéfini" at bounding box center [784, 77] width 157 height 25
click at [1265, 29] on button "Bibliothèque" at bounding box center [1268, 24] width 101 height 25
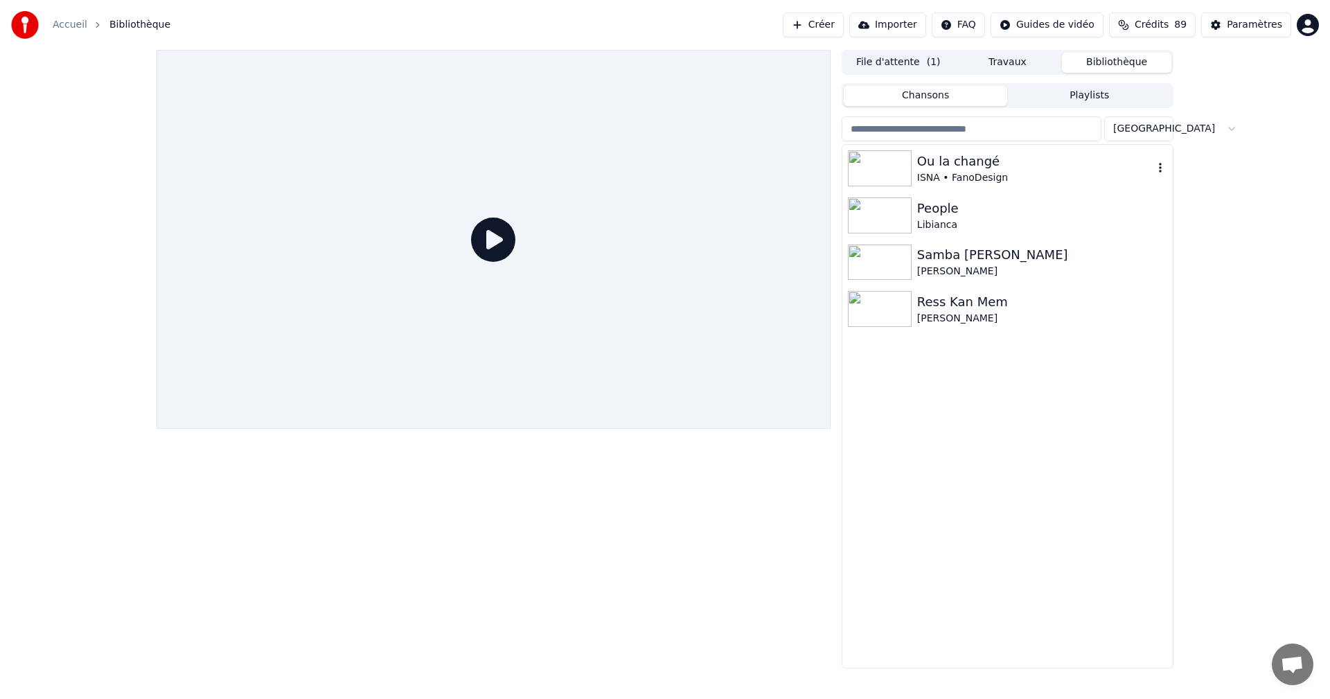
click at [960, 177] on div "ISNA • FanoDesign" at bounding box center [1035, 178] width 236 height 14
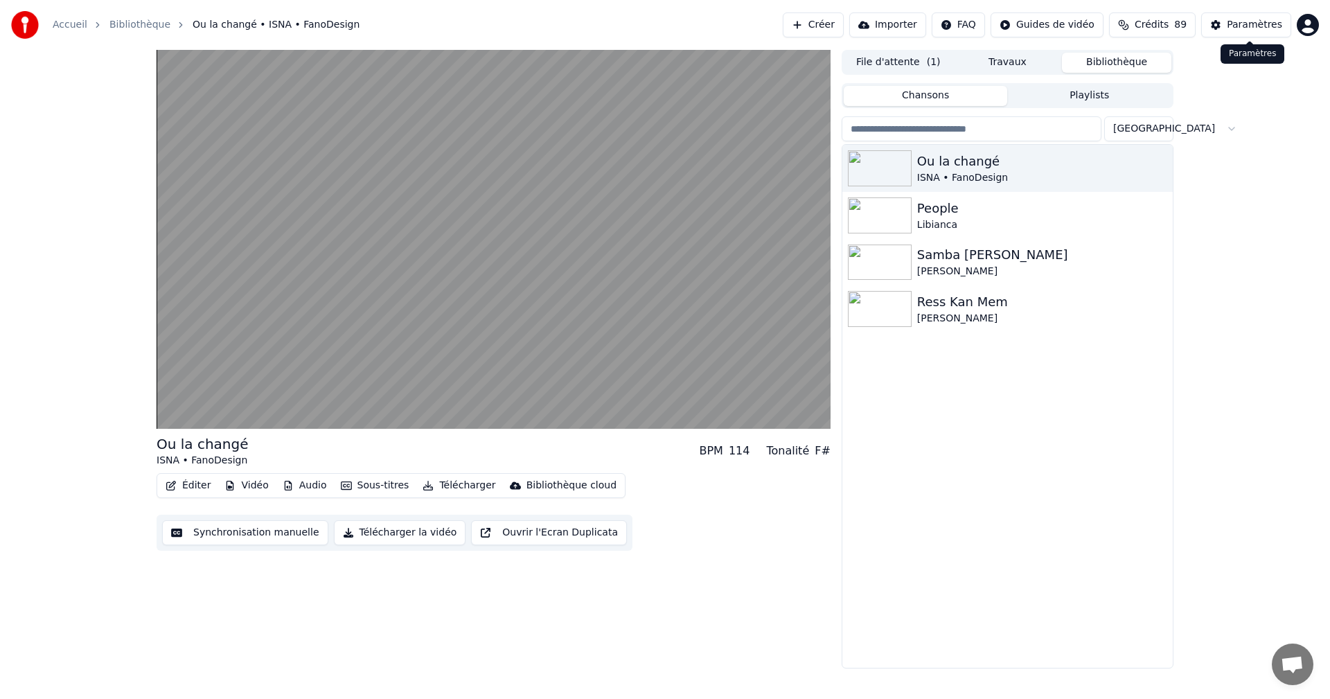
click at [1270, 24] on div "Paramètres" at bounding box center [1254, 25] width 55 height 14
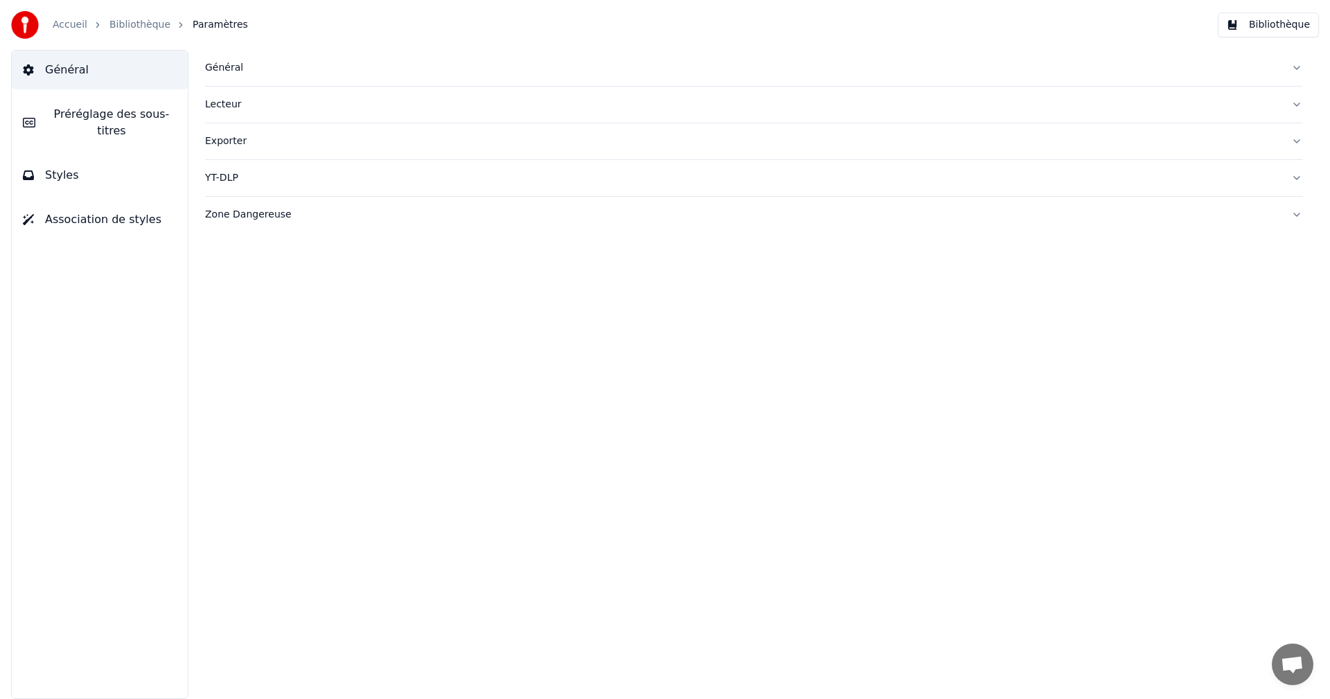
click at [172, 118] on span "Préréglage des sous-titres" at bounding box center [111, 122] width 130 height 33
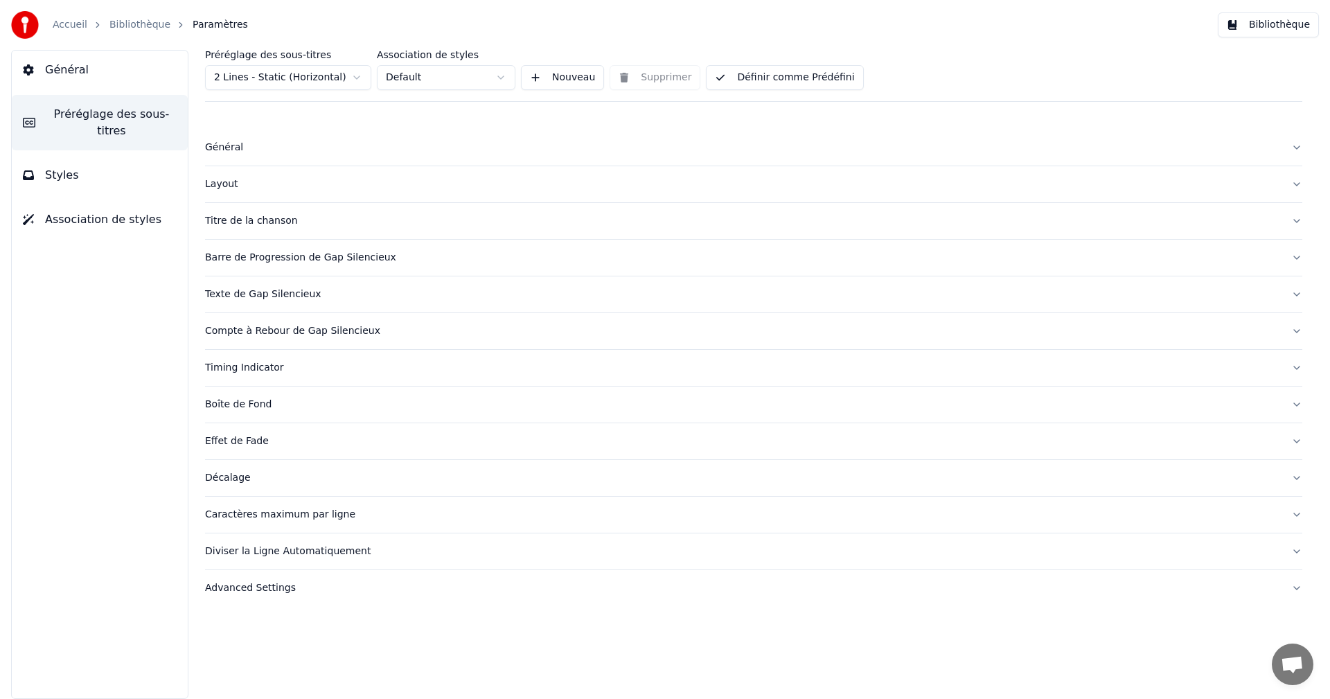
click at [222, 181] on div "Layout" at bounding box center [742, 184] width 1075 height 14
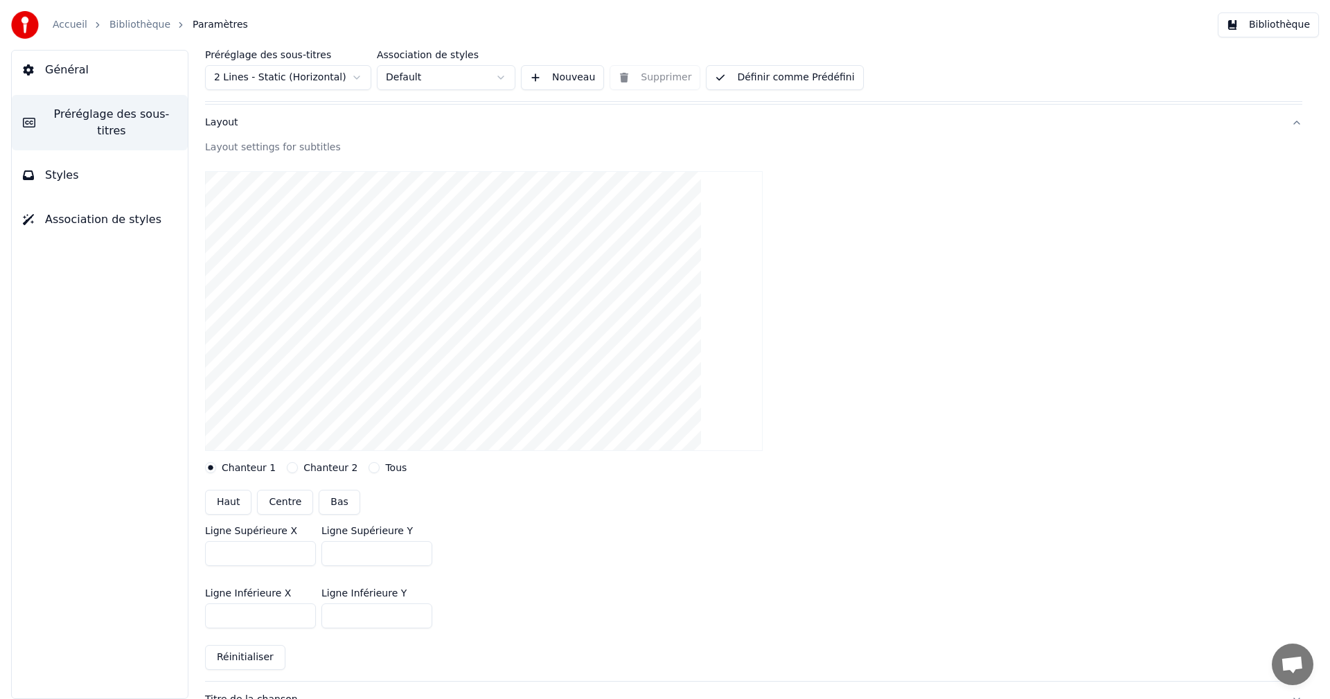
scroll to position [208, 0]
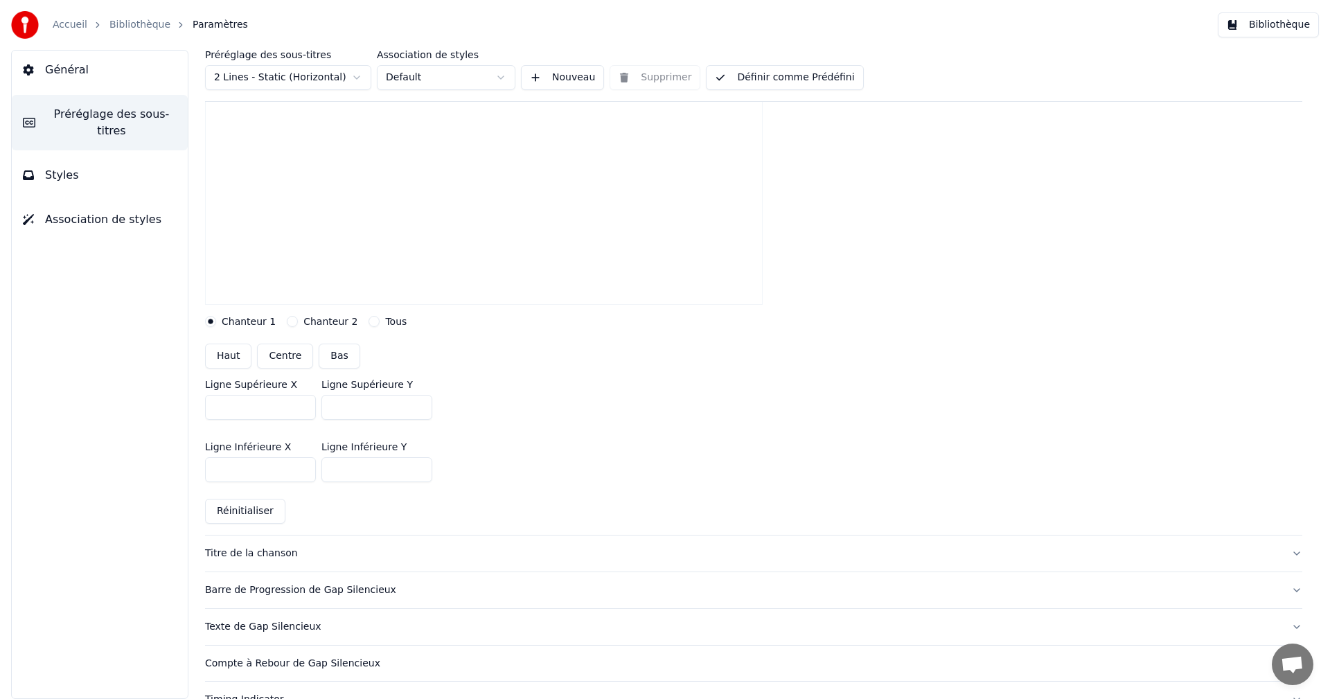
type input "****"
click at [303, 403] on input "****" at bounding box center [260, 407] width 111 height 25
click at [821, 82] on button "Définir comme Prédéfini" at bounding box center [784, 77] width 157 height 25
click at [1279, 21] on button "Bibliothèque" at bounding box center [1268, 24] width 101 height 25
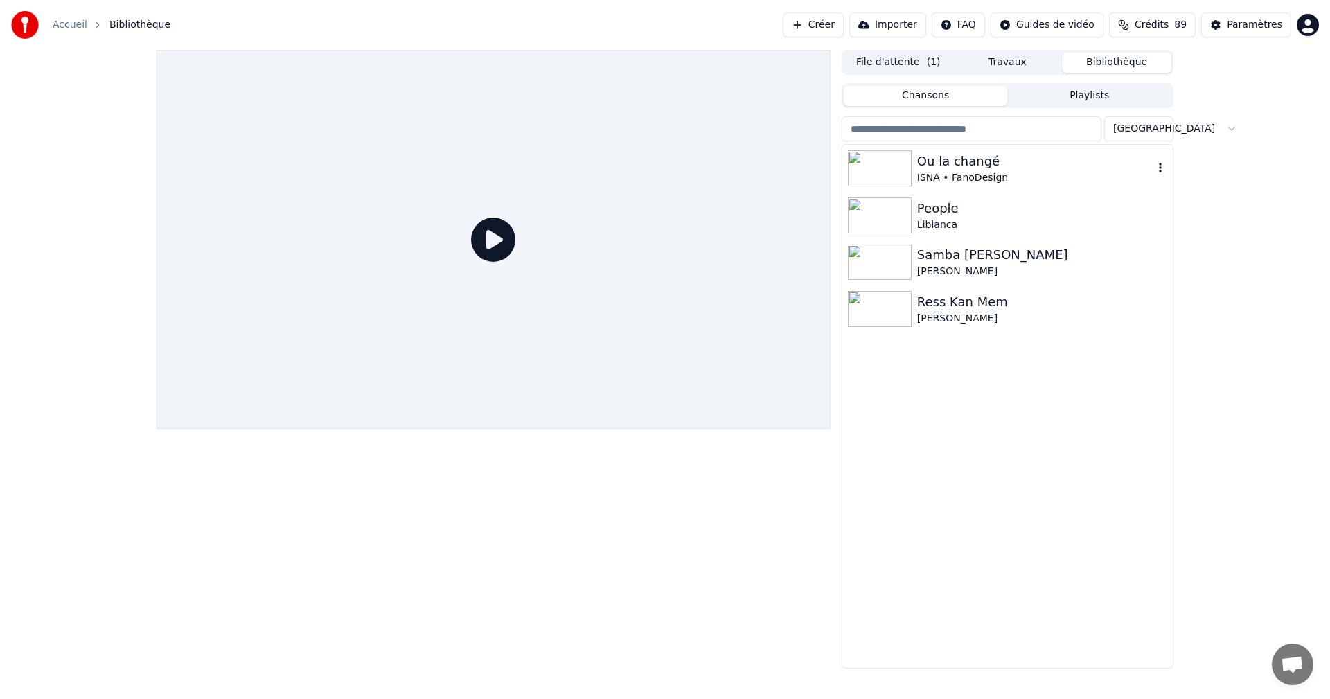
click at [954, 175] on div "ISNA • FanoDesign" at bounding box center [1035, 178] width 236 height 14
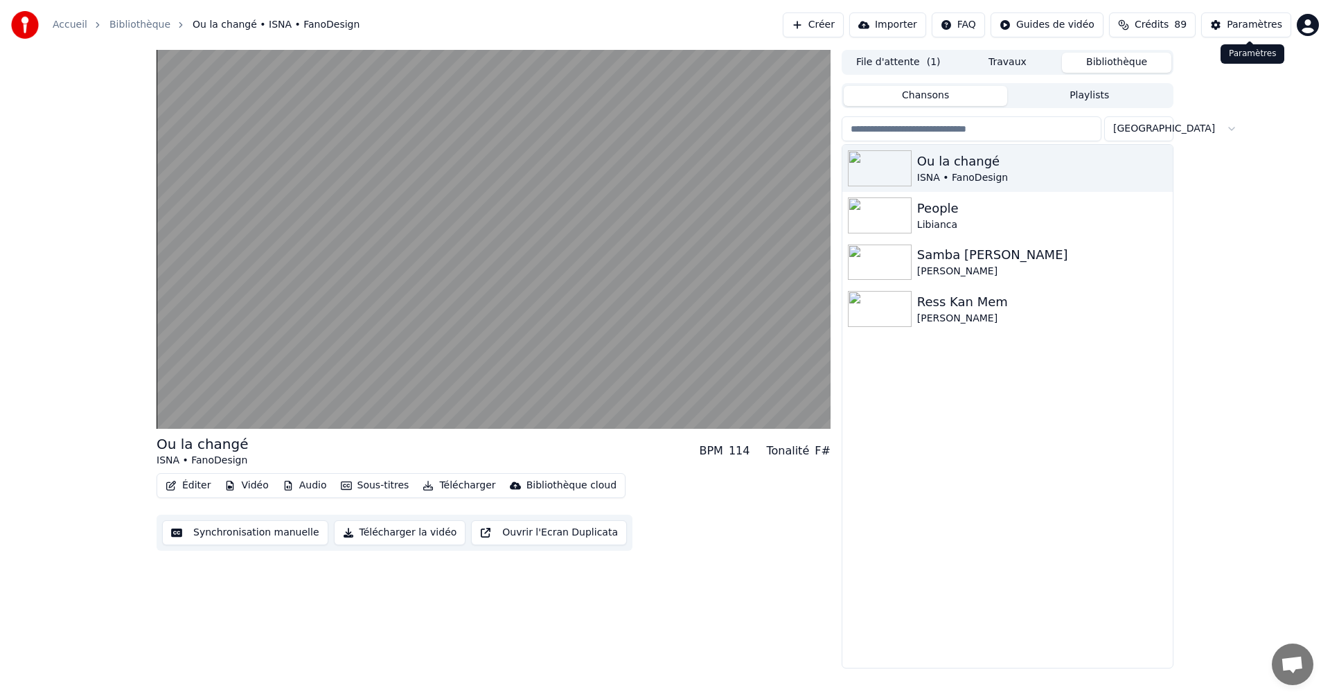
click at [1252, 23] on div "Paramètres" at bounding box center [1254, 25] width 55 height 14
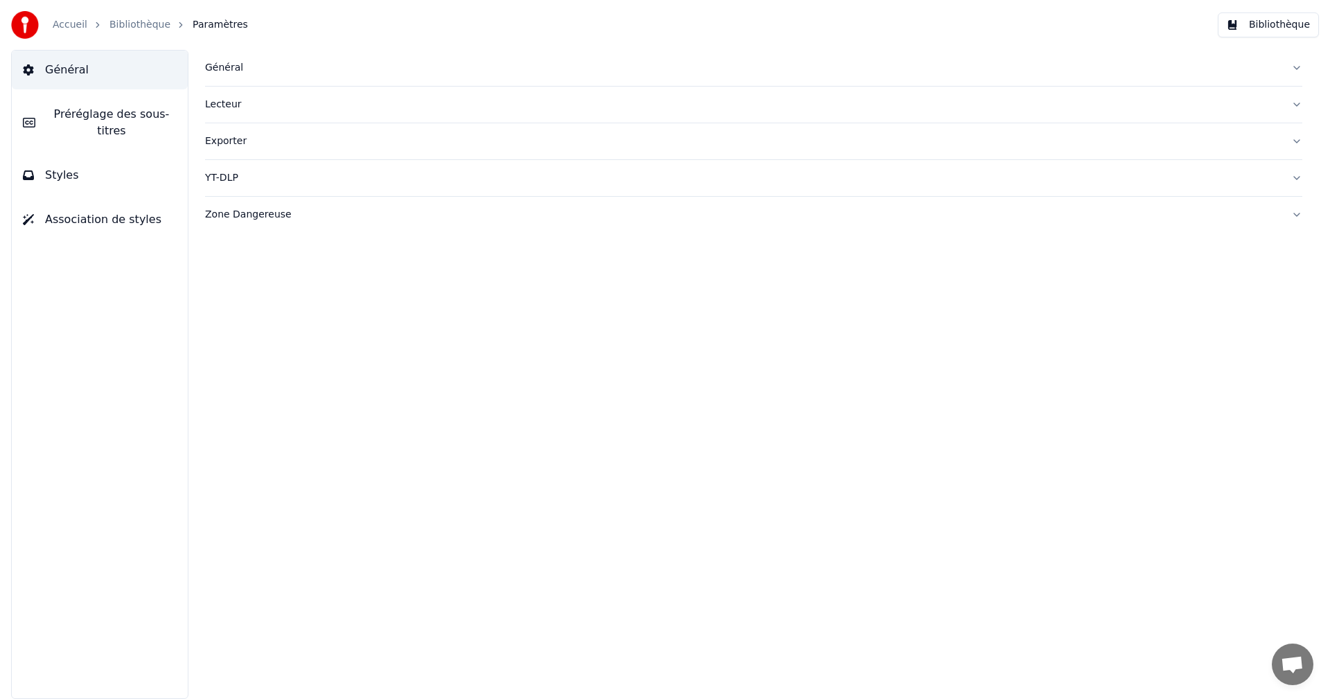
click at [133, 114] on span "Préréglage des sous-titres" at bounding box center [111, 122] width 130 height 33
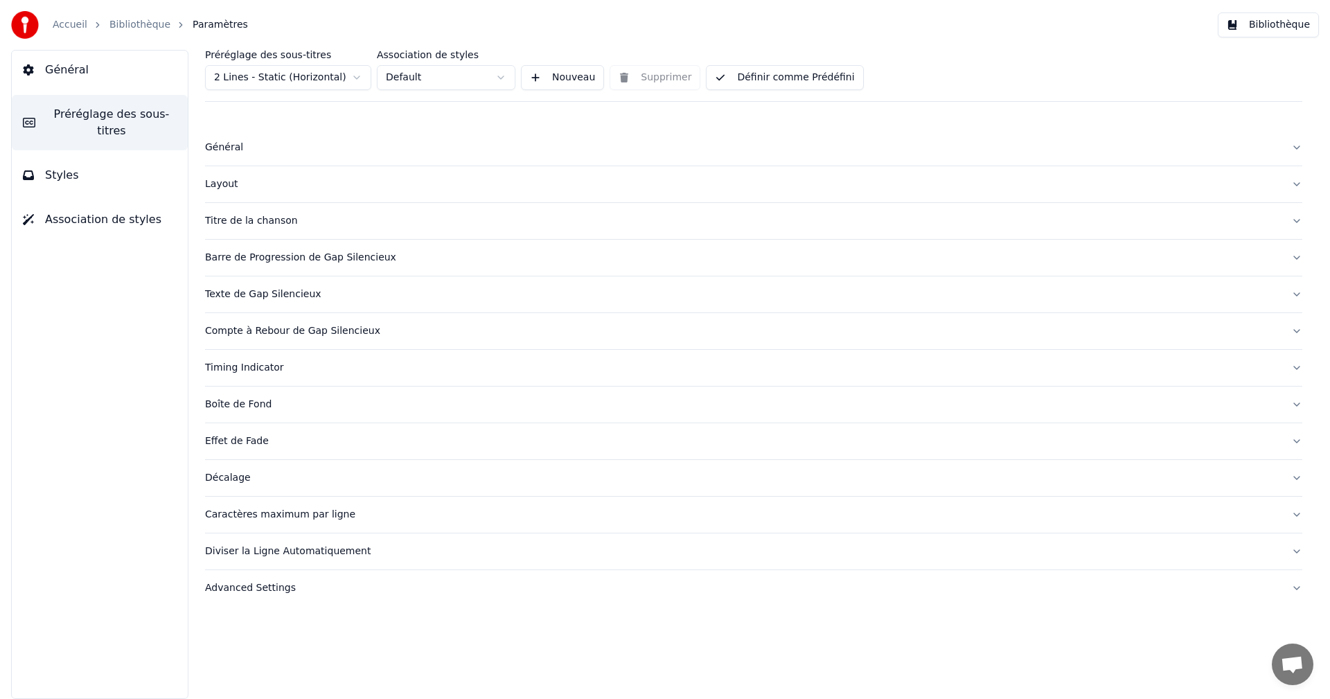
click at [217, 182] on div "Layout" at bounding box center [742, 184] width 1075 height 14
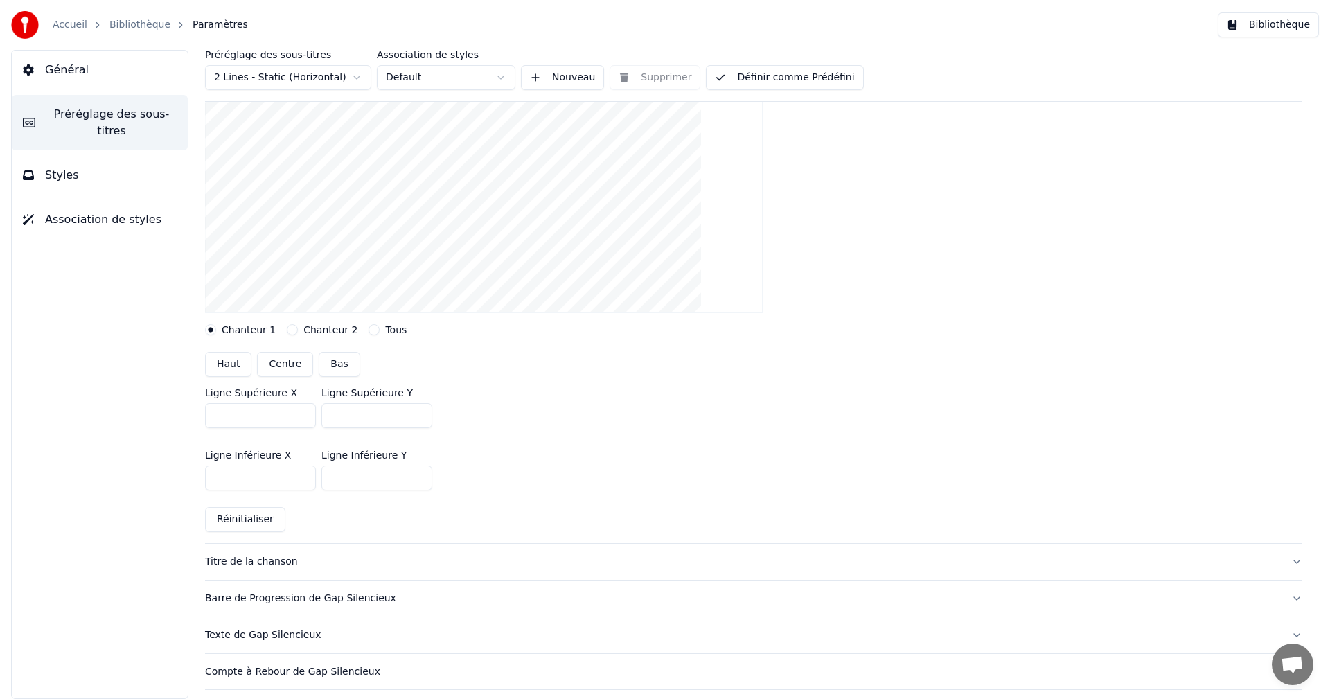
scroll to position [208, 0]
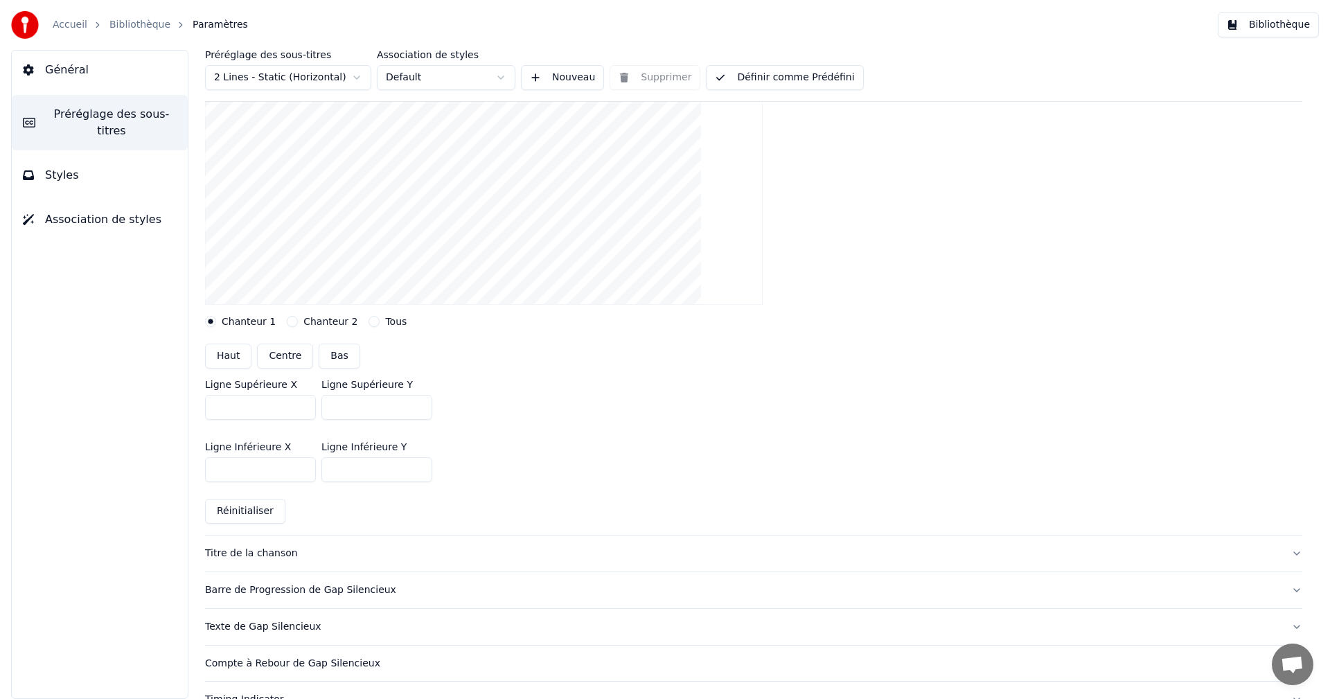
click at [266, 511] on button "Réinitialiser" at bounding box center [245, 511] width 80 height 25
type input "***"
click at [418, 404] on input "***" at bounding box center [376, 407] width 111 height 25
type input "***"
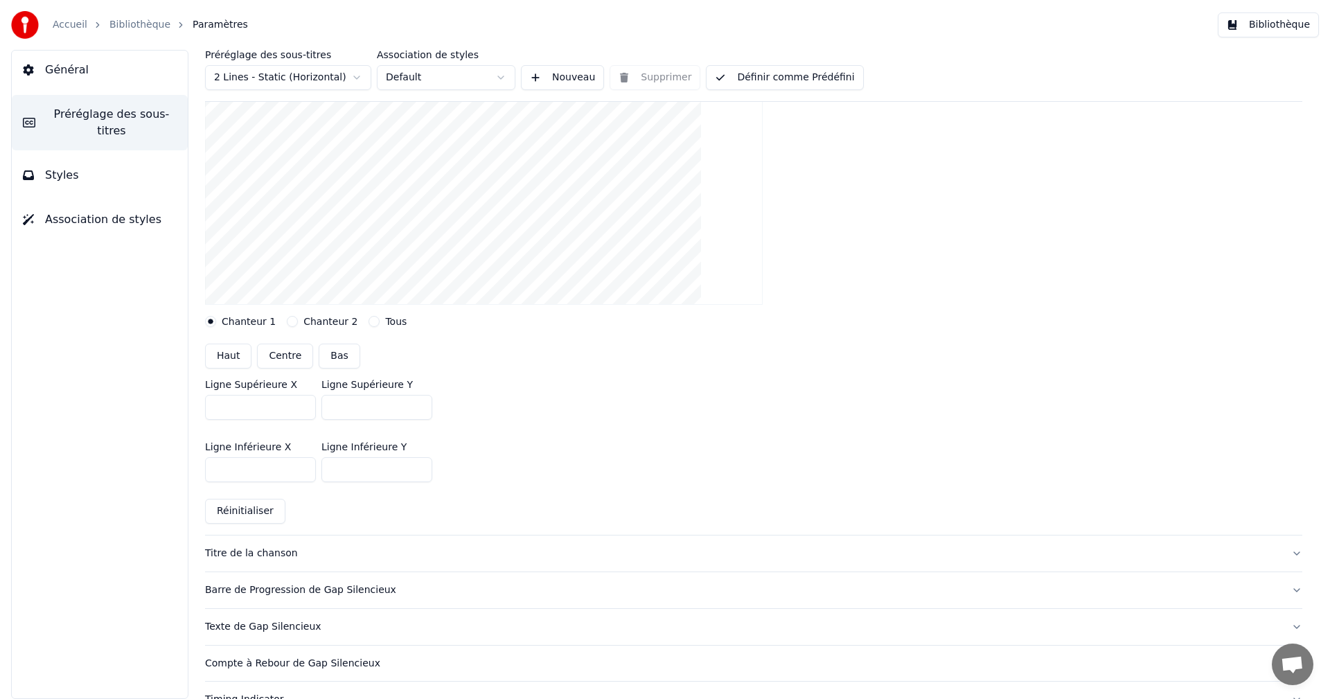
click at [418, 411] on input "***" at bounding box center [376, 407] width 111 height 25
click at [792, 80] on button "Définir comme Prédéfini" at bounding box center [784, 77] width 157 height 25
click at [1261, 24] on button "Bibliothèque" at bounding box center [1268, 24] width 101 height 25
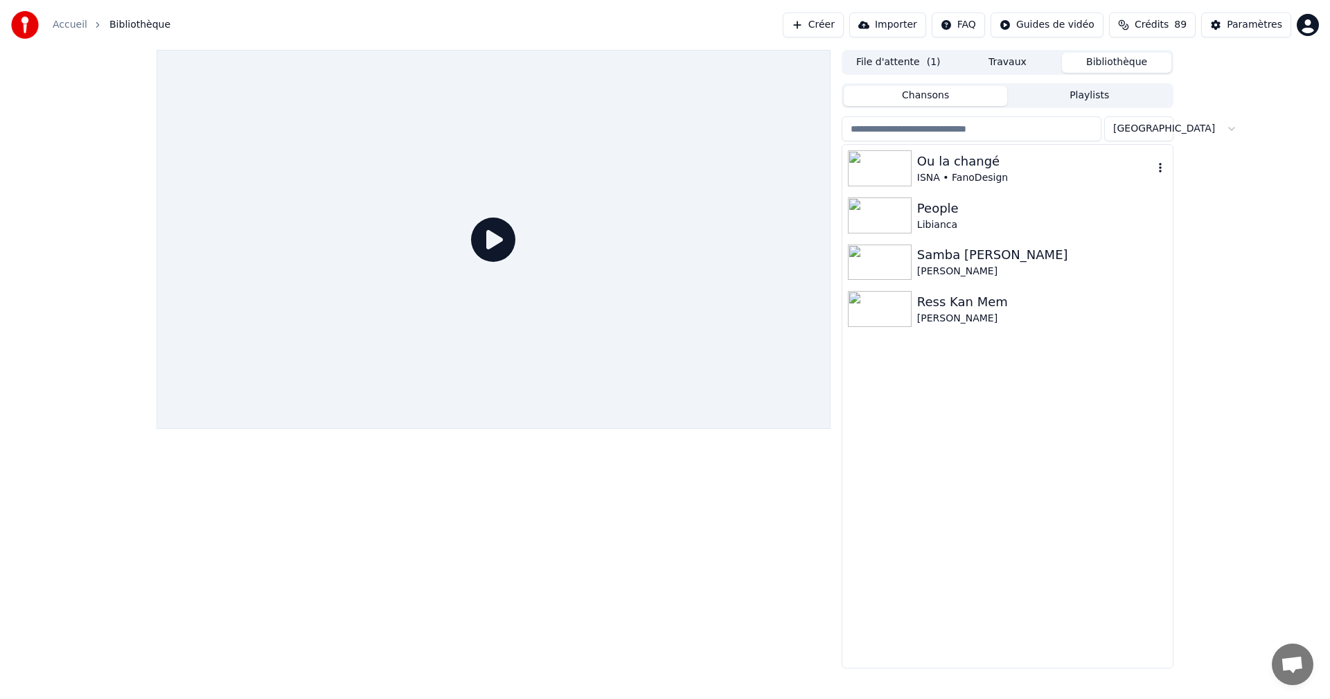
click at [951, 168] on div "Ou la changé" at bounding box center [1035, 161] width 236 height 19
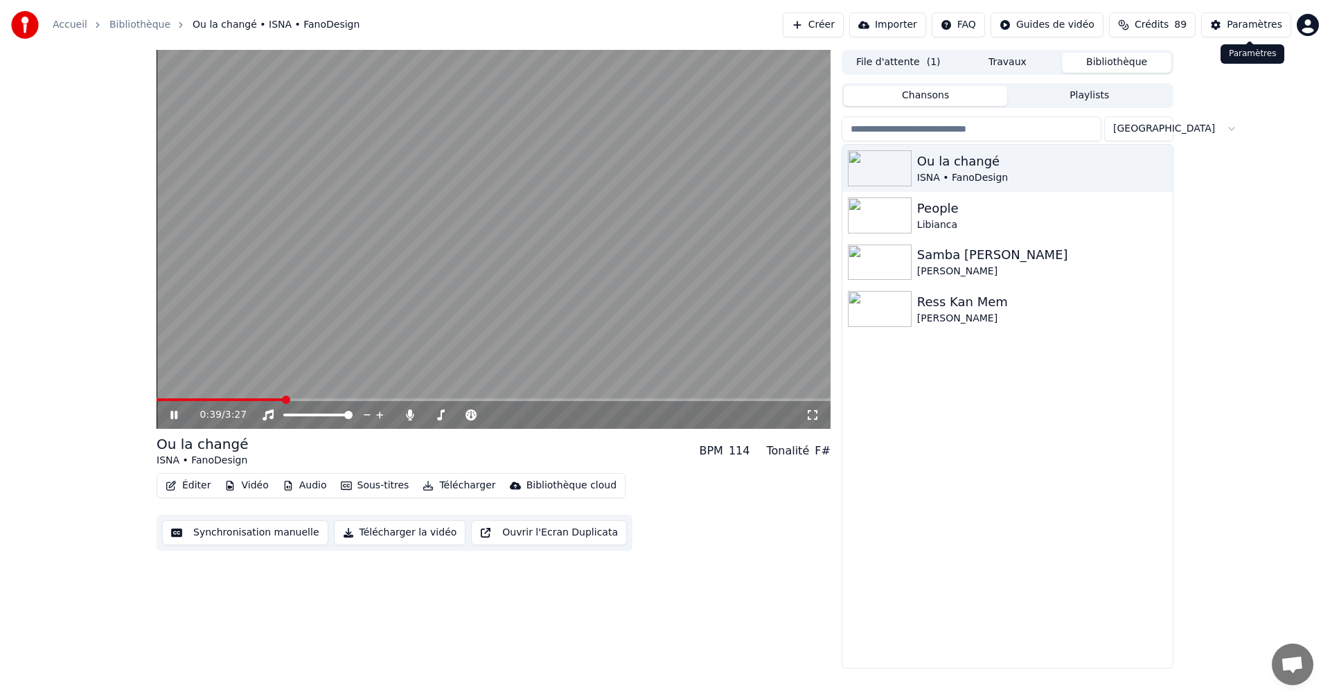
click at [1242, 26] on div "Paramètres" at bounding box center [1254, 25] width 55 height 14
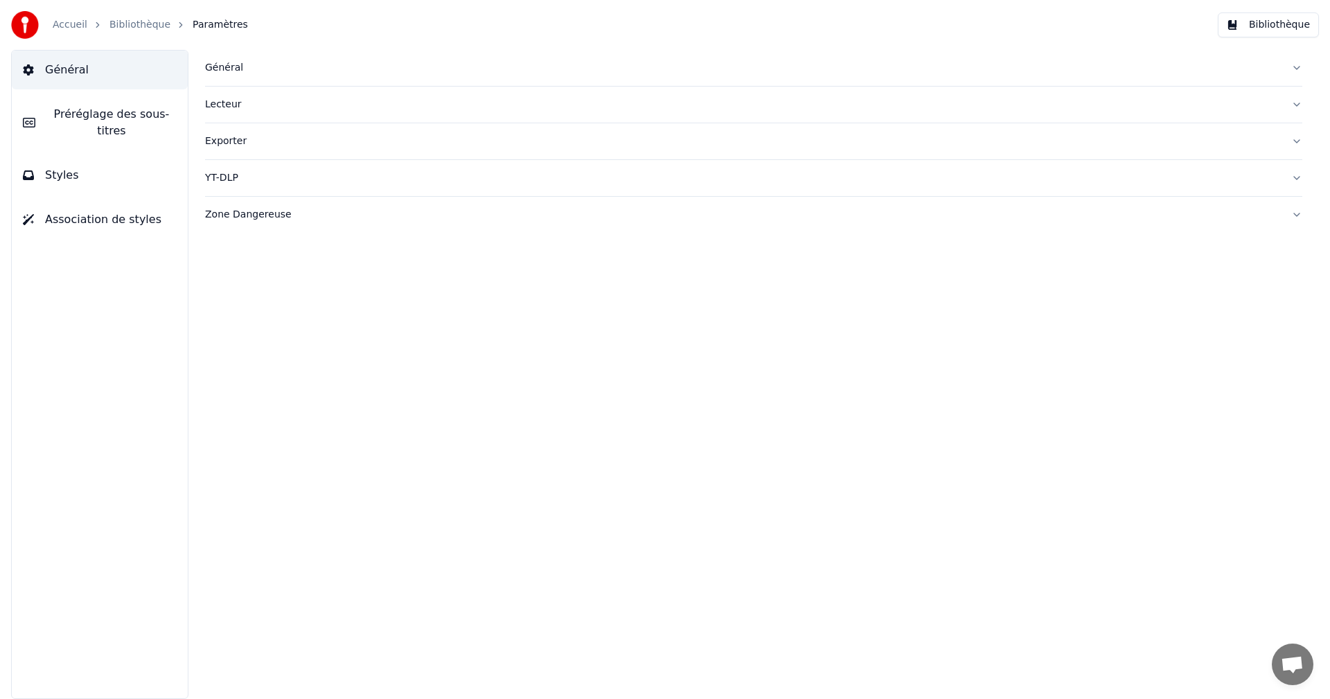
click at [141, 123] on button "Préréglage des sous-titres" at bounding box center [100, 122] width 176 height 55
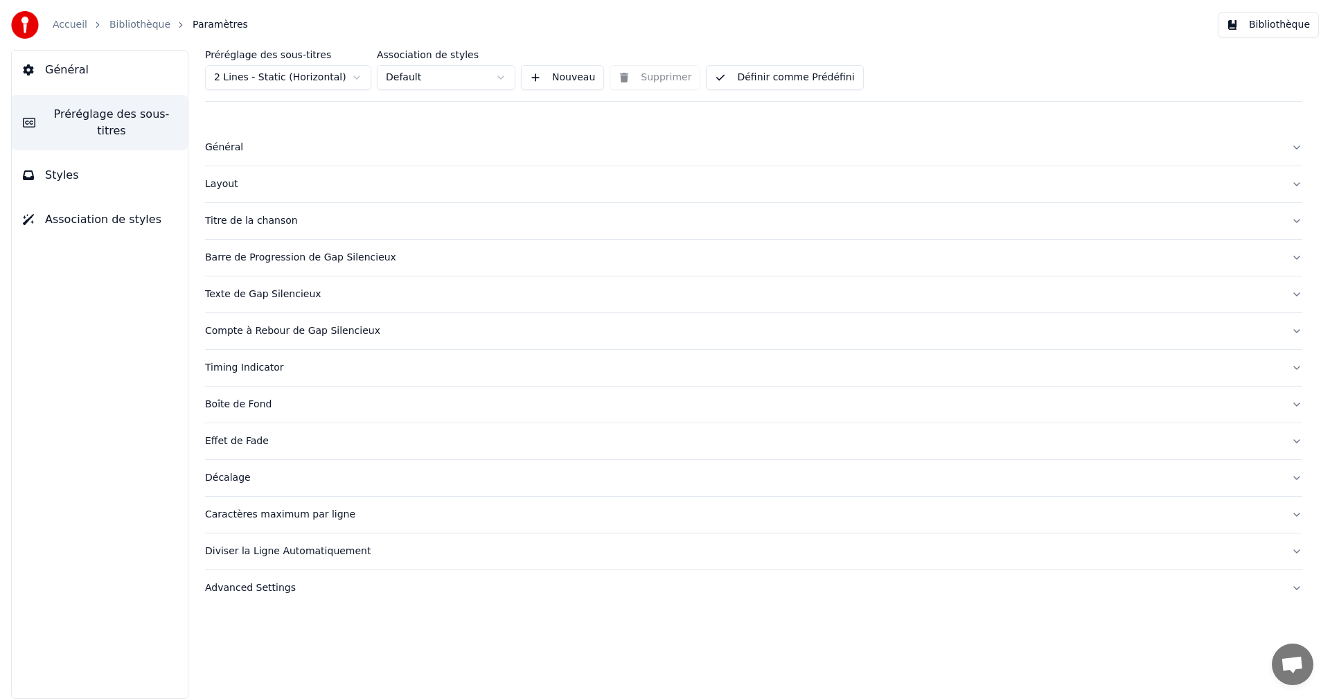
click at [223, 184] on div "Layout" at bounding box center [742, 184] width 1075 height 14
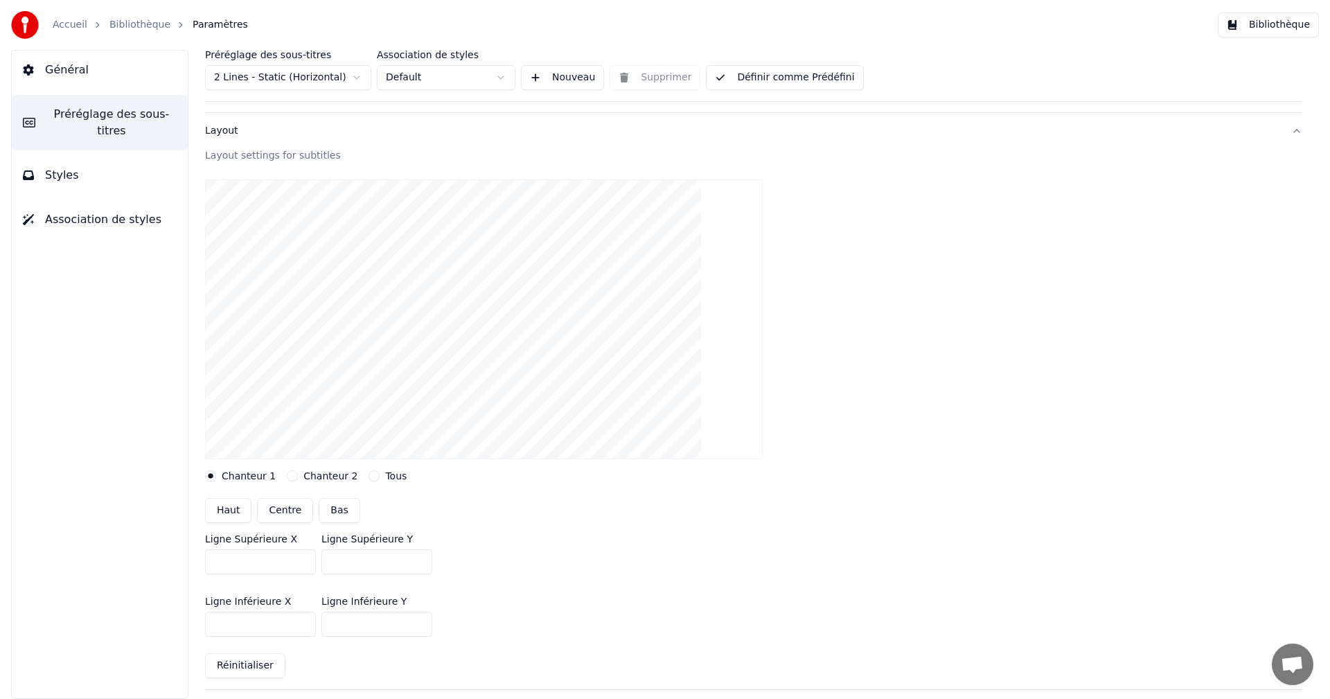
scroll to position [208, 0]
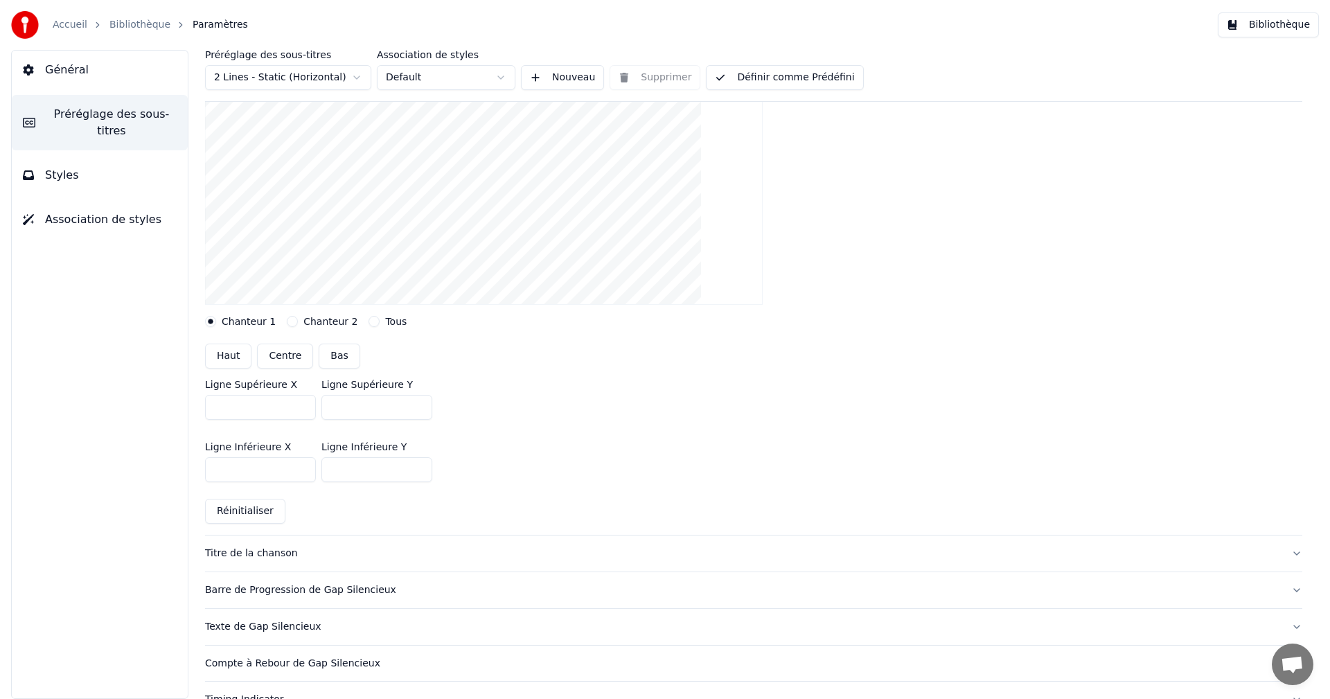
click at [238, 514] on button "Réinitialiser" at bounding box center [245, 511] width 80 height 25
type input "***"
click at [418, 466] on input "***" at bounding box center [376, 469] width 111 height 25
click at [812, 76] on button "Définir comme Prédéfini" at bounding box center [784, 77] width 157 height 25
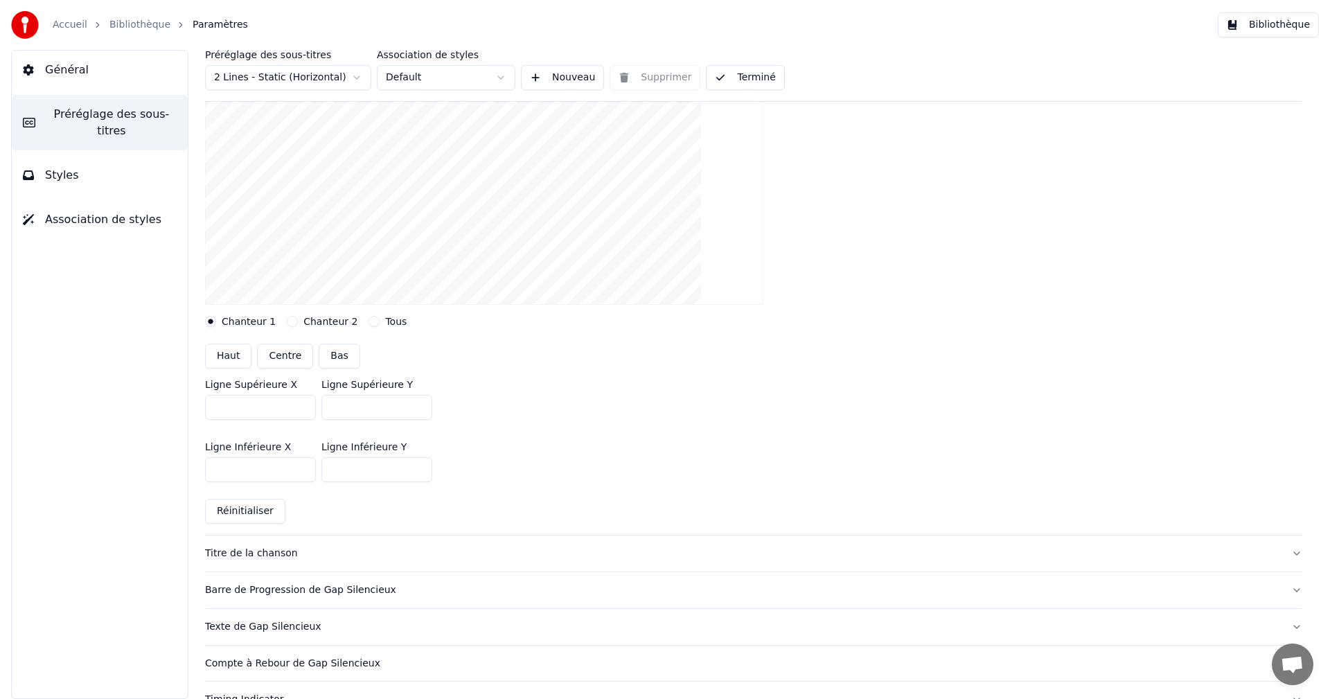
click at [1279, 24] on button "Bibliothèque" at bounding box center [1268, 24] width 101 height 25
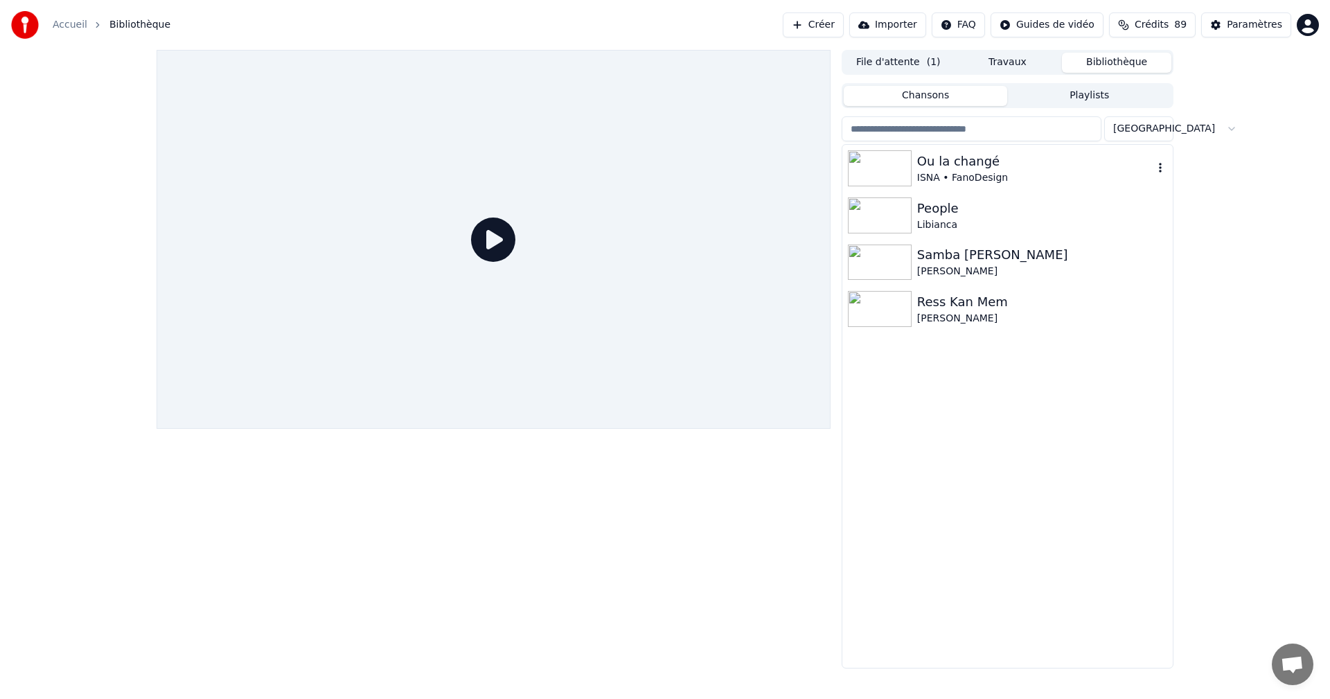
click at [932, 166] on div "Ou la changé" at bounding box center [1035, 161] width 236 height 19
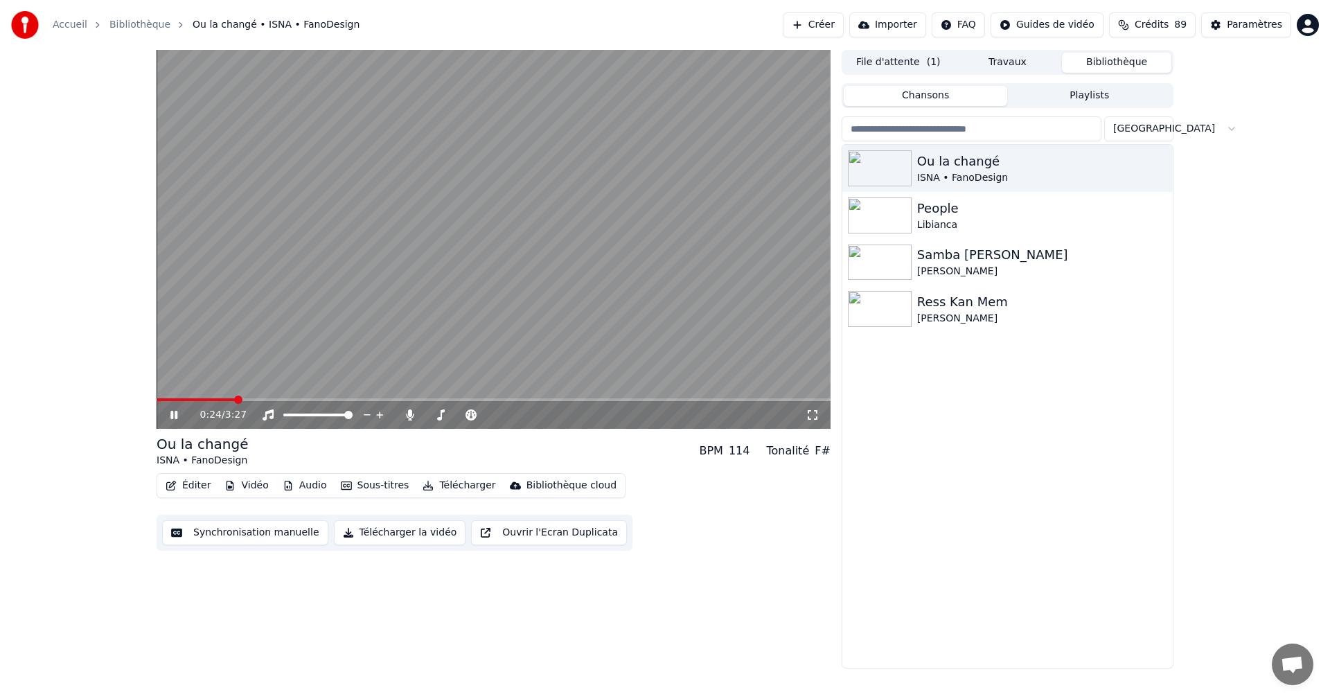
click at [807, 416] on icon at bounding box center [813, 414] width 14 height 11
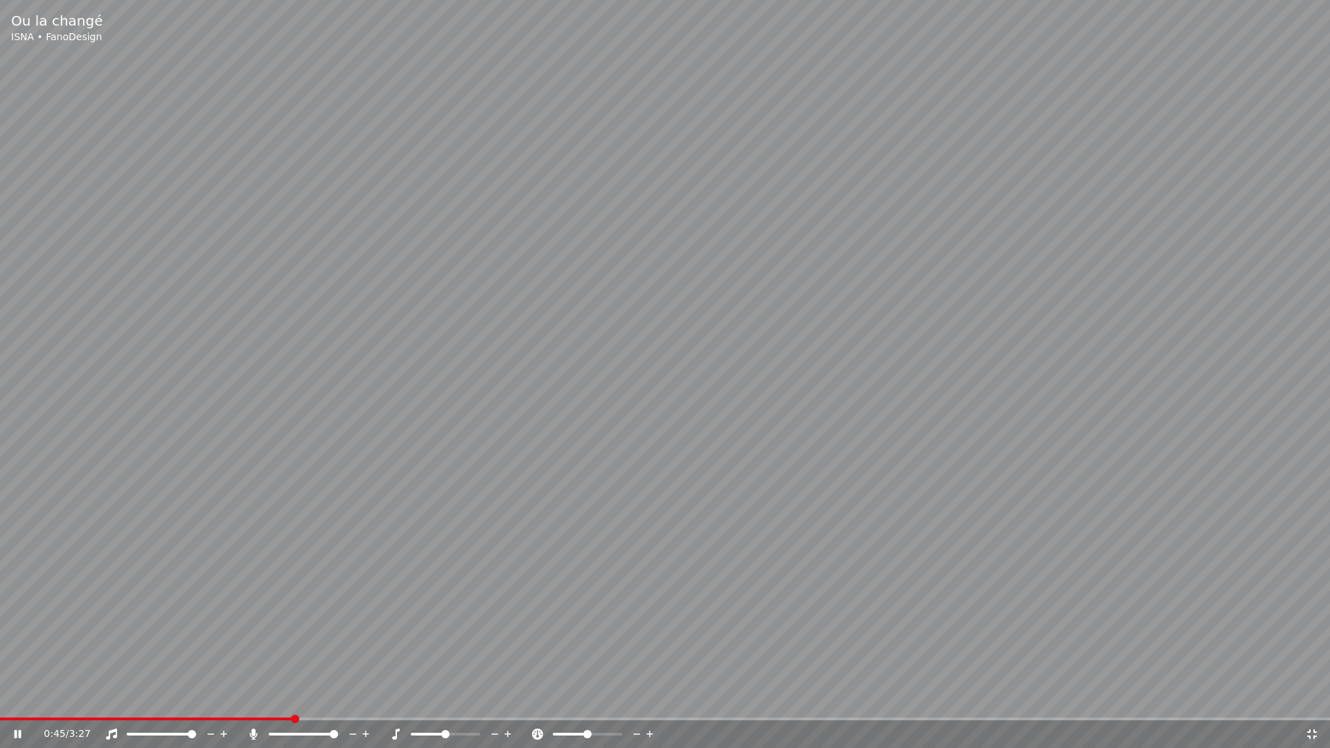
click at [1313, 698] on icon at bounding box center [1312, 734] width 10 height 10
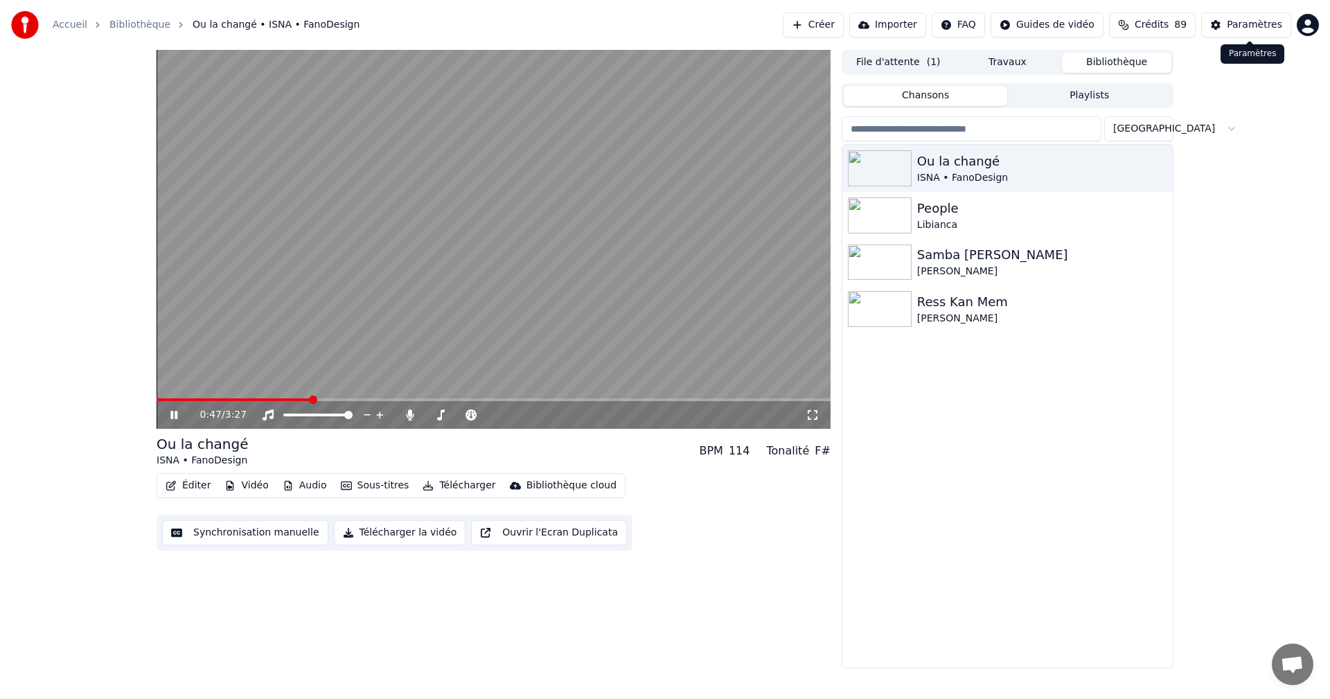
click at [1245, 27] on div "Paramètres" at bounding box center [1254, 25] width 55 height 14
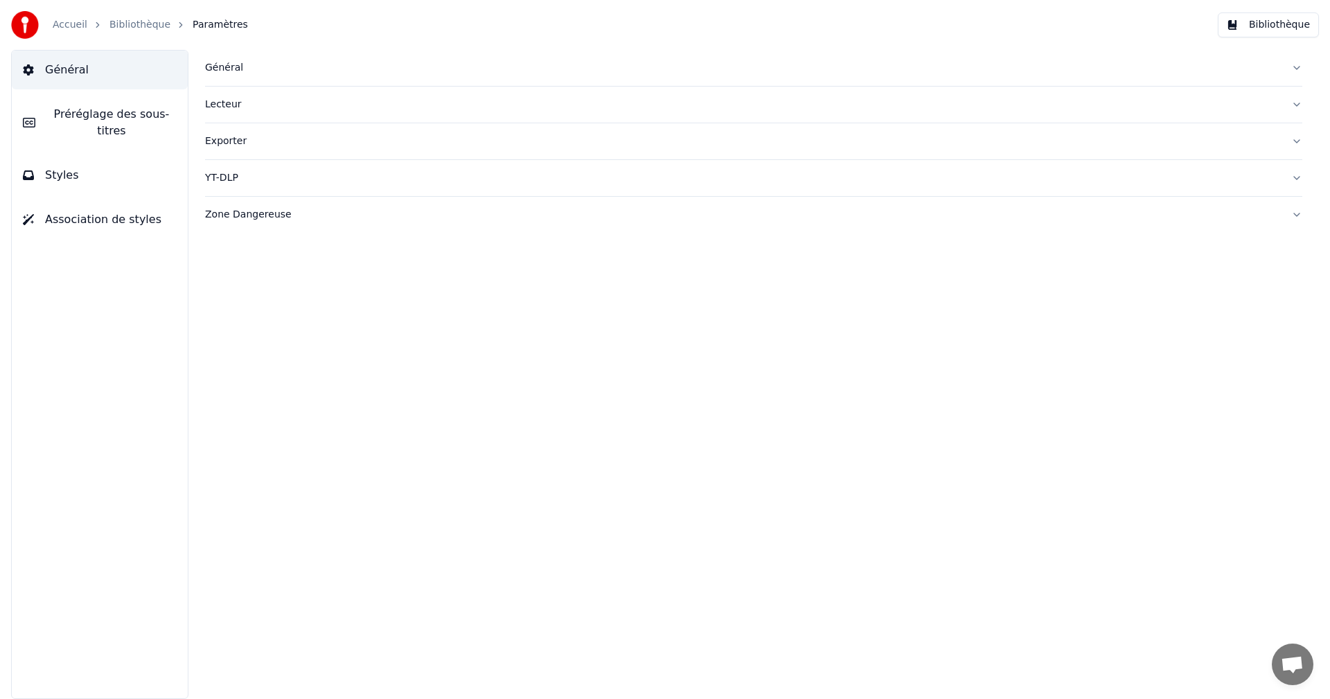
click at [159, 111] on span "Préréglage des sous-titres" at bounding box center [111, 122] width 130 height 33
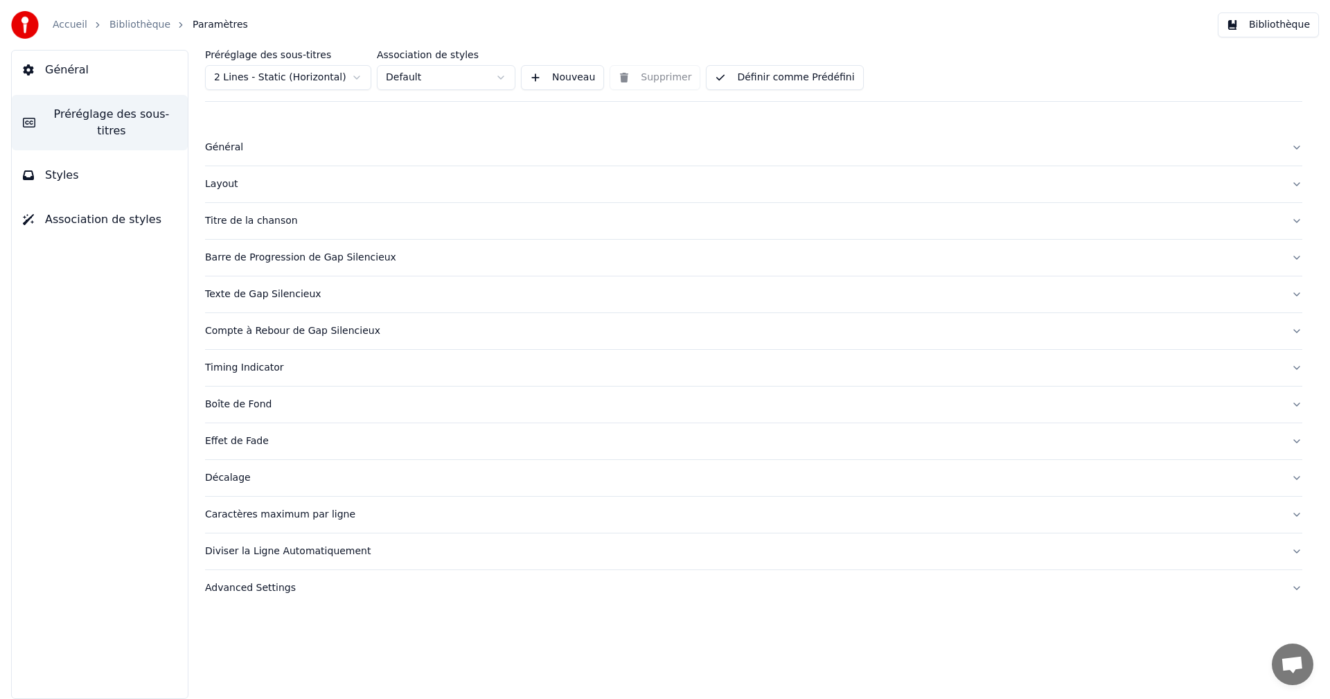
click at [214, 184] on div "Layout" at bounding box center [742, 184] width 1075 height 14
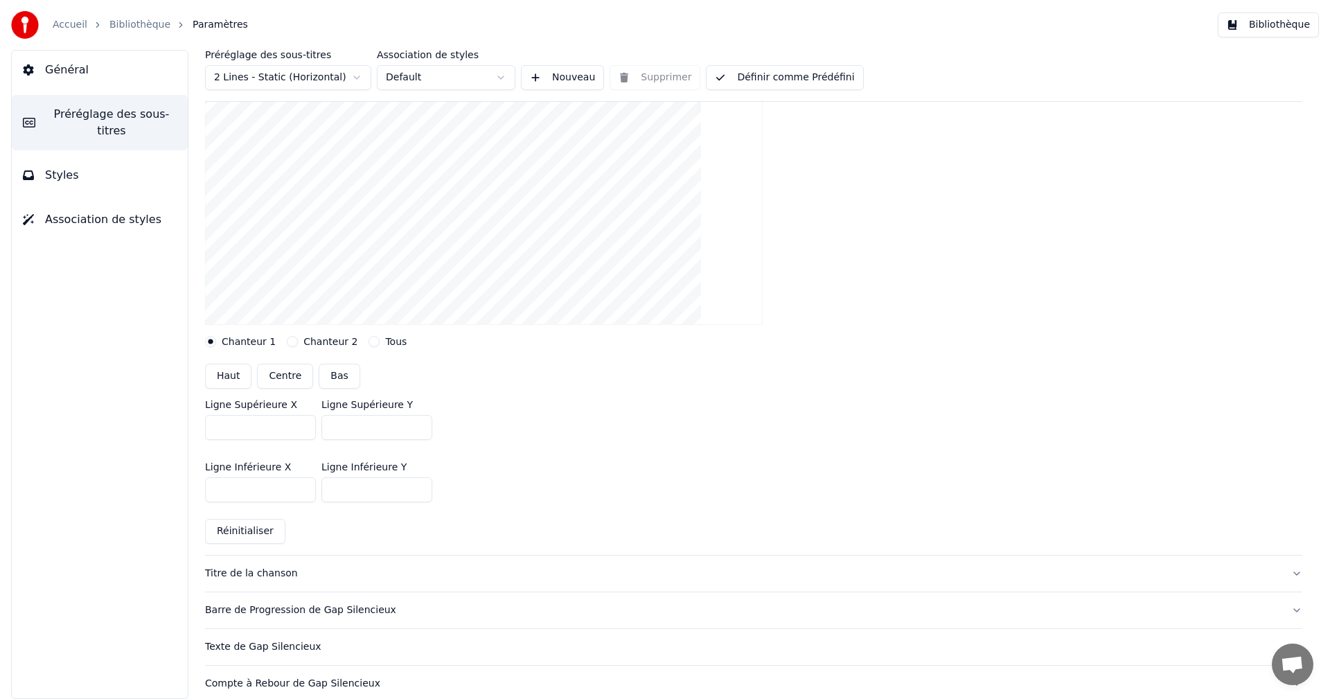
scroll to position [208, 0]
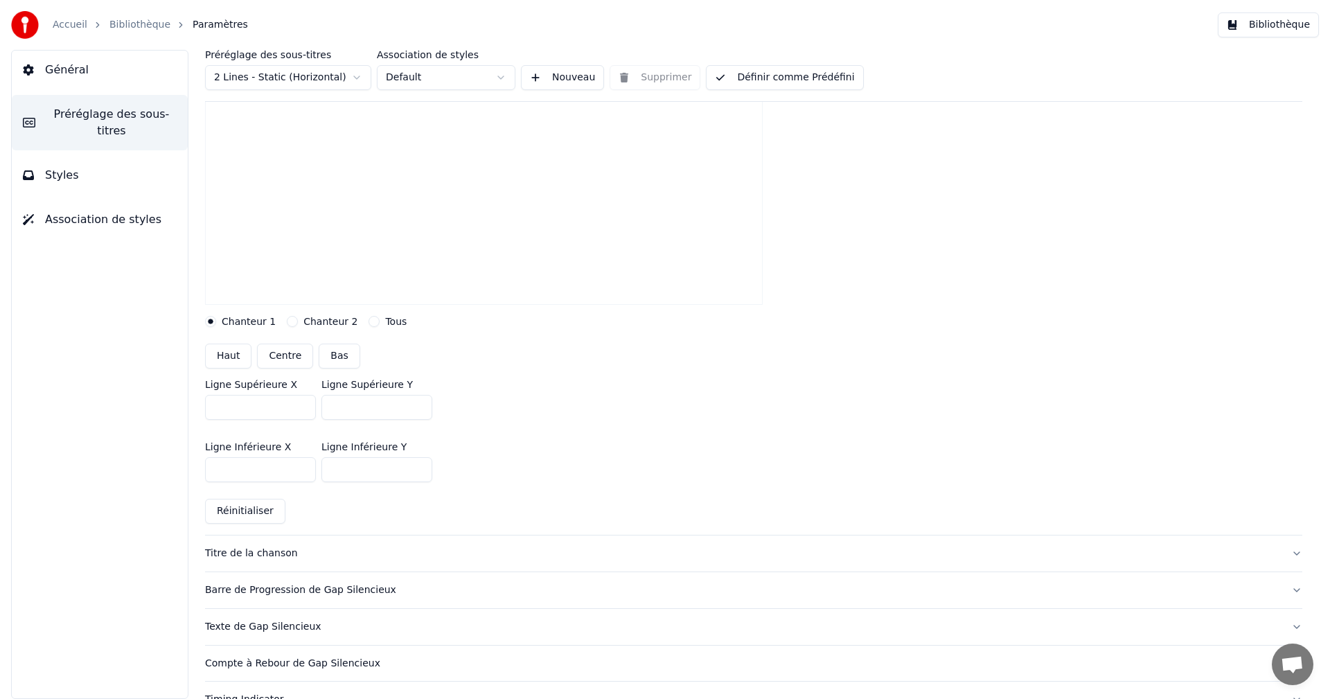
click at [417, 467] on input "***" at bounding box center [376, 469] width 111 height 25
click at [420, 472] on input "***" at bounding box center [376, 469] width 111 height 25
type input "***"
click at [420, 472] on input "***" at bounding box center [376, 469] width 111 height 25
click at [1280, 24] on button "Bibliothèque" at bounding box center [1268, 24] width 101 height 25
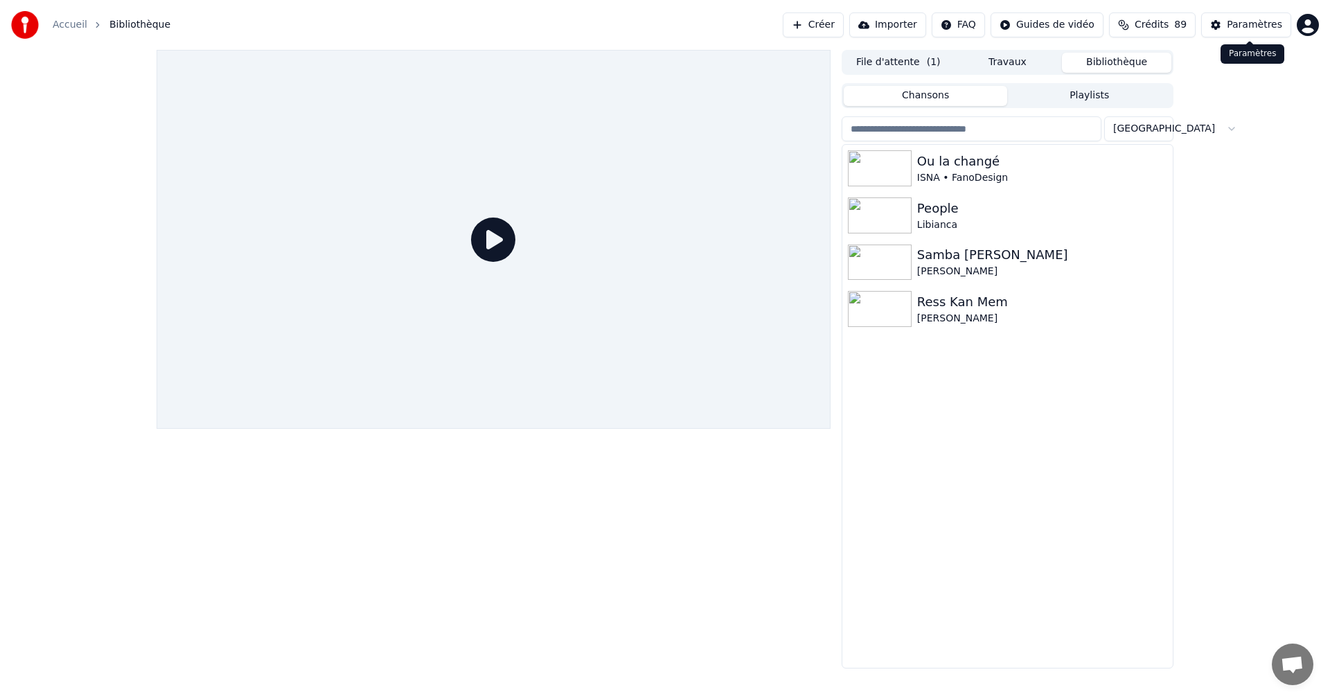
click at [1250, 30] on div "Paramètres" at bounding box center [1254, 25] width 55 height 14
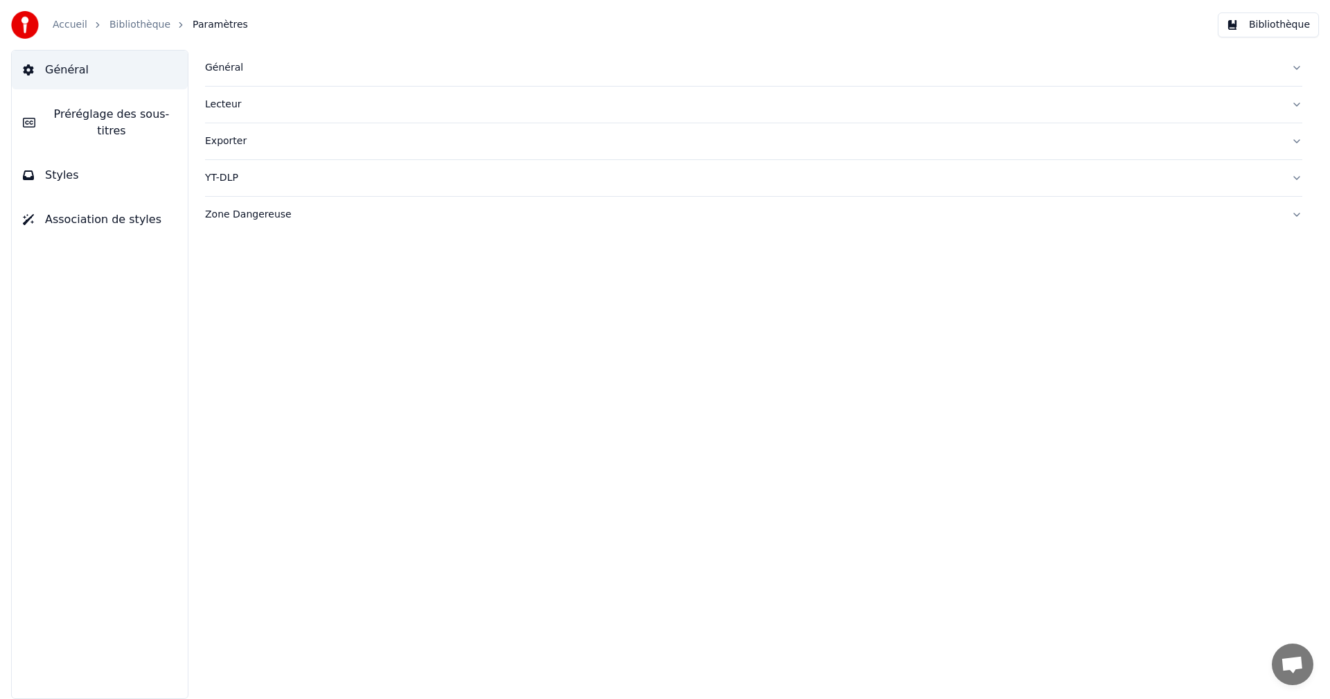
click at [163, 109] on span "Préréglage des sous-titres" at bounding box center [111, 122] width 130 height 33
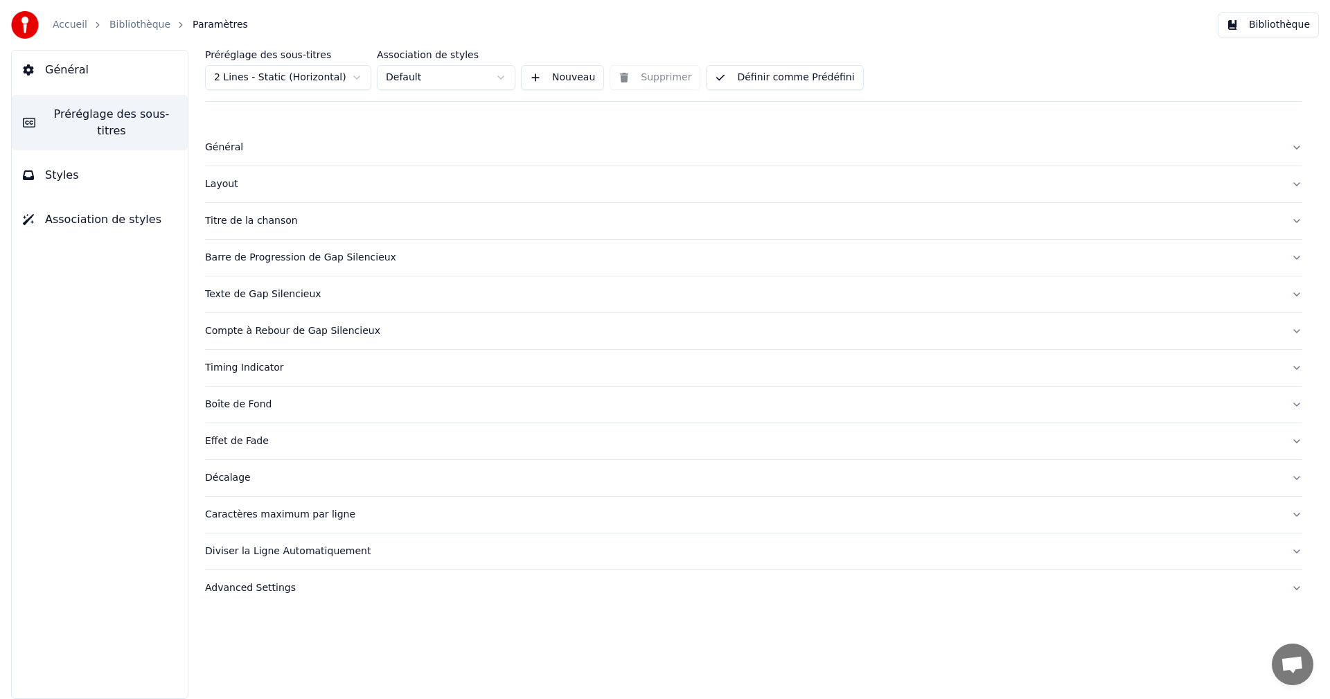
click at [224, 182] on div "Layout" at bounding box center [742, 184] width 1075 height 14
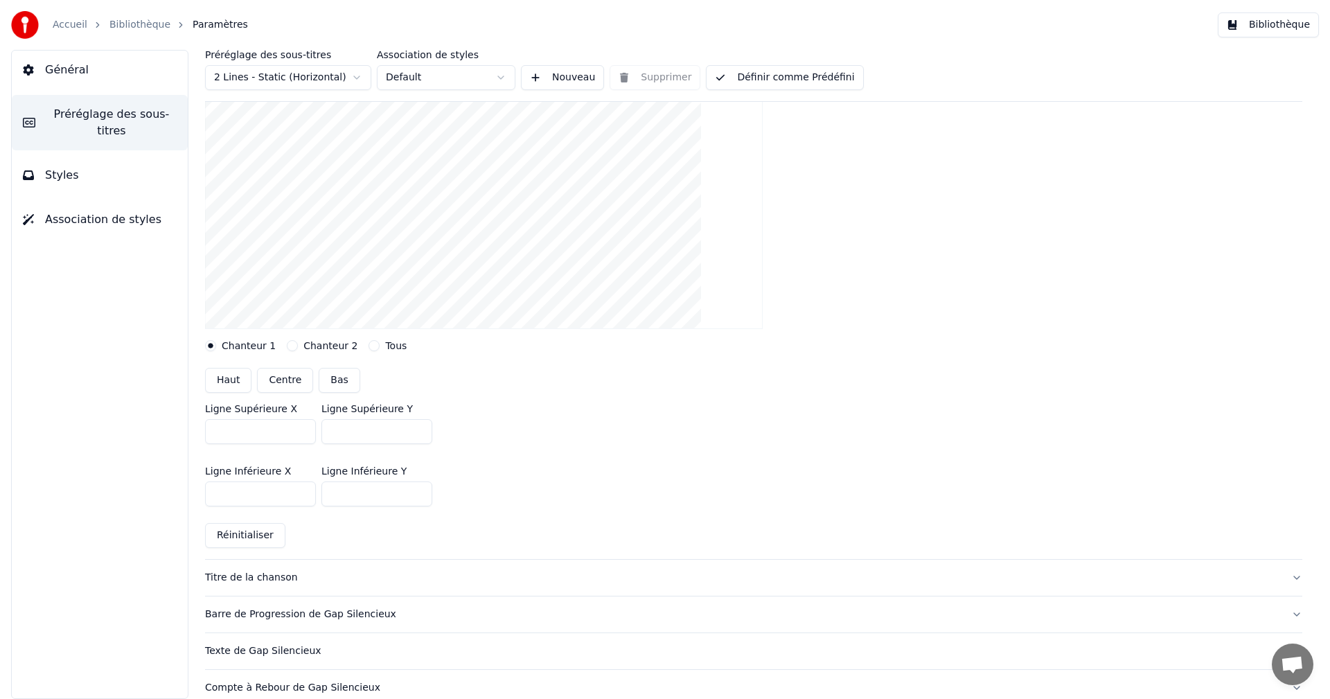
scroll to position [208, 0]
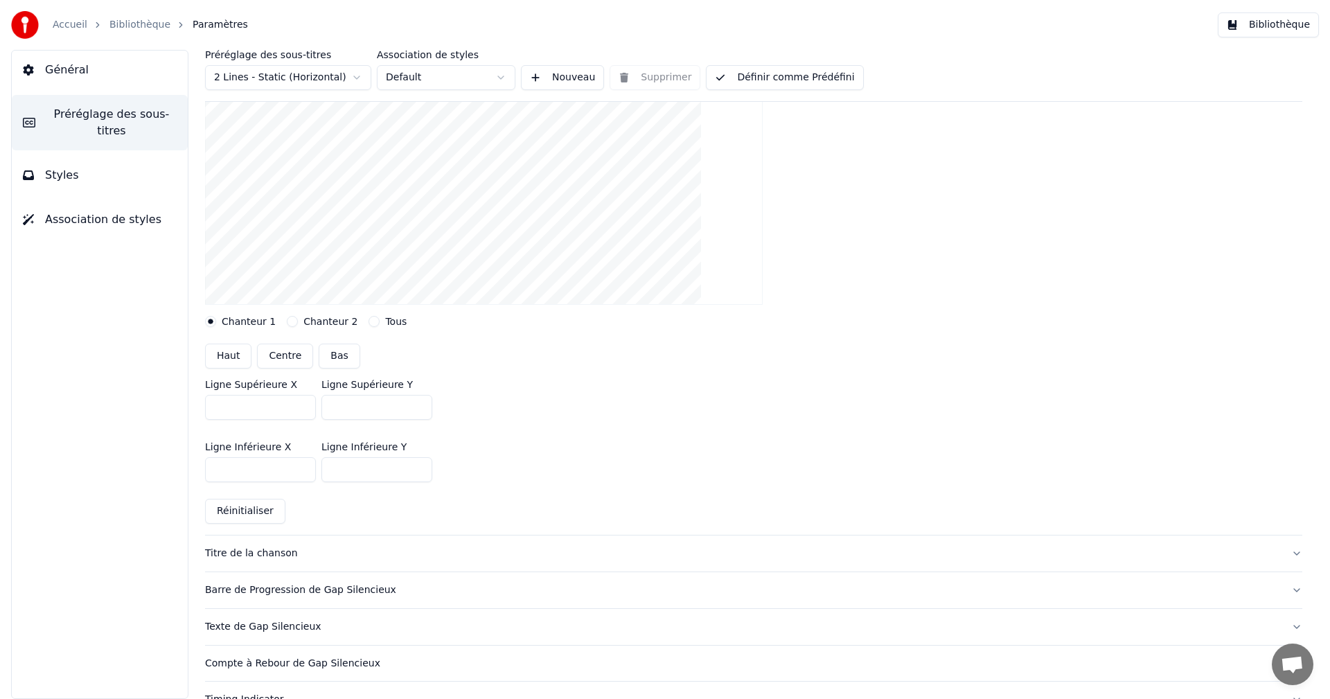
click at [812, 73] on button "Définir comme Prédéfini" at bounding box center [784, 77] width 157 height 25
click at [1275, 24] on button "Bibliothèque" at bounding box center [1268, 24] width 101 height 25
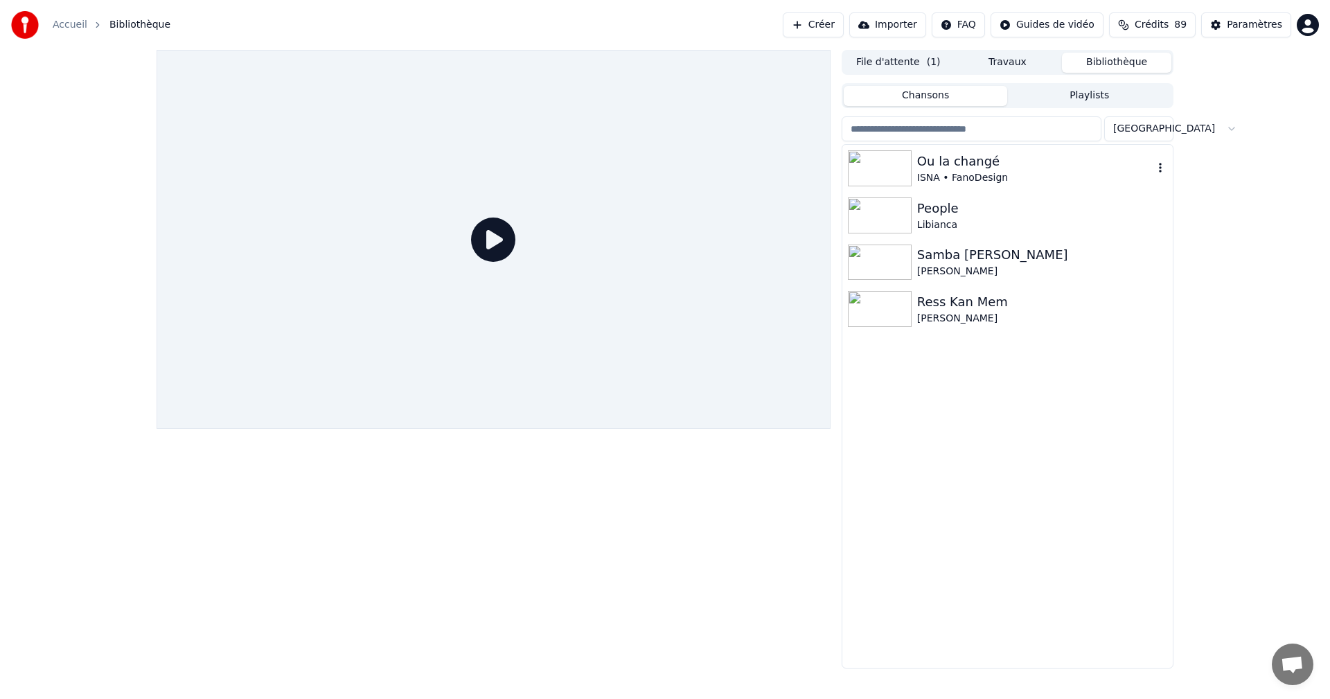
click at [997, 177] on div "ISNA • FanoDesign" at bounding box center [1035, 178] width 236 height 14
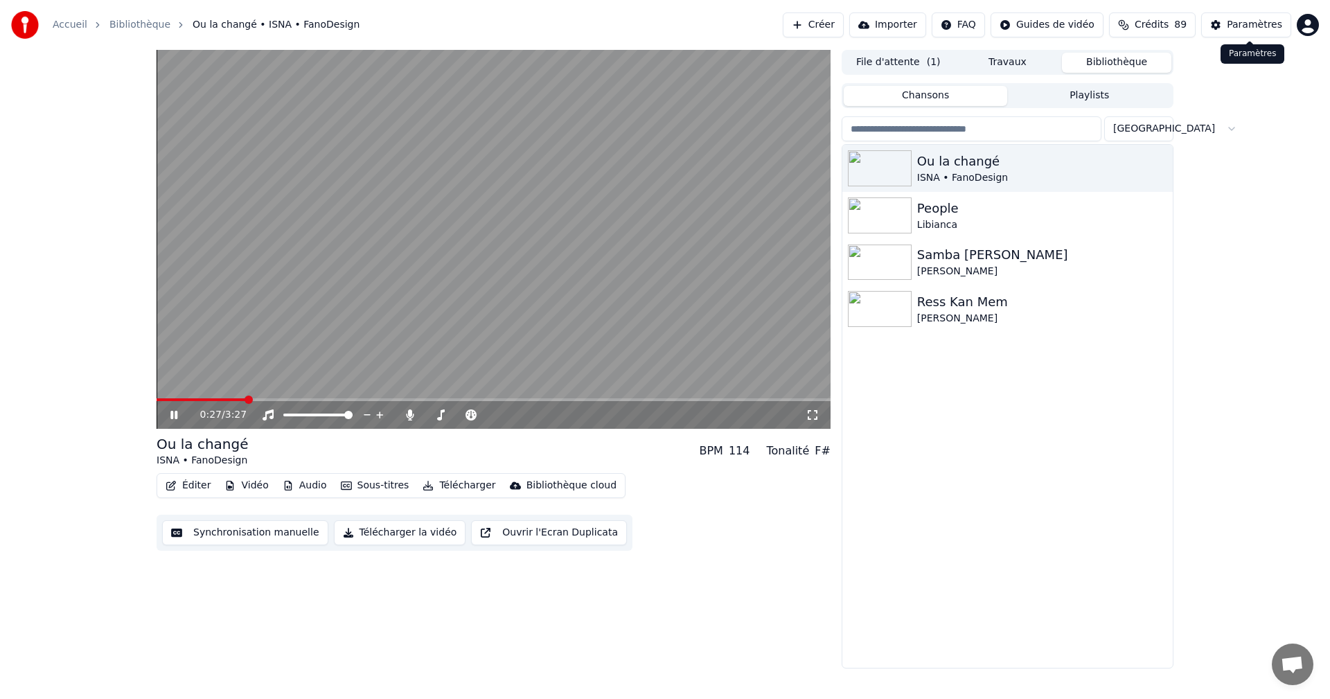
click at [1259, 29] on div "Paramètres" at bounding box center [1254, 25] width 55 height 14
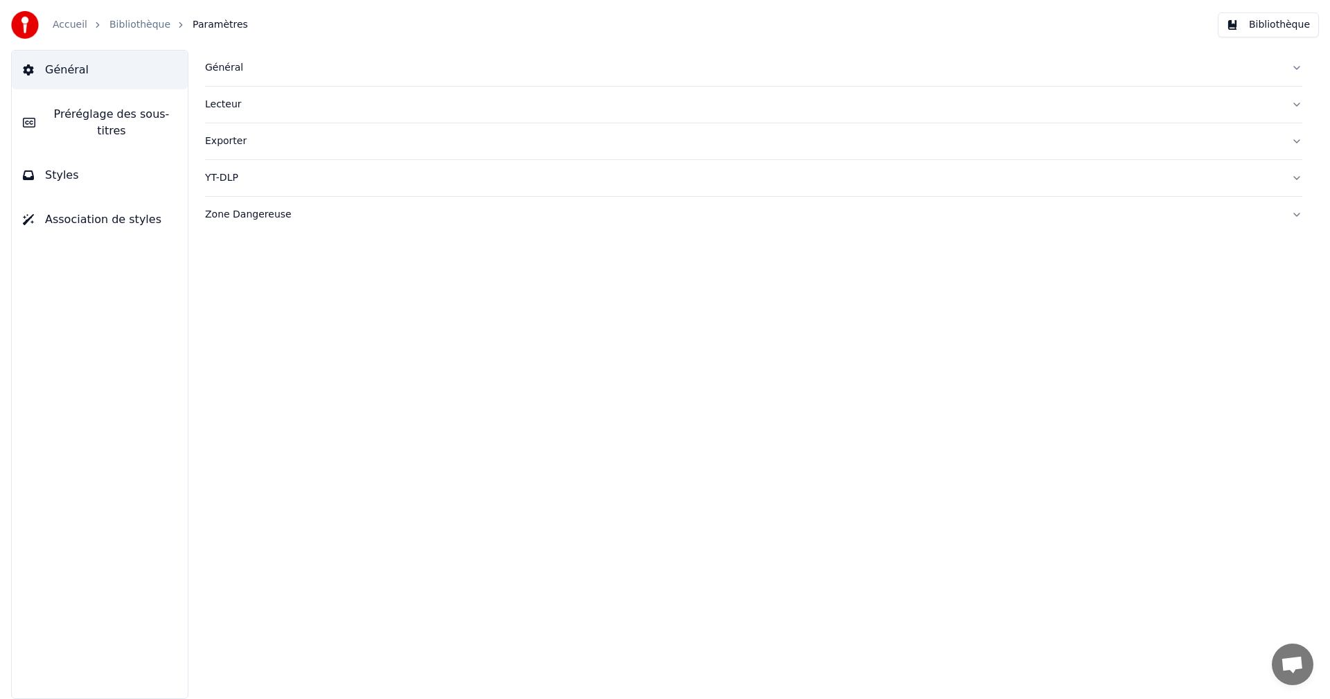
click at [105, 117] on span "Préréglage des sous-titres" at bounding box center [111, 122] width 130 height 33
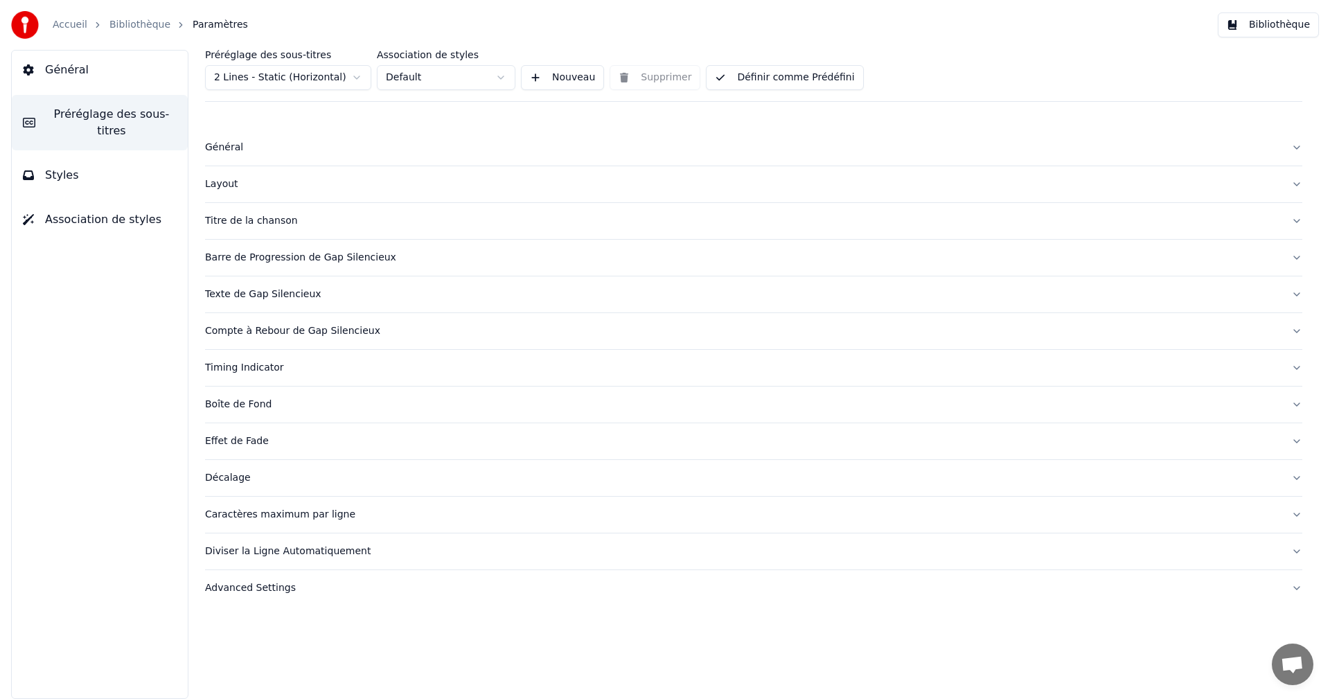
click at [229, 183] on div "Layout" at bounding box center [742, 184] width 1075 height 14
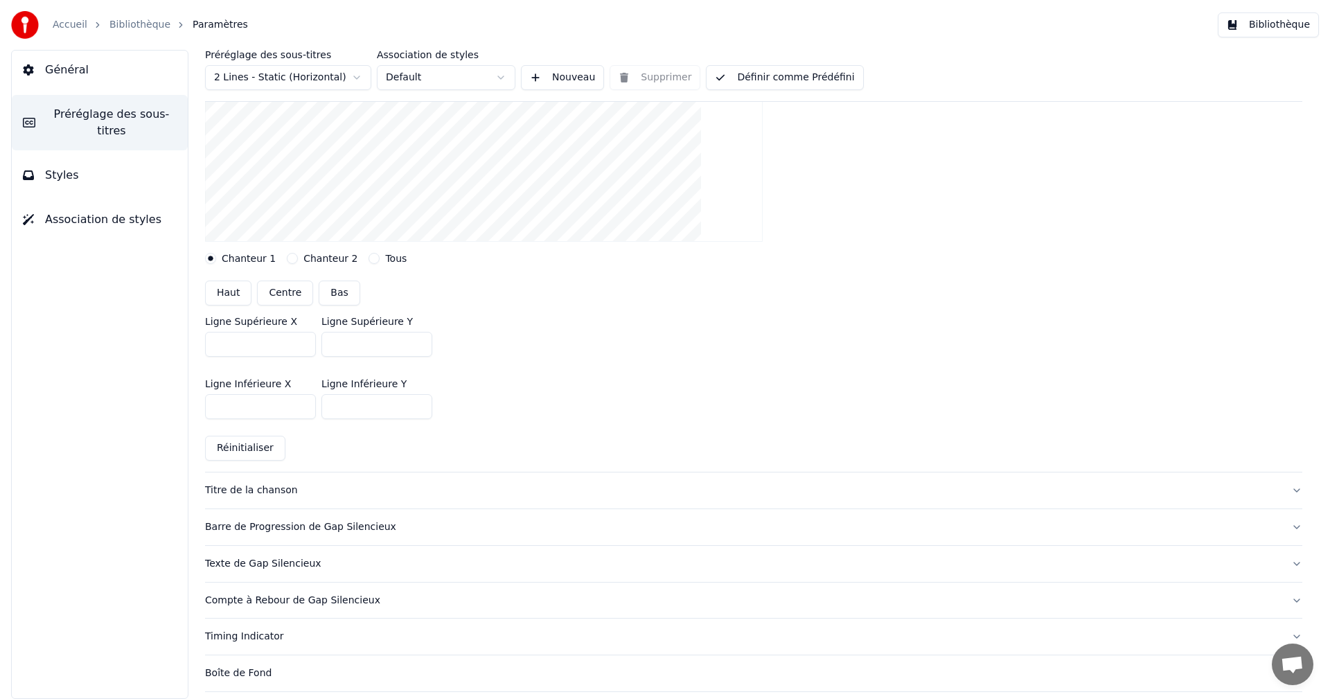
scroll to position [277, 0]
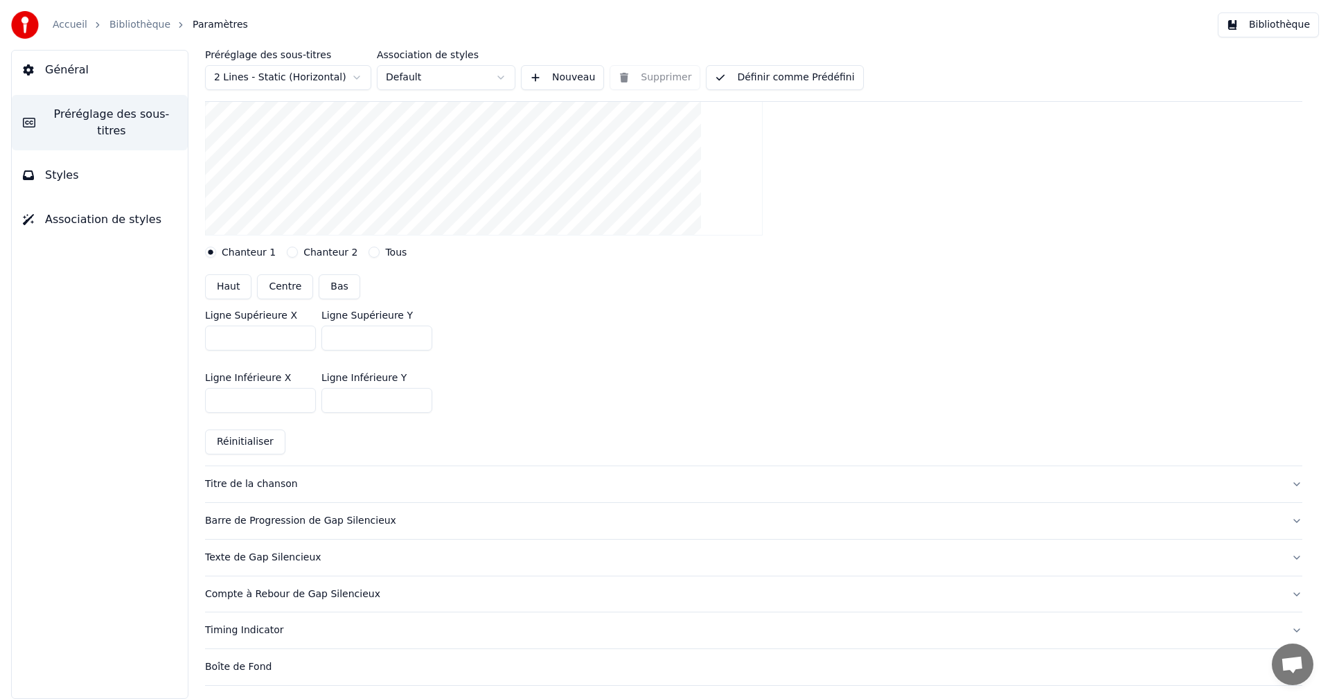
click at [250, 442] on button "Réinitialiser" at bounding box center [245, 441] width 80 height 25
type input "***"
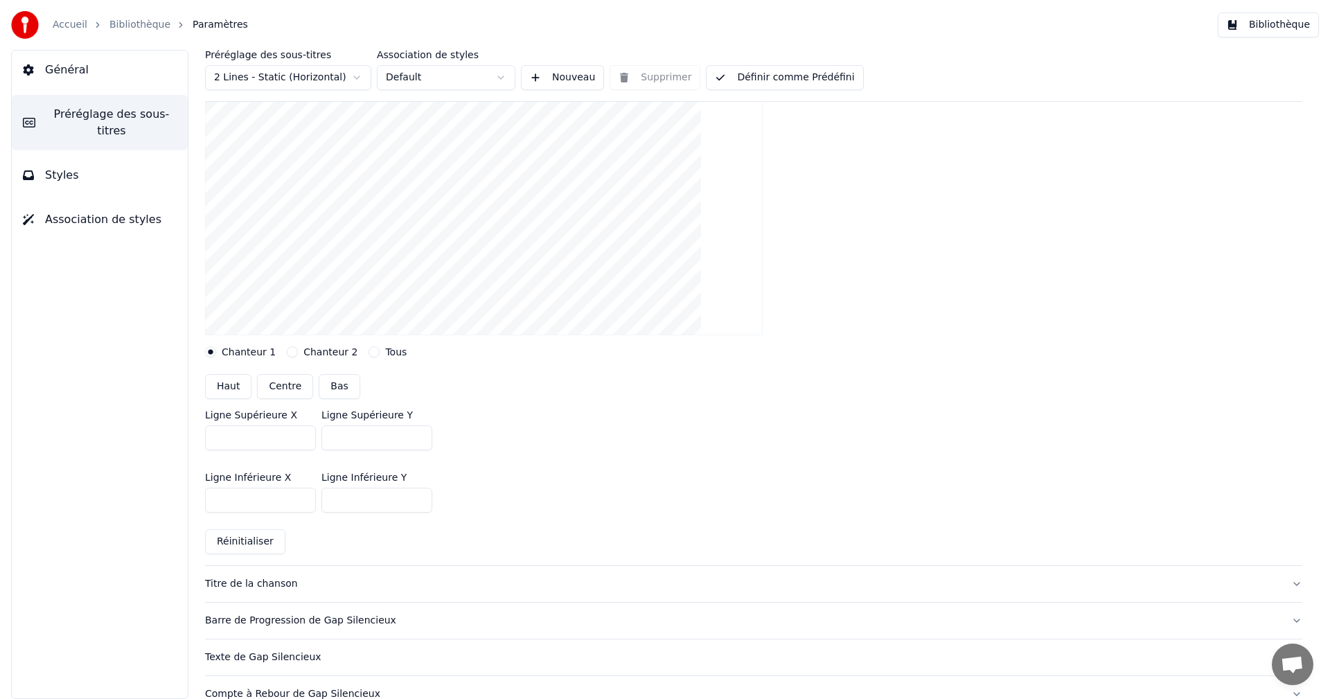
scroll to position [0, 0]
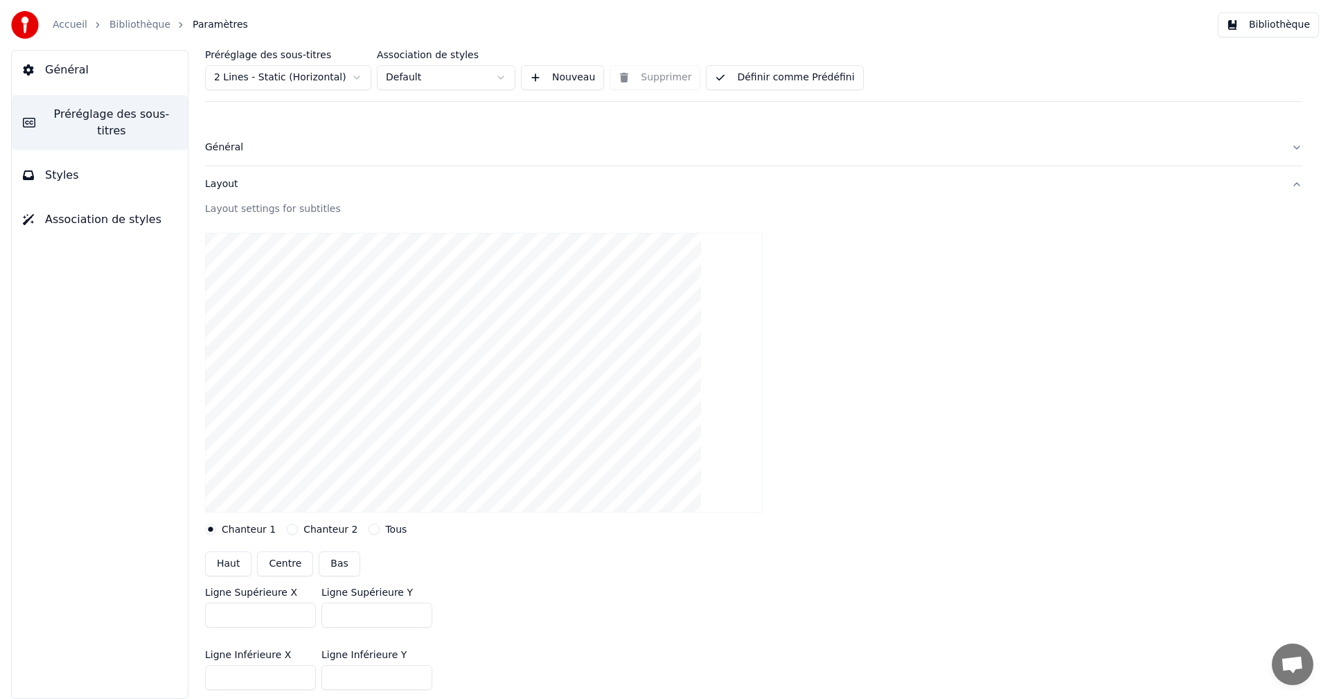
click at [219, 183] on div "Layout" at bounding box center [742, 184] width 1075 height 14
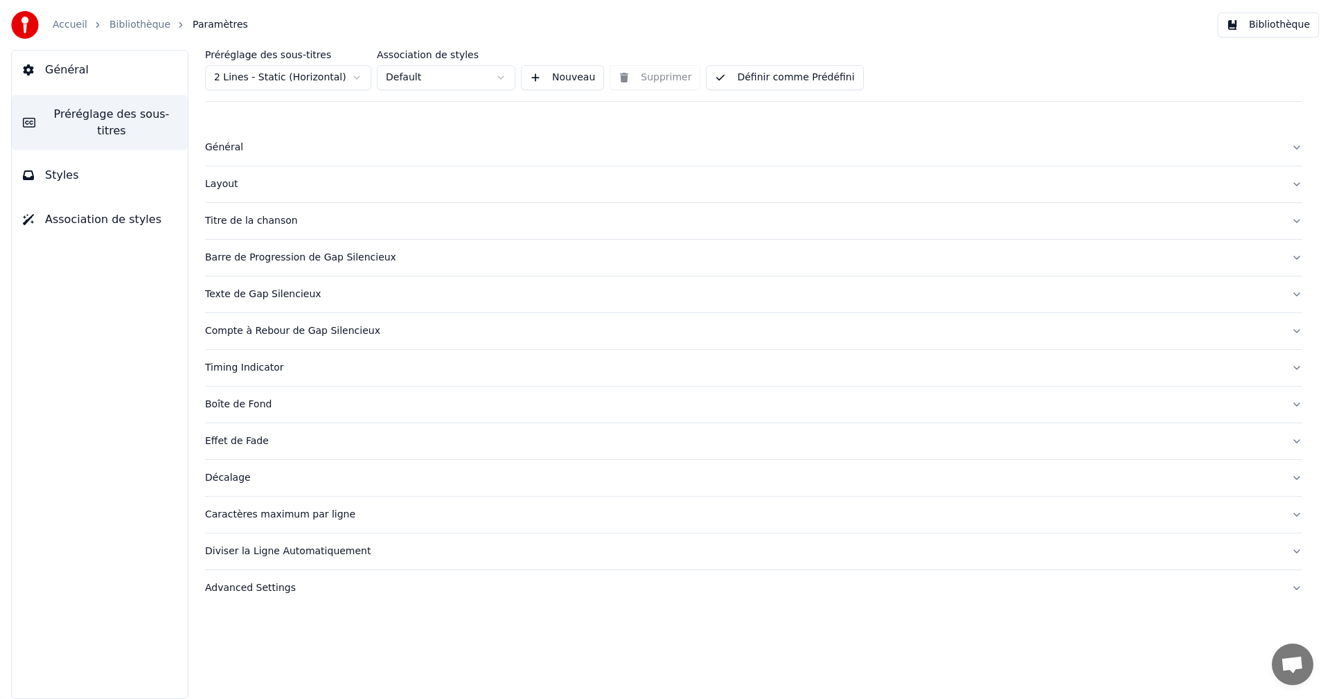
click at [229, 147] on div "Général" at bounding box center [742, 148] width 1075 height 14
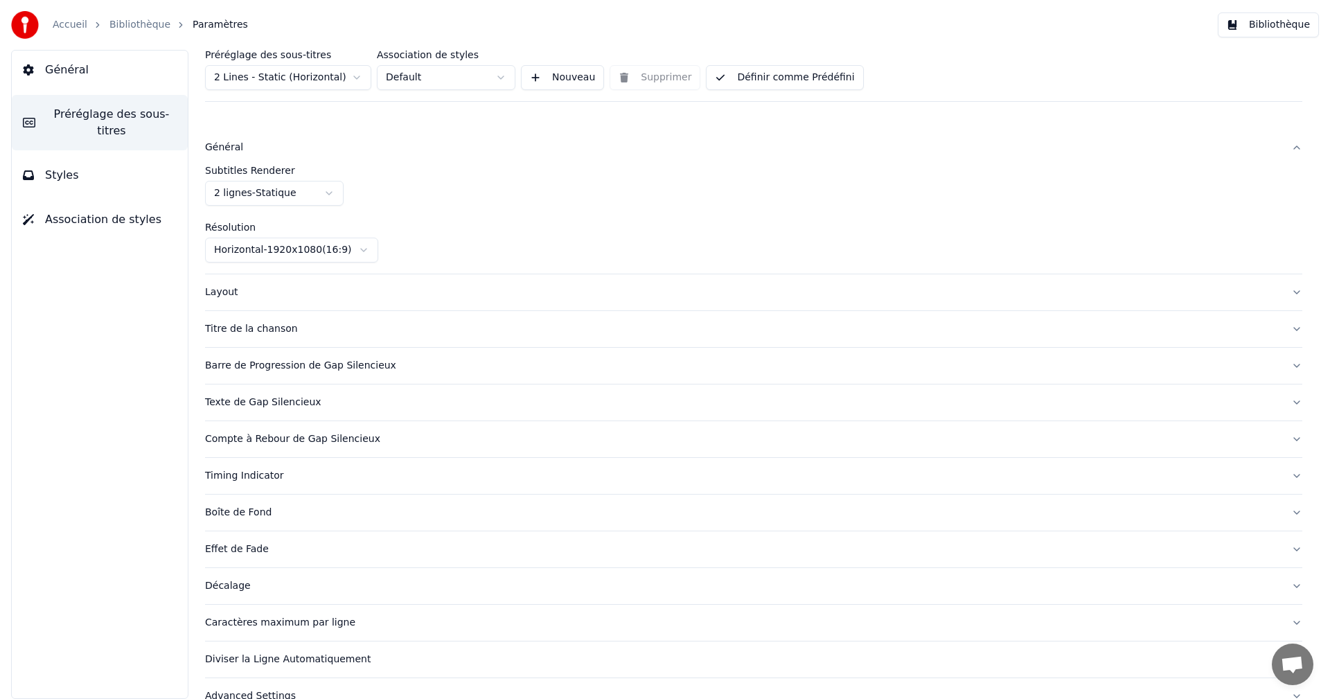
click at [229, 147] on div "Général" at bounding box center [742, 148] width 1075 height 14
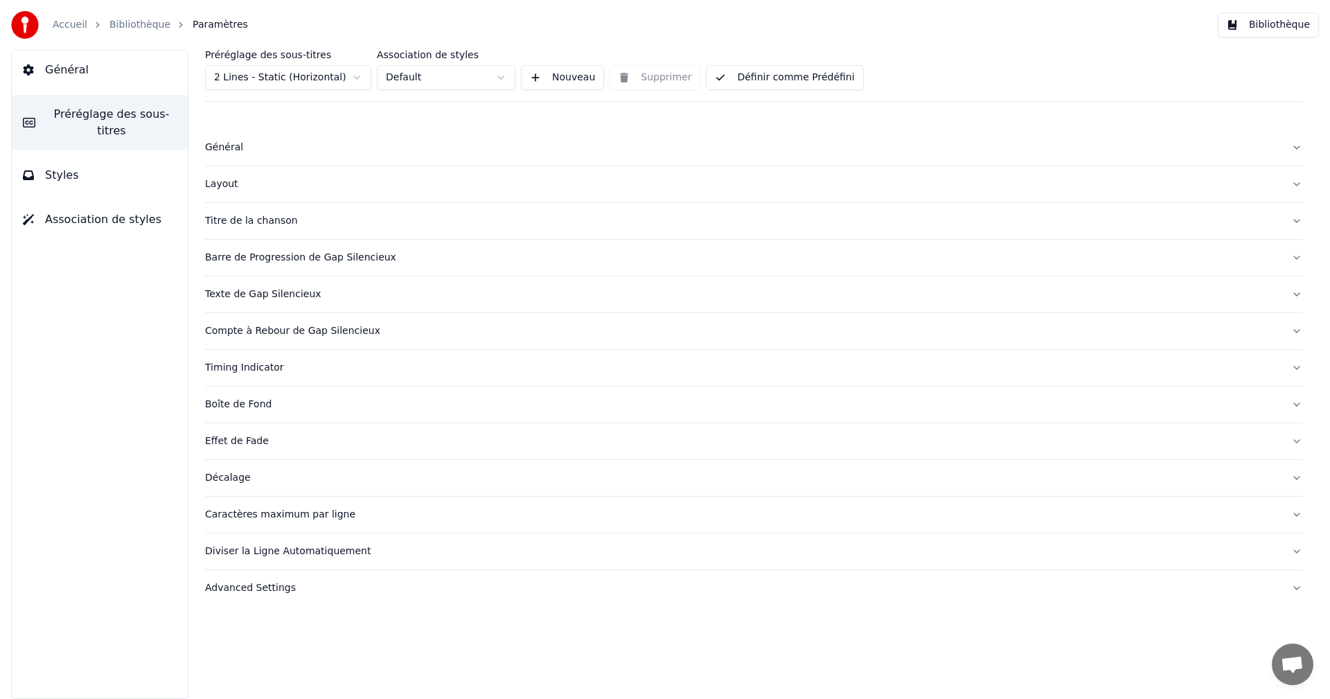
click at [256, 407] on div "Boîte de Fond" at bounding box center [742, 405] width 1075 height 14
click at [756, 84] on button "Définir comme Prédéfini" at bounding box center [784, 77] width 157 height 25
click at [249, 404] on div "Boîte de Fond" at bounding box center [742, 405] width 1075 height 14
click at [258, 407] on div "Boîte de Fond" at bounding box center [742, 405] width 1075 height 14
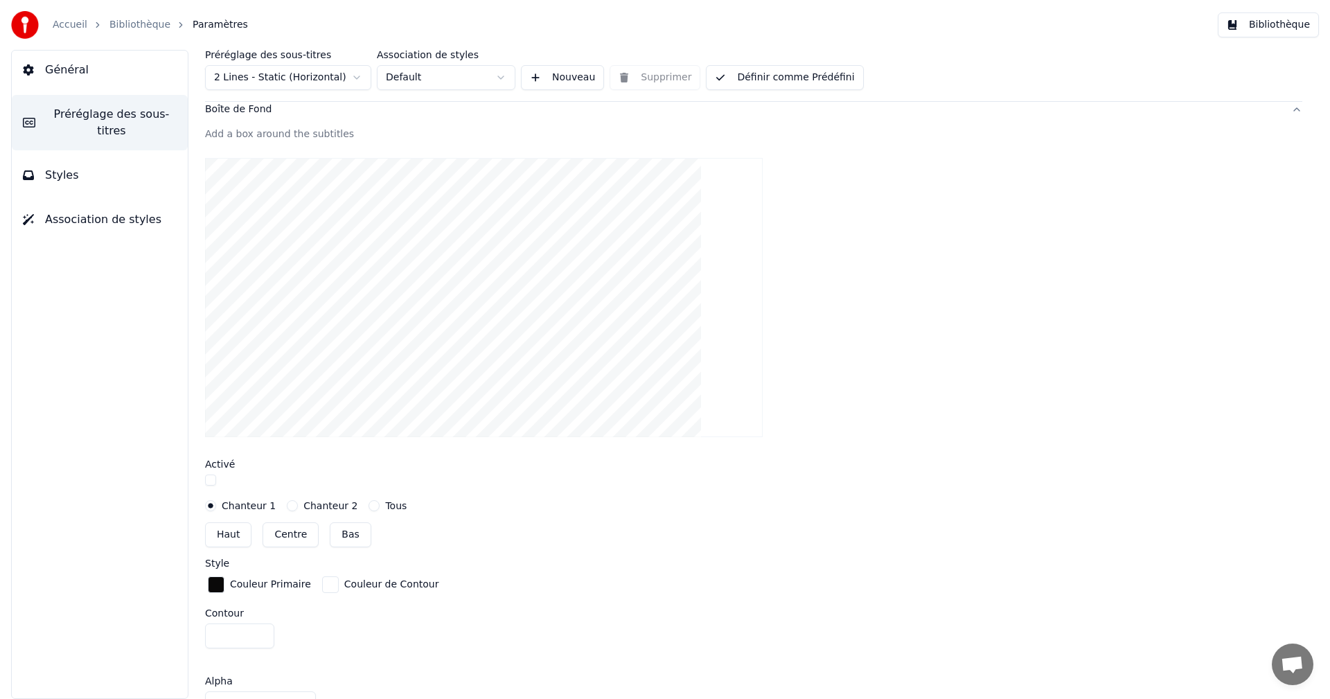
scroll to position [346, 0]
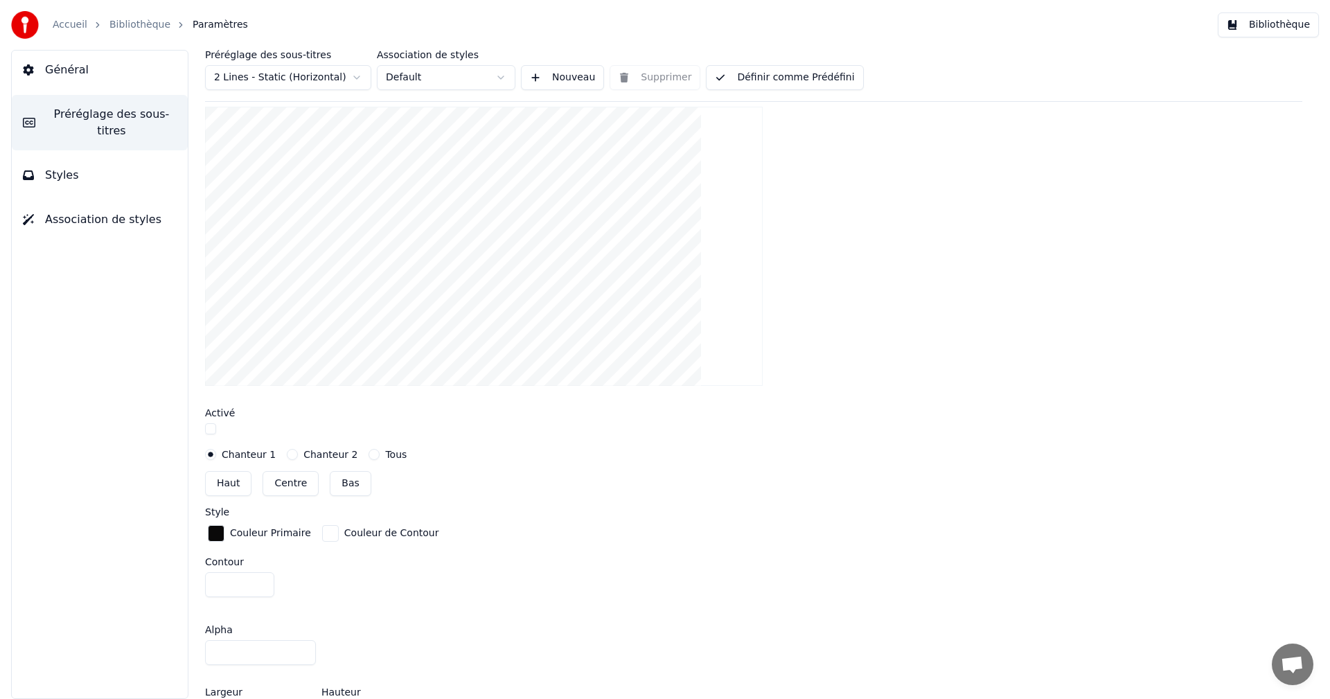
click at [211, 428] on button "button" at bounding box center [210, 428] width 11 height 11
click at [796, 76] on button "Définir comme Prédéfini" at bounding box center [784, 77] width 157 height 25
click at [1265, 24] on button "Bibliothèque" at bounding box center [1268, 24] width 101 height 25
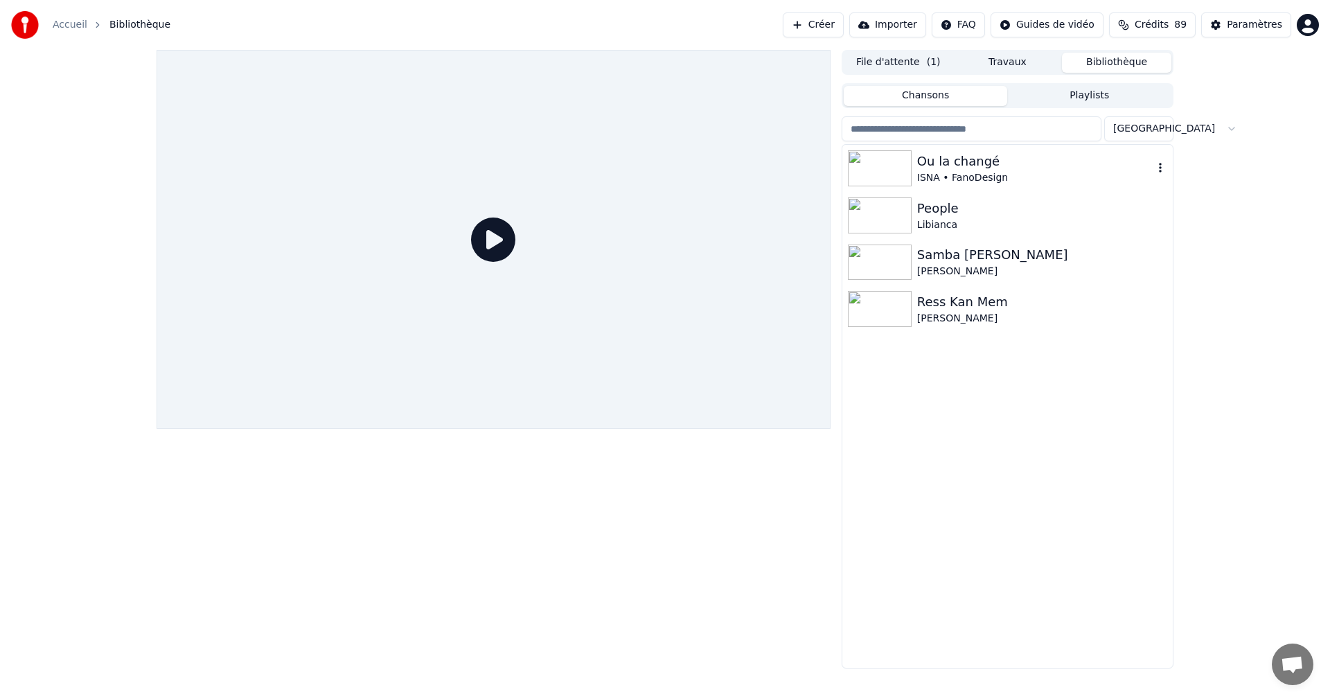
click at [941, 161] on div "Ou la changé" at bounding box center [1035, 161] width 236 height 19
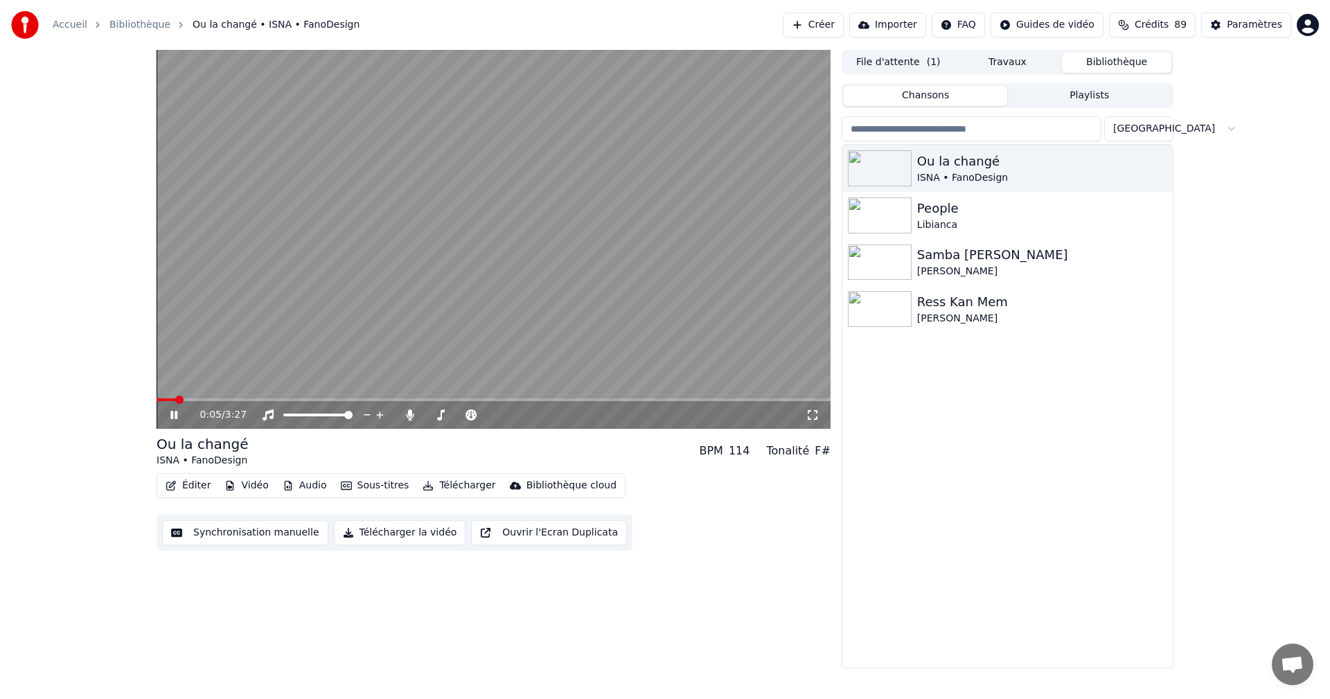
click at [812, 413] on icon at bounding box center [813, 414] width 14 height 11
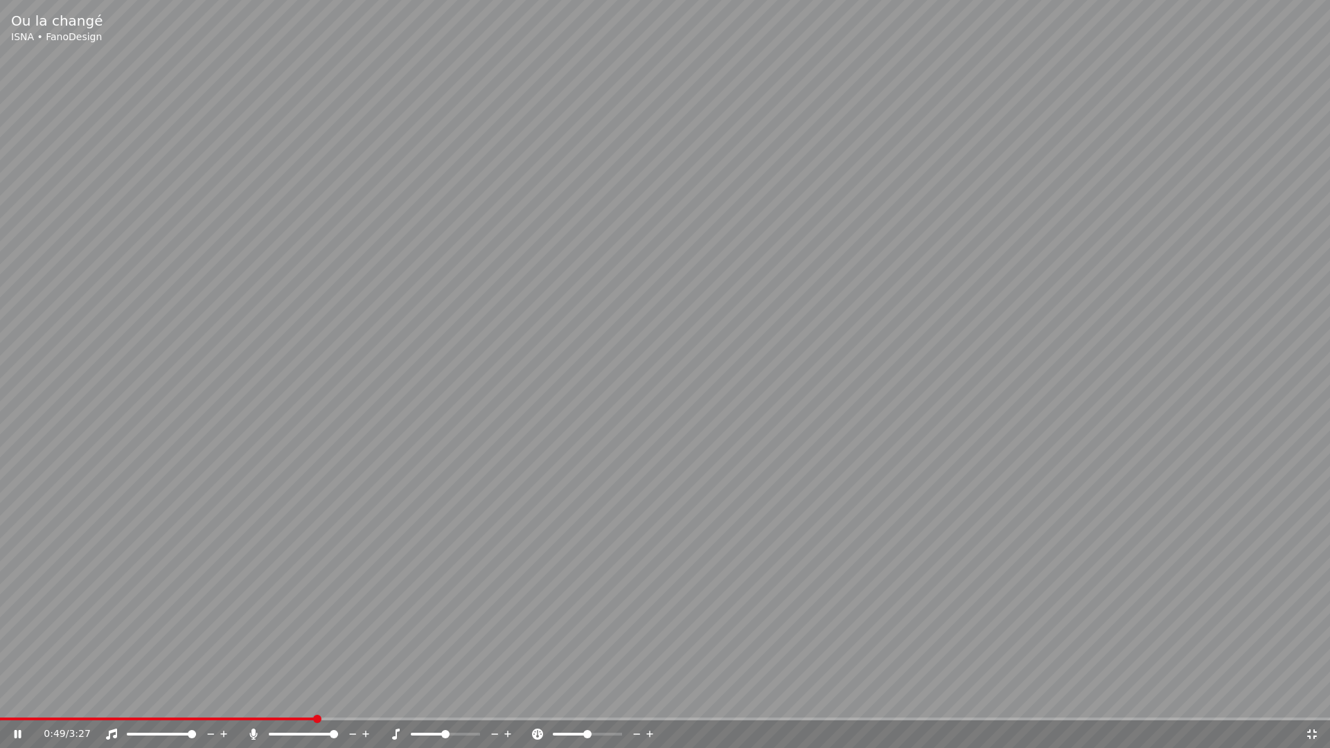
click at [1308, 698] on icon at bounding box center [1312, 734] width 10 height 10
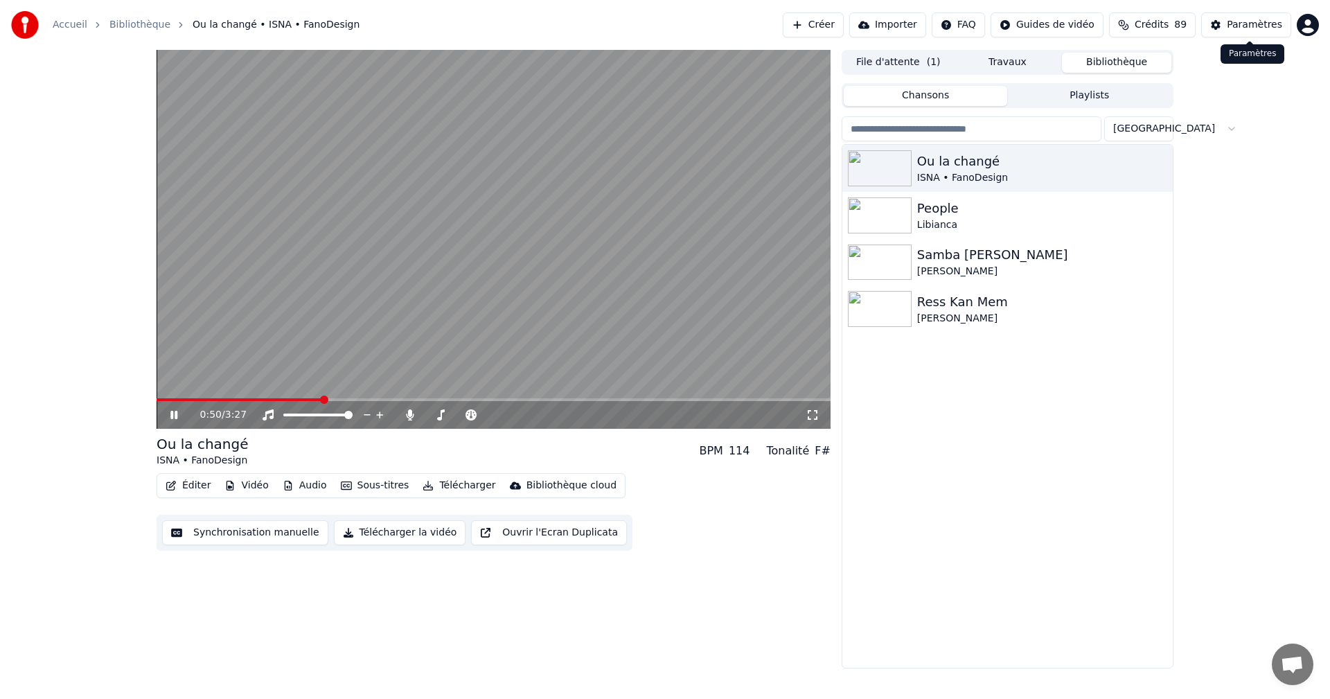
click at [1280, 27] on div "Paramètres" at bounding box center [1254, 25] width 55 height 14
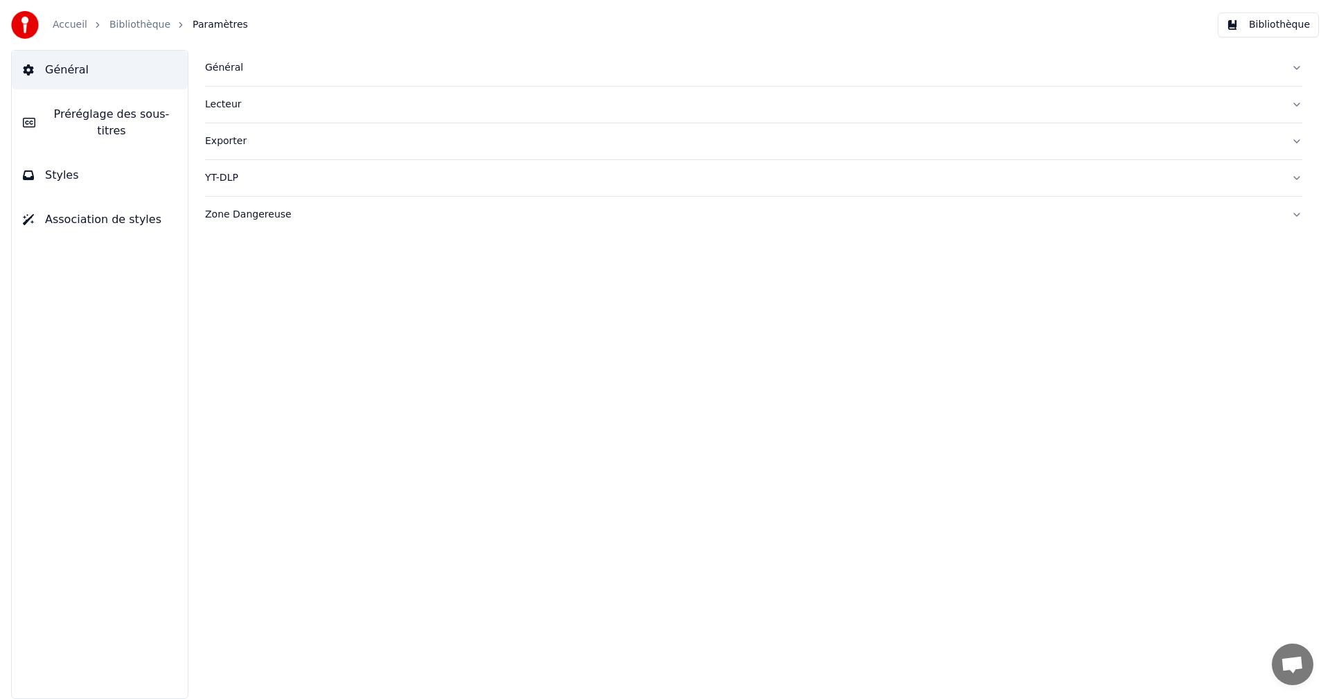
click at [105, 114] on span "Préréglage des sous-titres" at bounding box center [111, 122] width 130 height 33
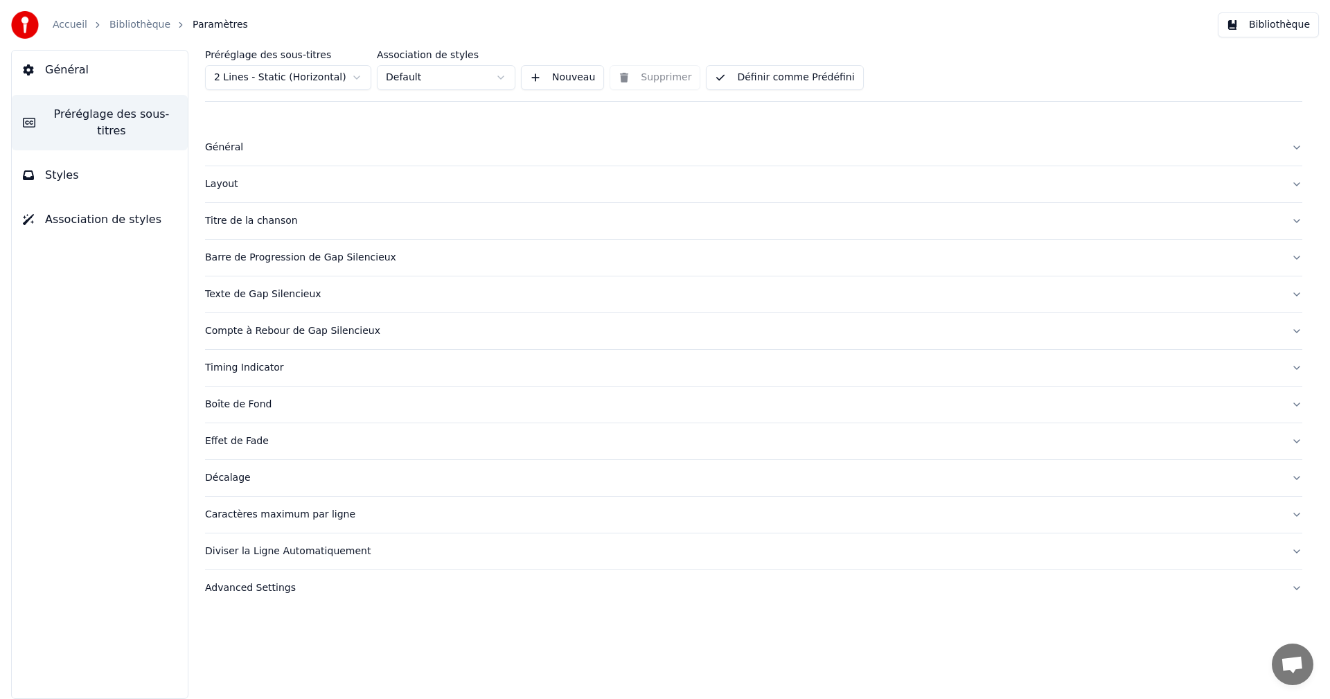
click at [254, 400] on div "Boîte de Fond" at bounding box center [742, 405] width 1075 height 14
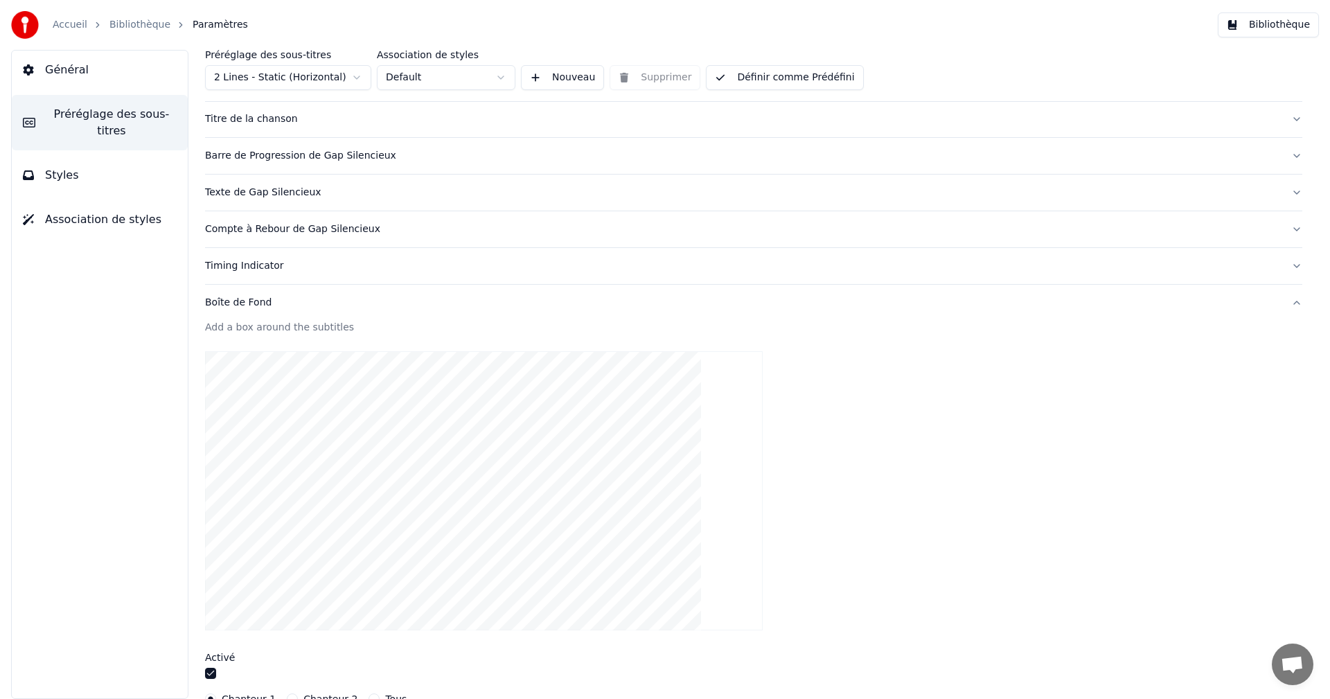
scroll to position [346, 0]
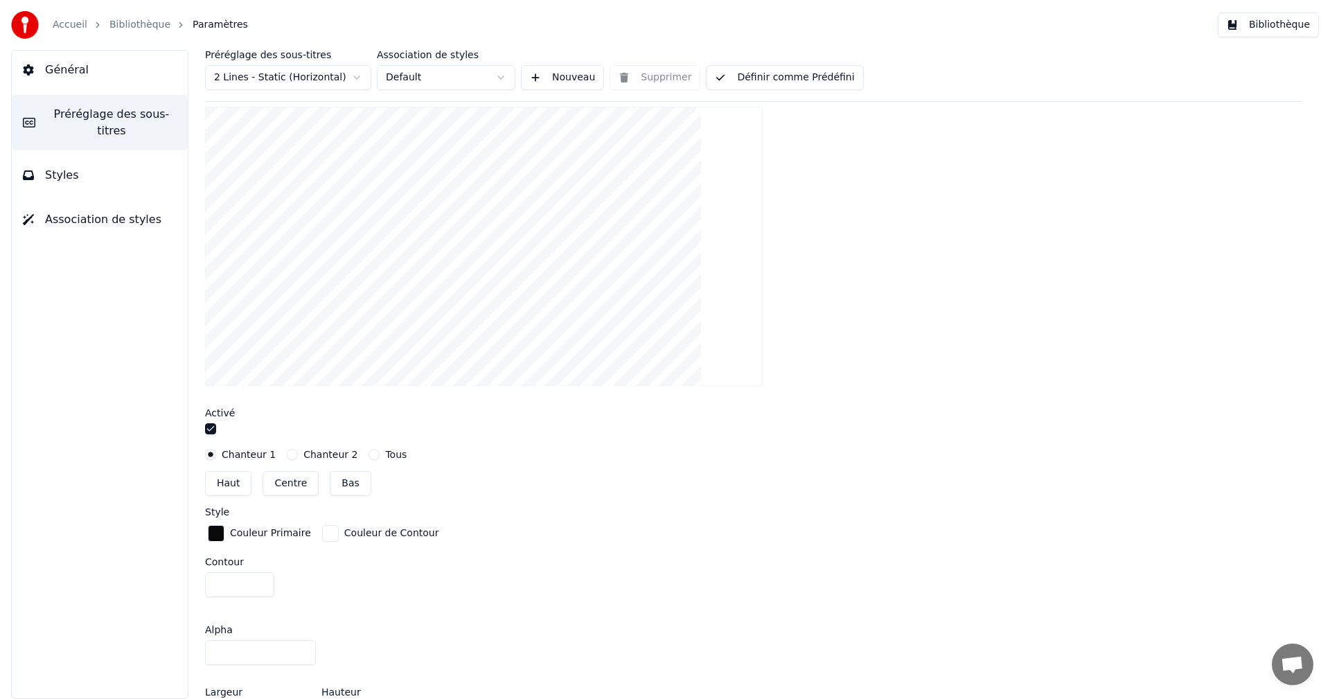
click at [269, 534] on div "Couleur Primaire" at bounding box center [270, 533] width 81 height 14
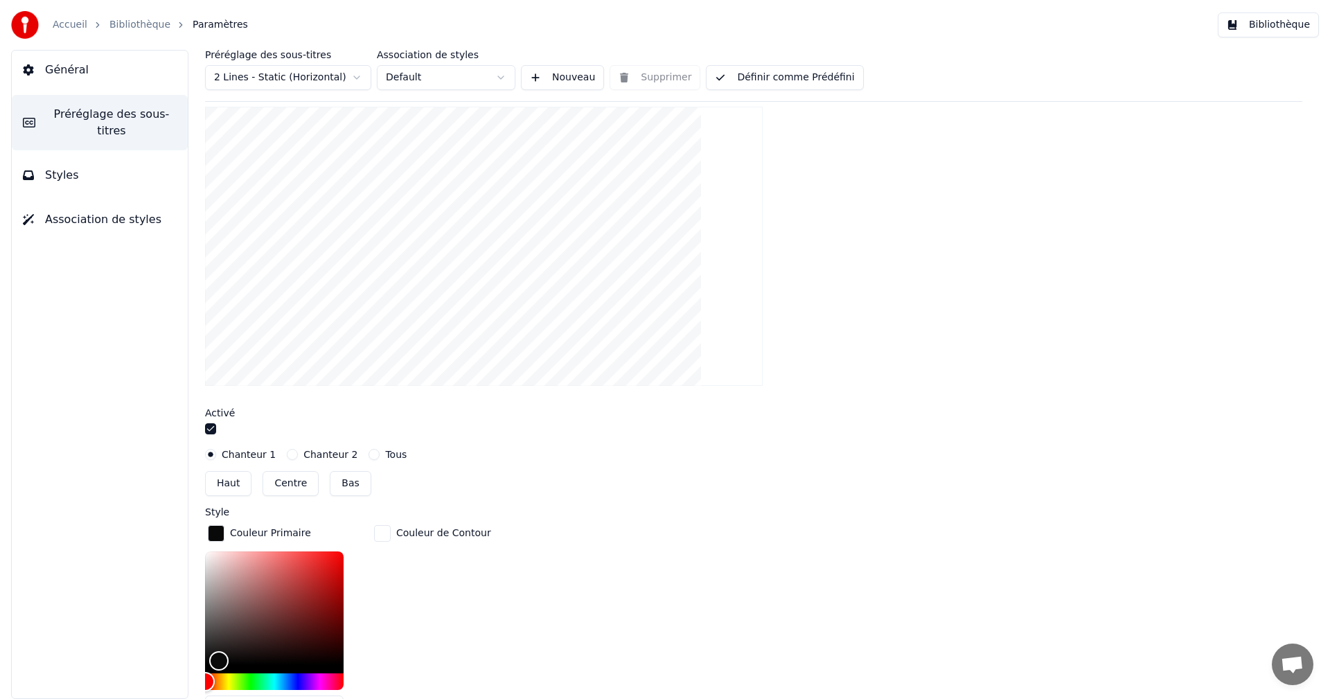
click at [269, 534] on div "Couleur Primaire" at bounding box center [270, 533] width 81 height 14
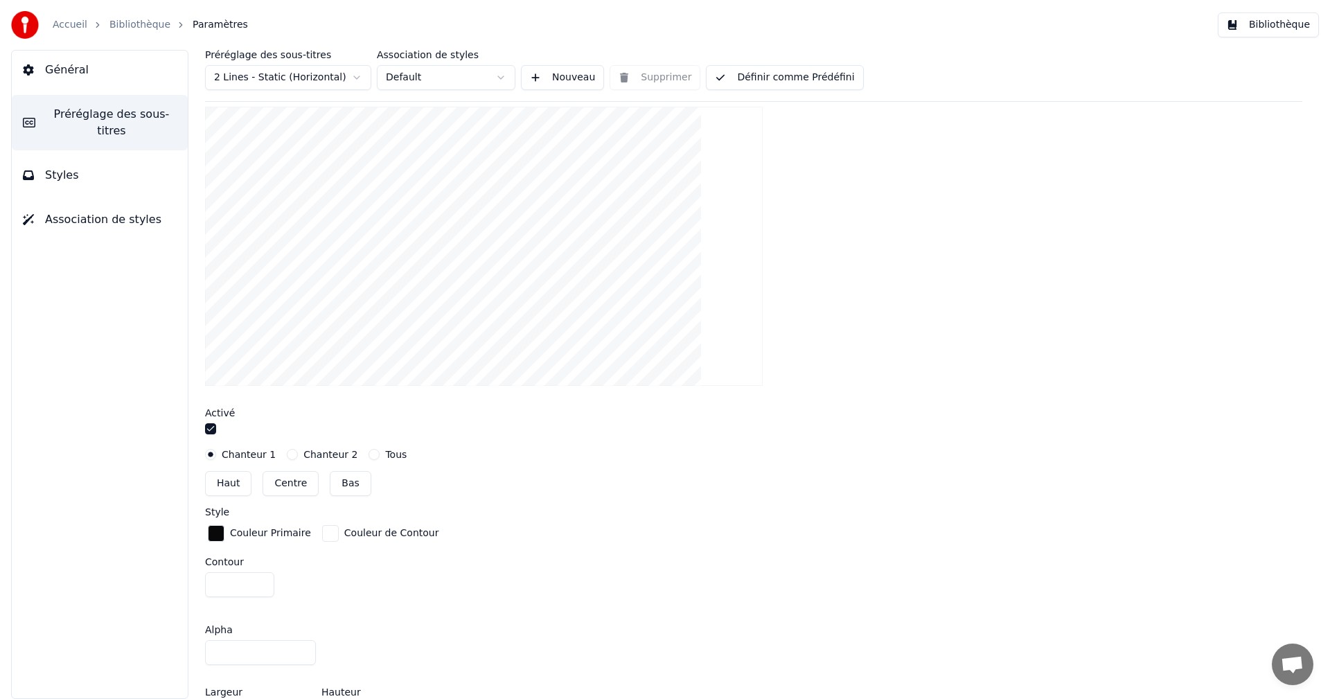
click at [353, 535] on div "Couleur de Contour" at bounding box center [391, 533] width 95 height 14
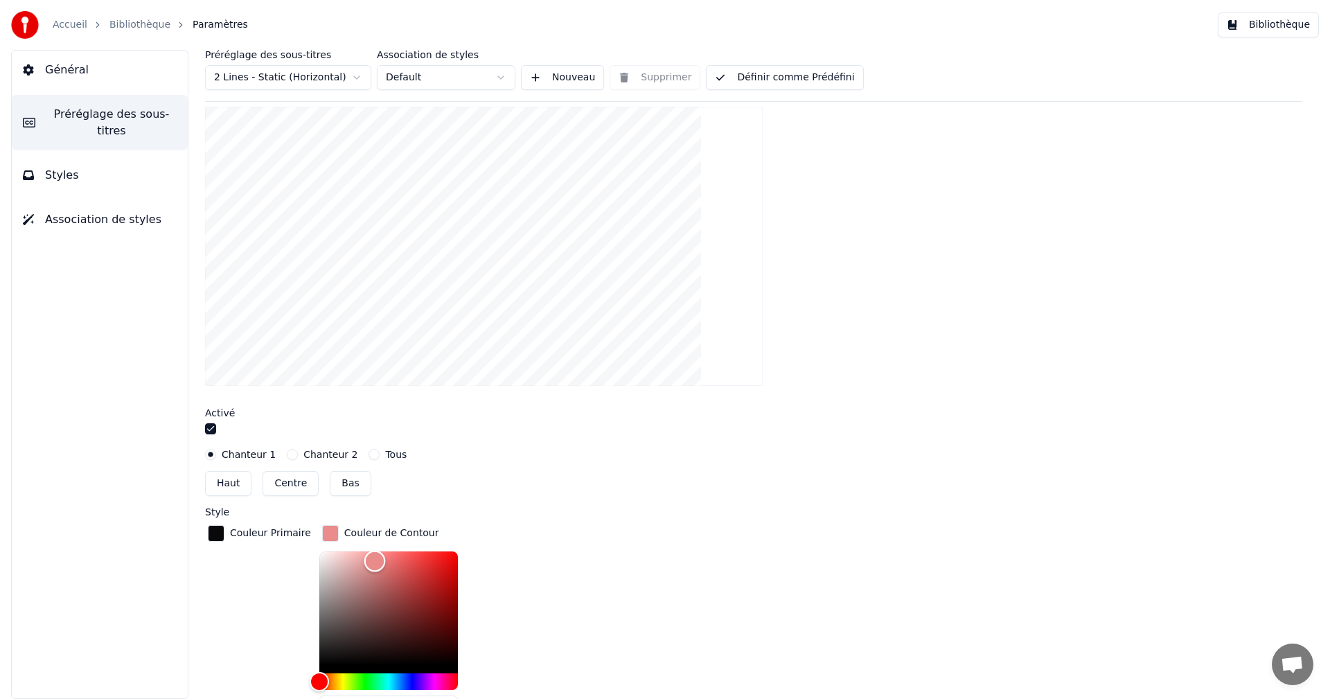
drag, startPoint x: 314, startPoint y: 547, endPoint x: 365, endPoint y: 560, distance: 52.7
click at [365, 560] on div "Color" at bounding box center [374, 561] width 21 height 21
drag, startPoint x: 365, startPoint y: 560, endPoint x: 400, endPoint y: 565, distance: 35.8
click at [400, 565] on div "Color" at bounding box center [409, 566] width 21 height 21
type input "*******"
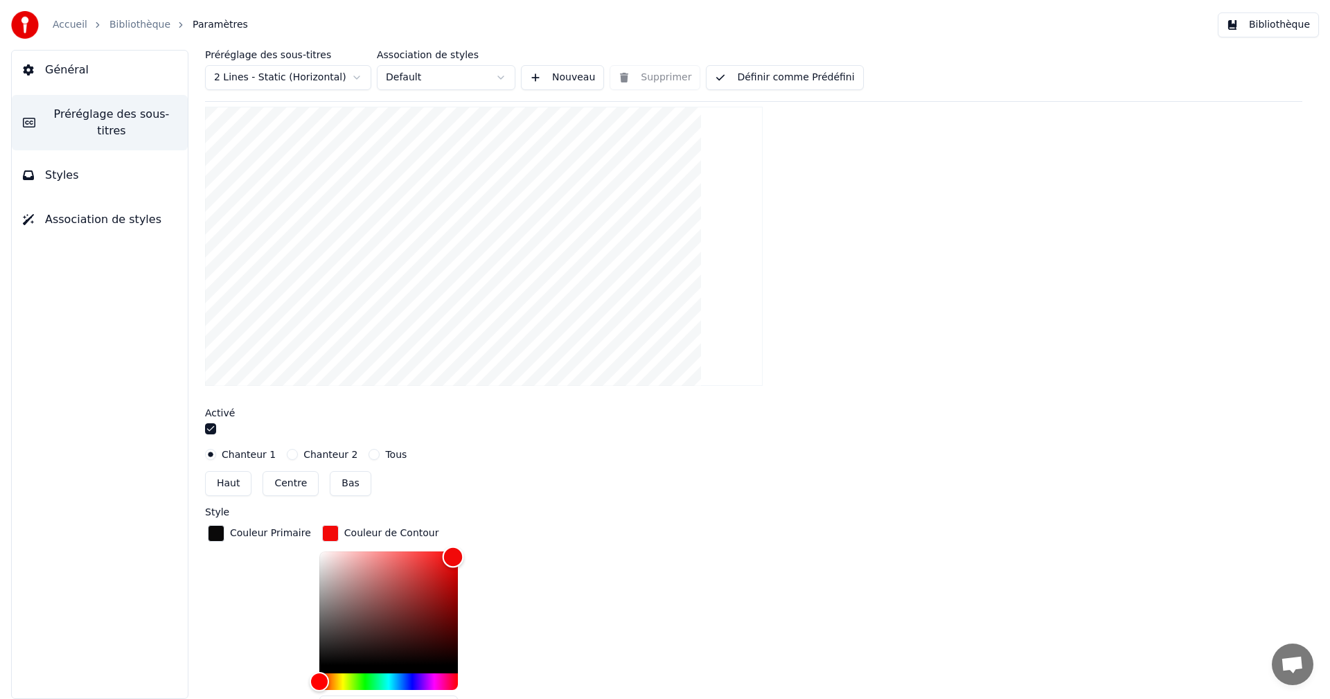
drag, startPoint x: 400, startPoint y: 565, endPoint x: 443, endPoint y: 555, distance: 44.0
click at [443, 555] on div "Color" at bounding box center [452, 556] width 21 height 21
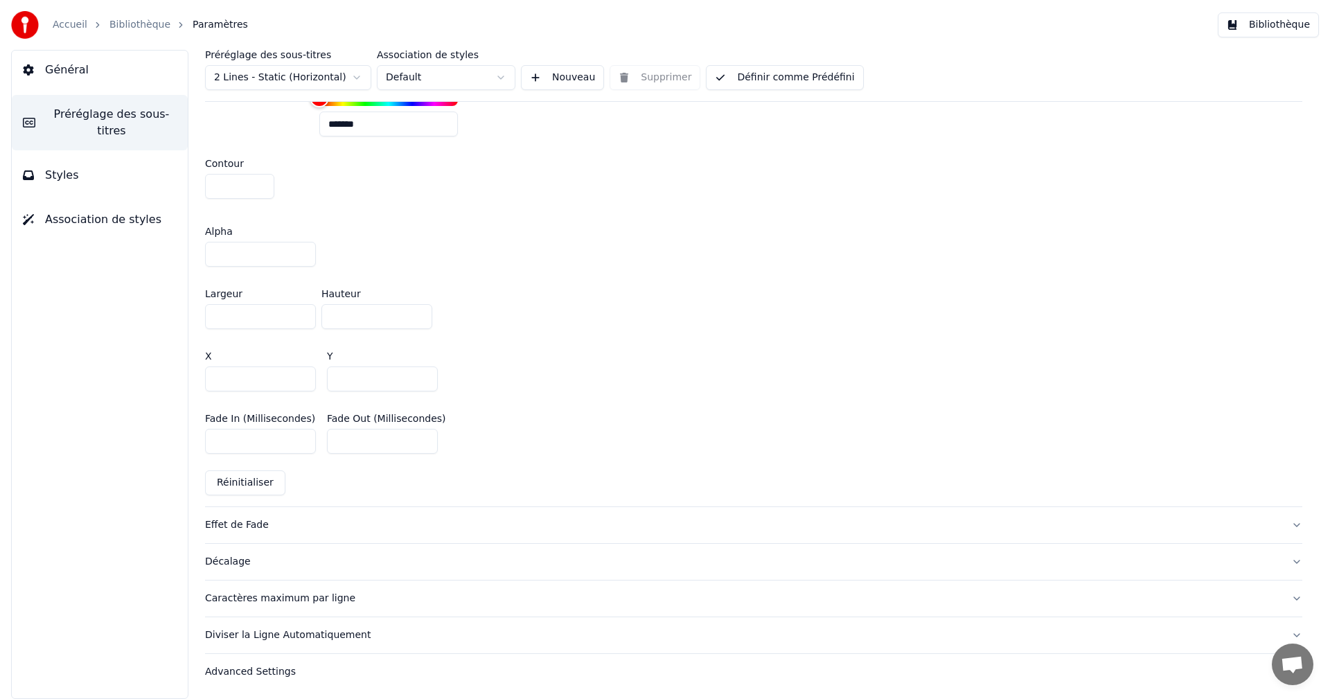
scroll to position [931, 0]
click at [254, 477] on button "Réinitialiser" at bounding box center [245, 482] width 80 height 25
type input "****"
type input "***"
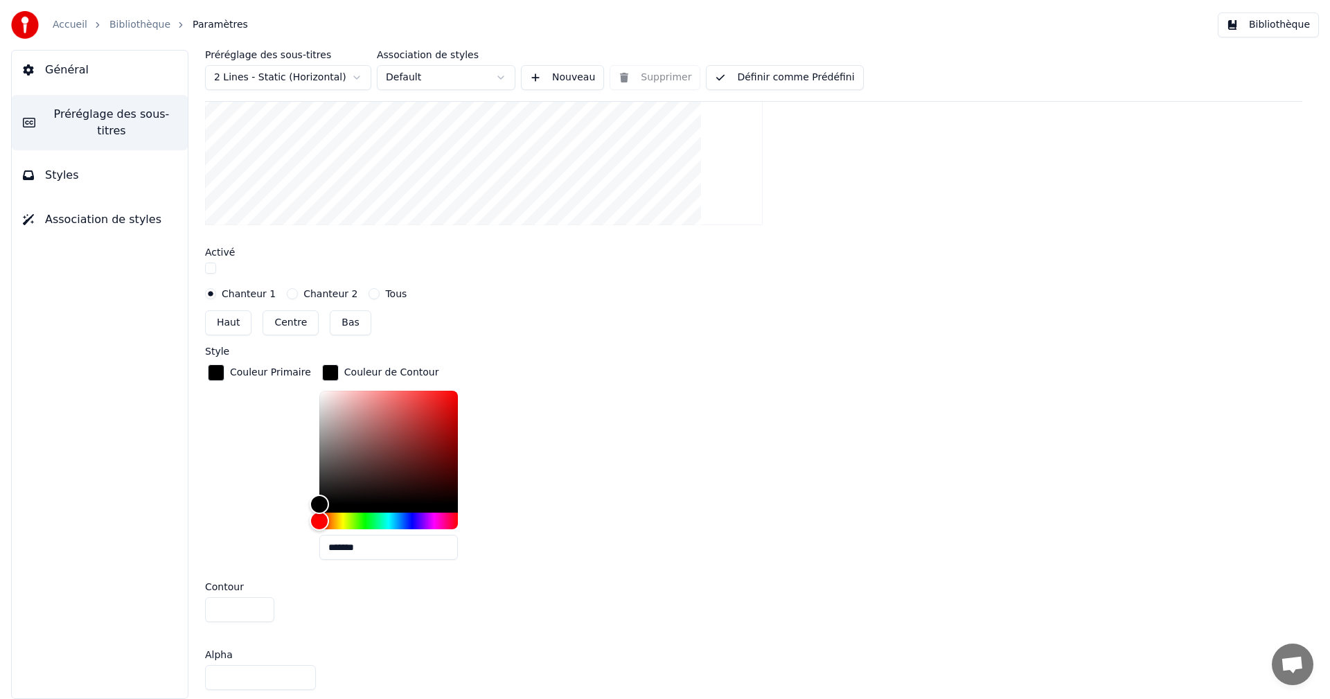
scroll to position [377, 0]
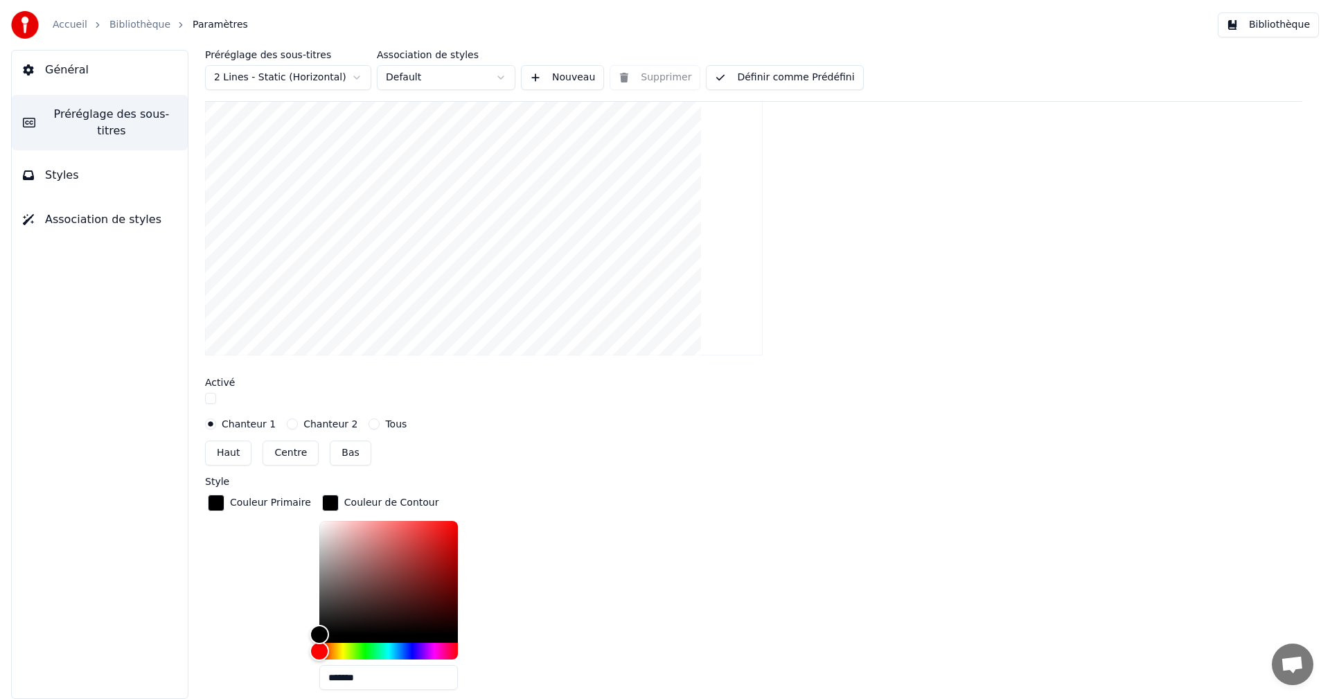
click at [747, 80] on button "Définir comme Prédéfini" at bounding box center [784, 77] width 157 height 25
type input "*******"
drag, startPoint x: 305, startPoint y: 627, endPoint x: 307, endPoint y: 515, distance: 112.2
click at [308, 515] on div "Color" at bounding box center [318, 520] width 21 height 21
click at [1261, 26] on button "Bibliothèque" at bounding box center [1268, 24] width 101 height 25
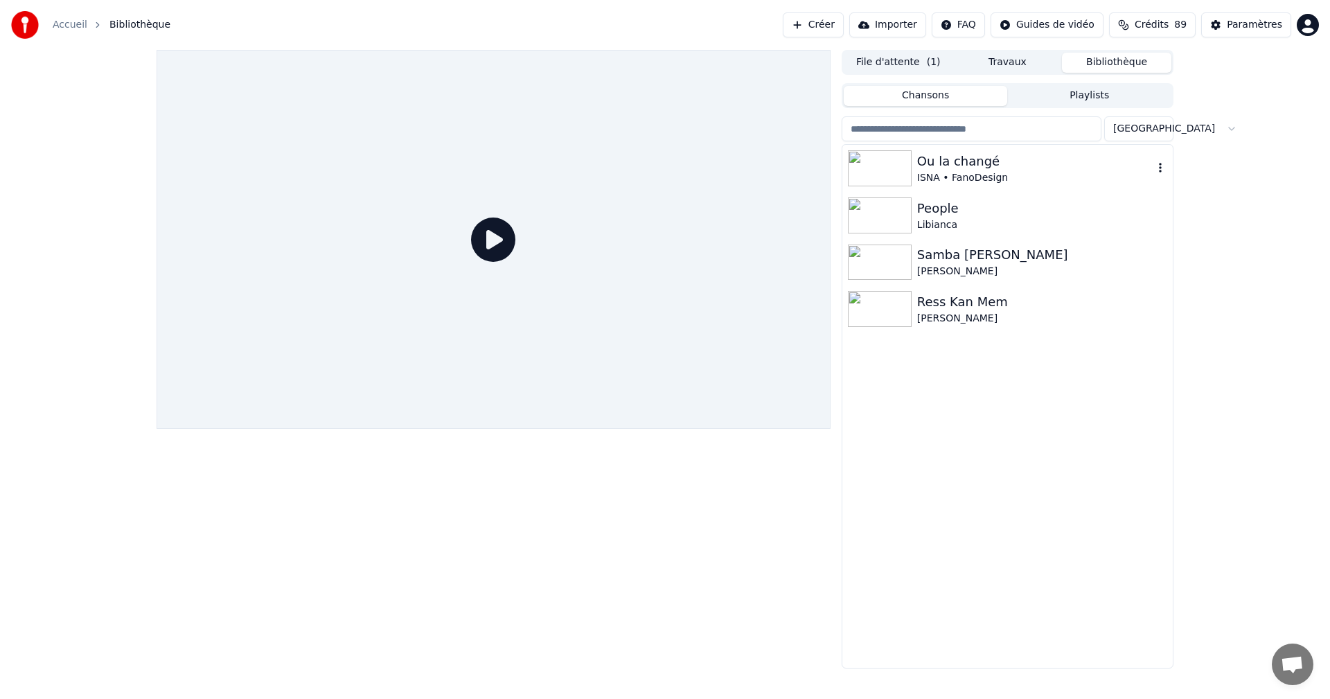
click at [907, 184] on img at bounding box center [880, 168] width 64 height 36
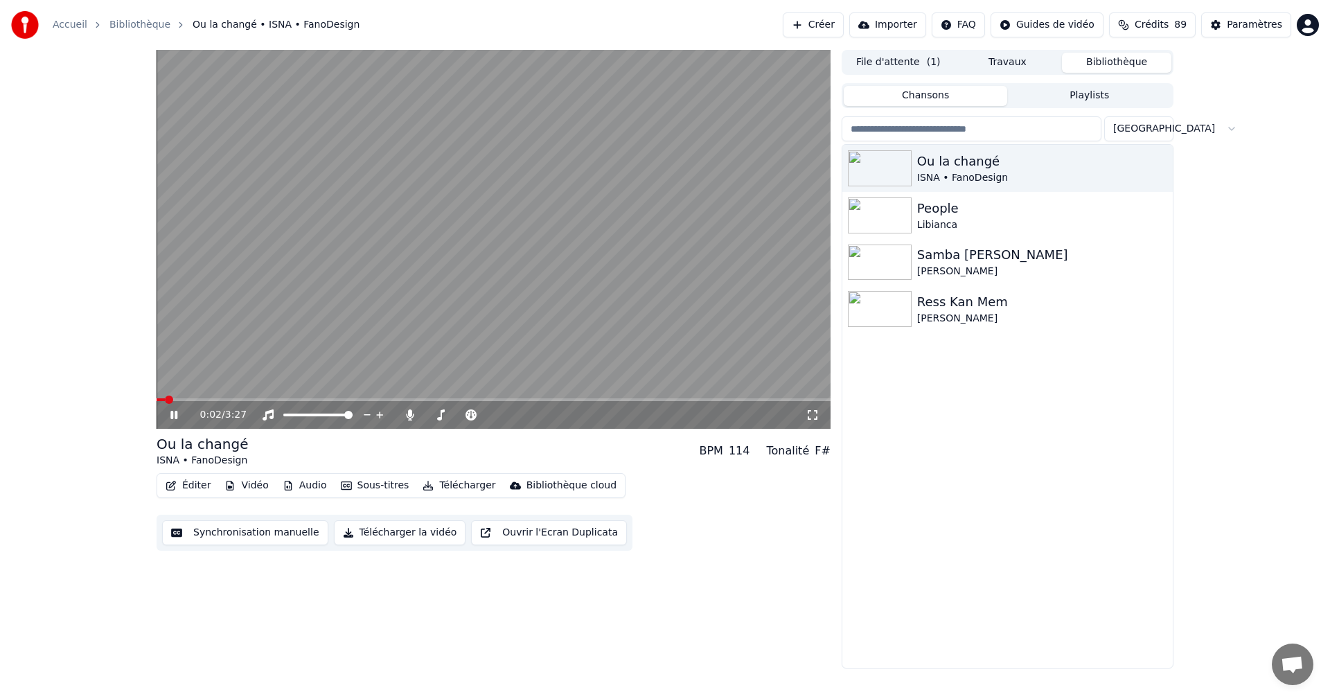
click at [812, 409] on div "0:02 / 3:27" at bounding box center [493, 415] width 663 height 14
click at [810, 411] on icon at bounding box center [813, 415] width 10 height 10
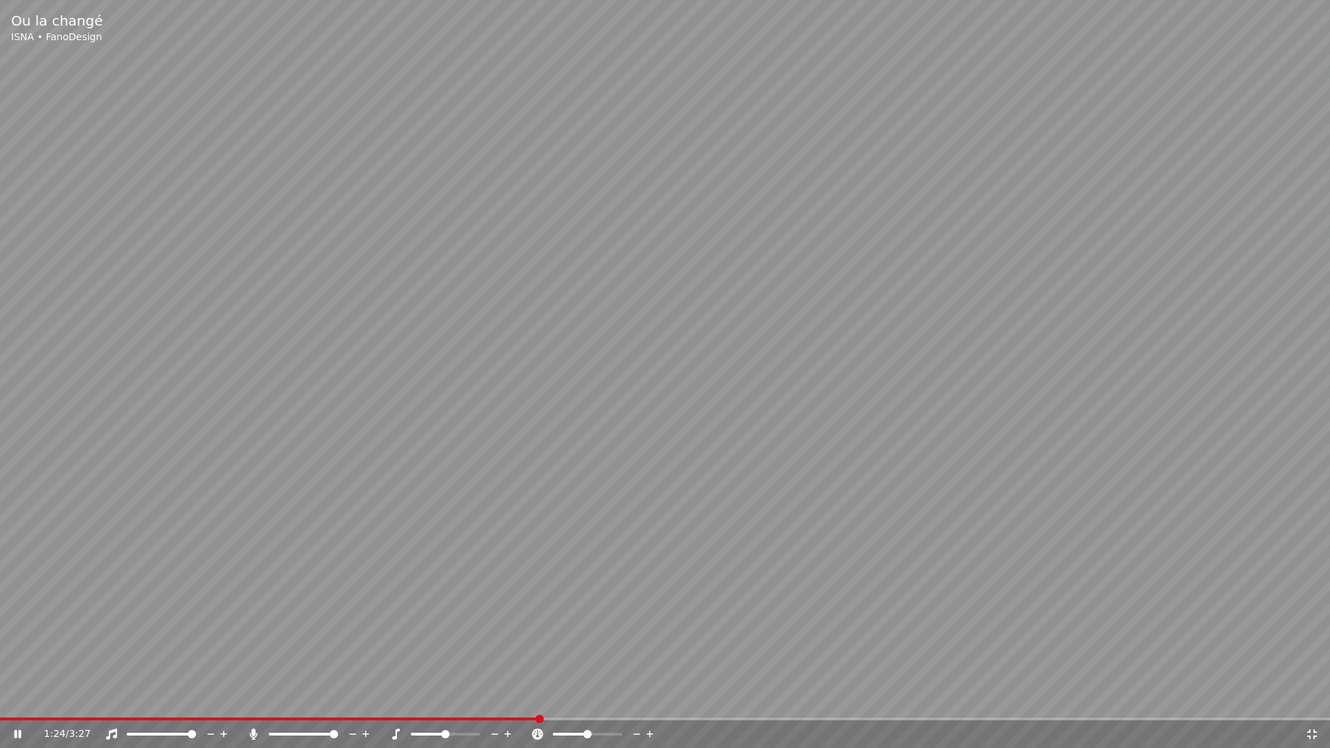
click at [12, 698] on icon at bounding box center [27, 734] width 33 height 11
drag, startPoint x: 282, startPoint y: 624, endPoint x: 282, endPoint y: 580, distance: 44.3
click at [282, 580] on video at bounding box center [665, 374] width 1330 height 748
click at [1312, 698] on icon at bounding box center [1312, 734] width 14 height 11
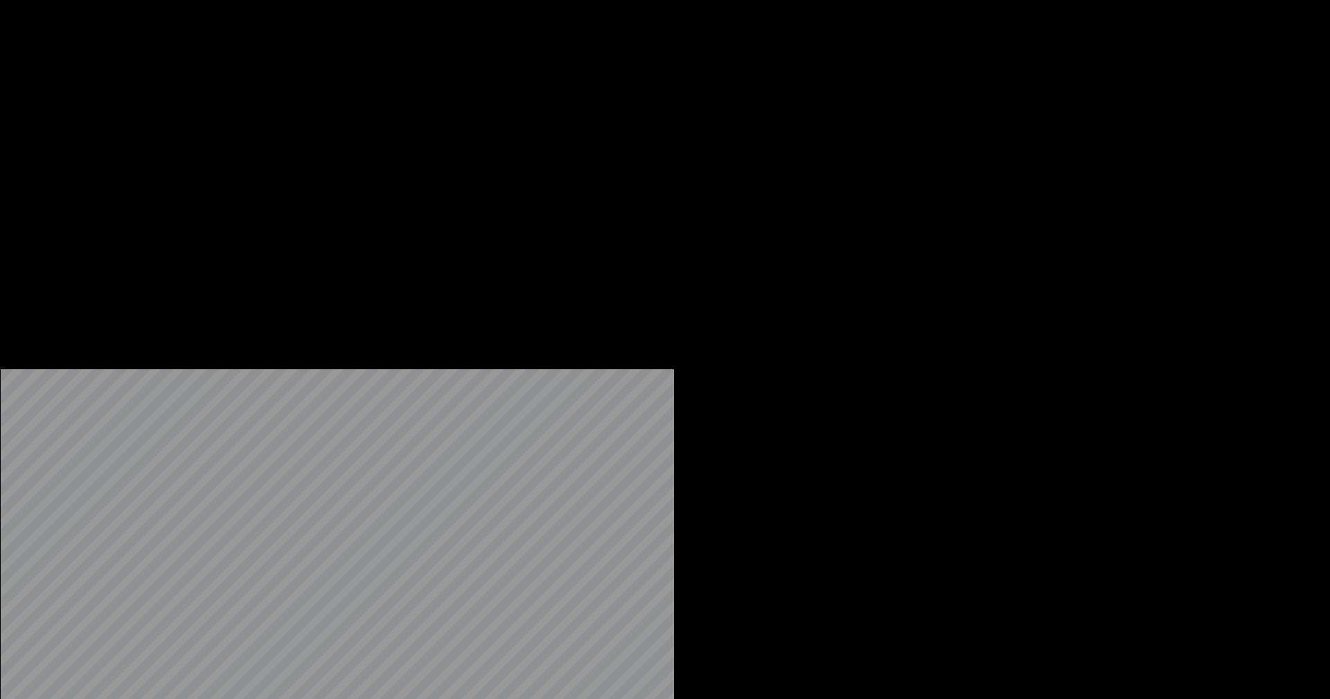
click at [355, 116] on button "Sous-titres" at bounding box center [375, 106] width 80 height 19
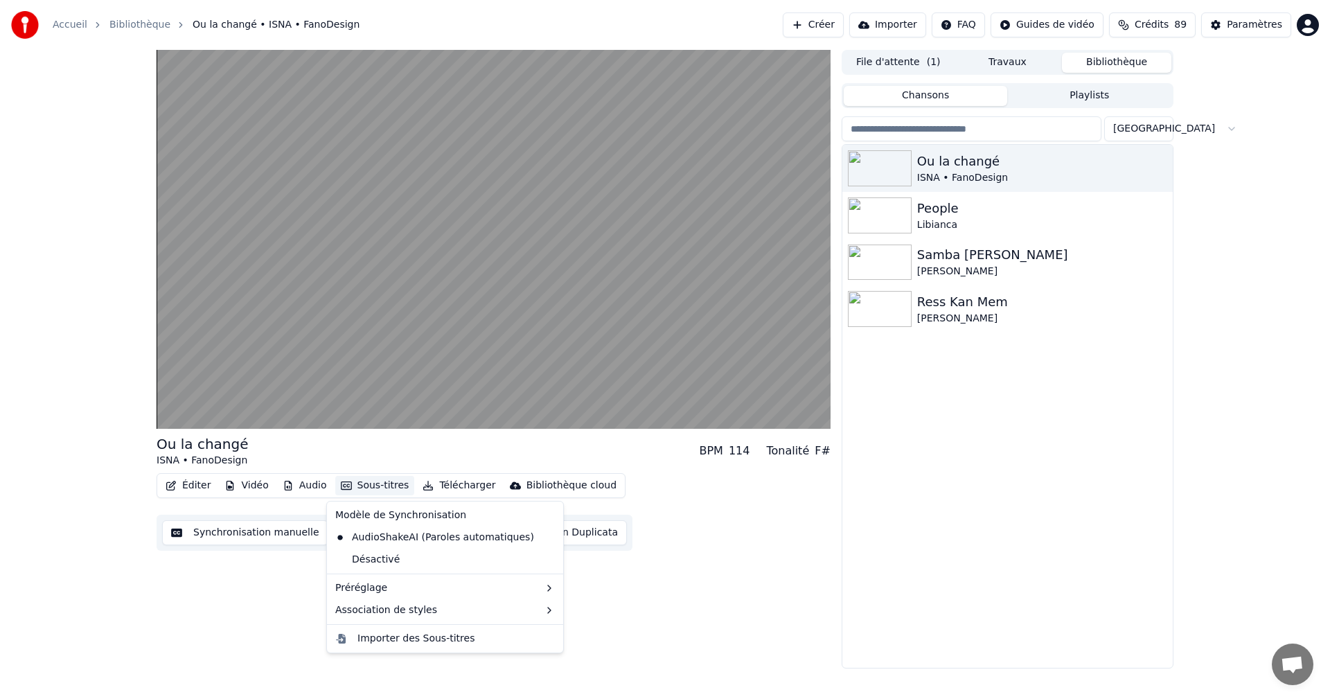
click at [584, 596] on div "Ou la changé ISNA • FanoDesign BPM 114 Tonalité F# Éditer Vidéo Audio Sous-titr…" at bounding box center [494, 359] width 674 height 619
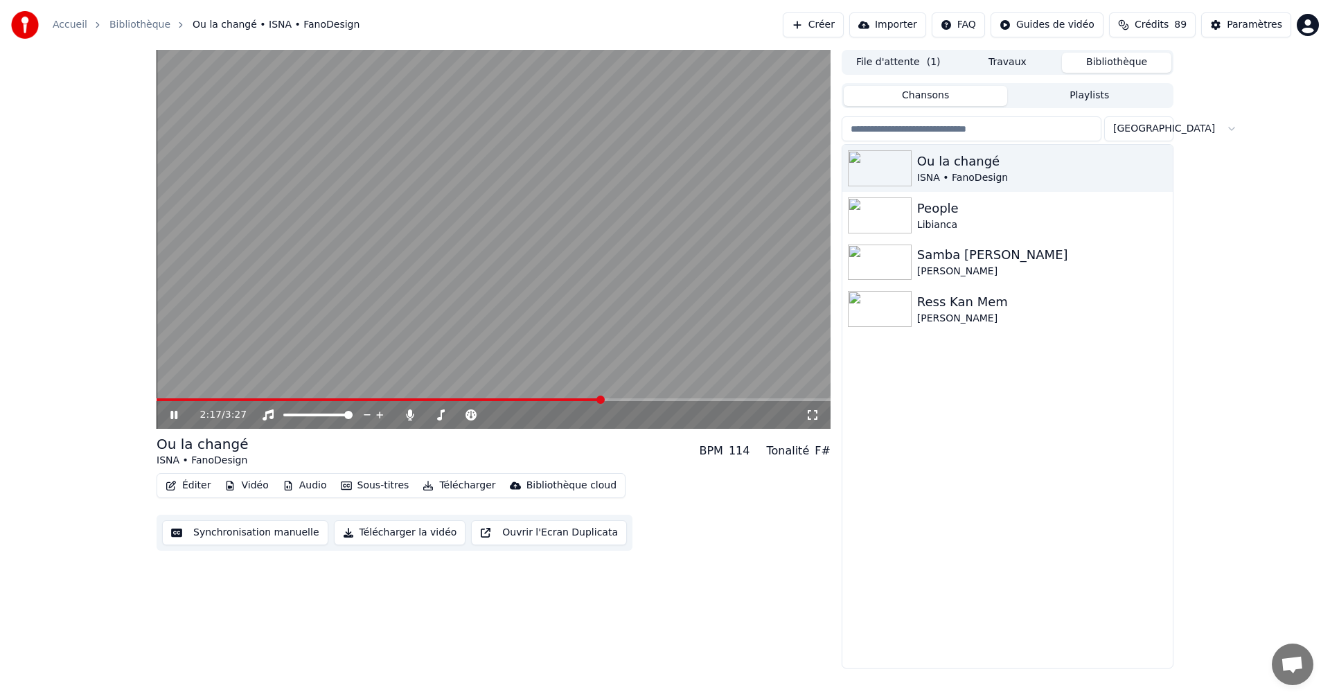
click at [252, 484] on button "Vidéo" at bounding box center [246, 485] width 55 height 19
click at [816, 413] on icon at bounding box center [813, 415] width 10 height 10
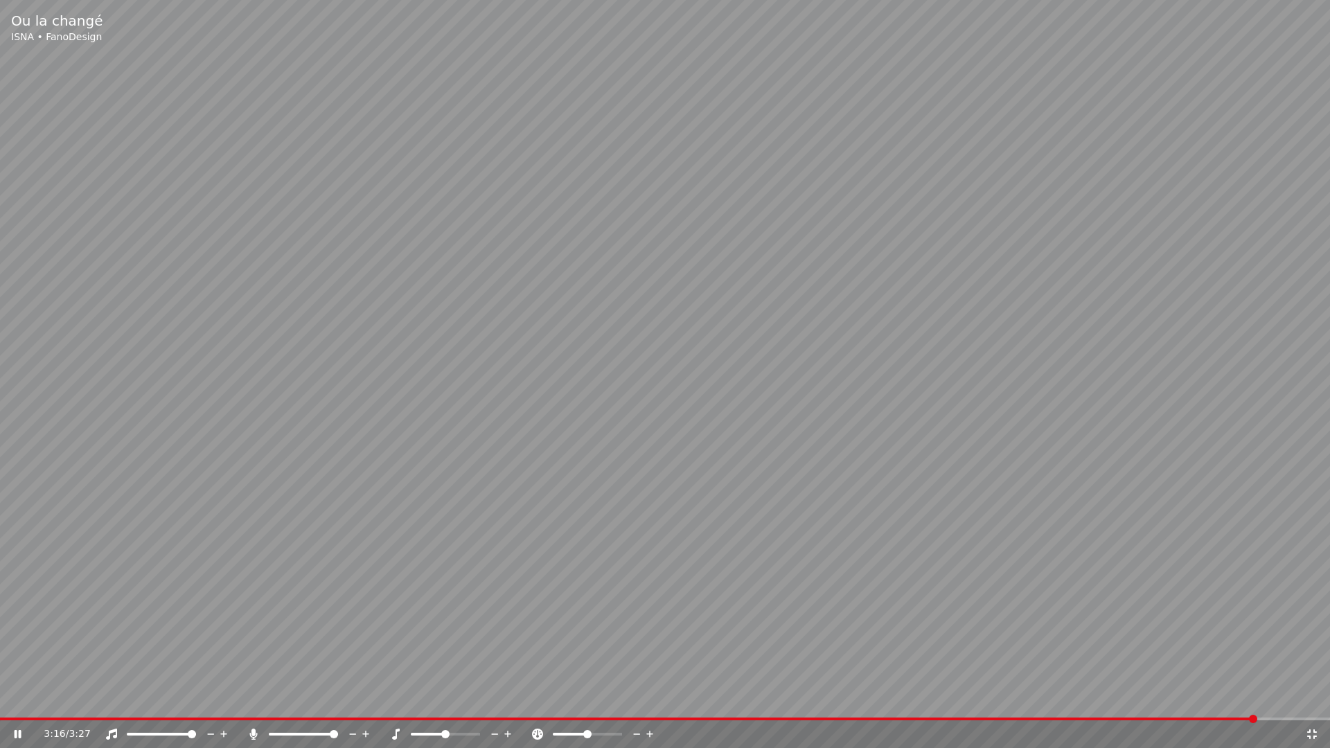
click at [1316, 698] on icon at bounding box center [1312, 734] width 10 height 10
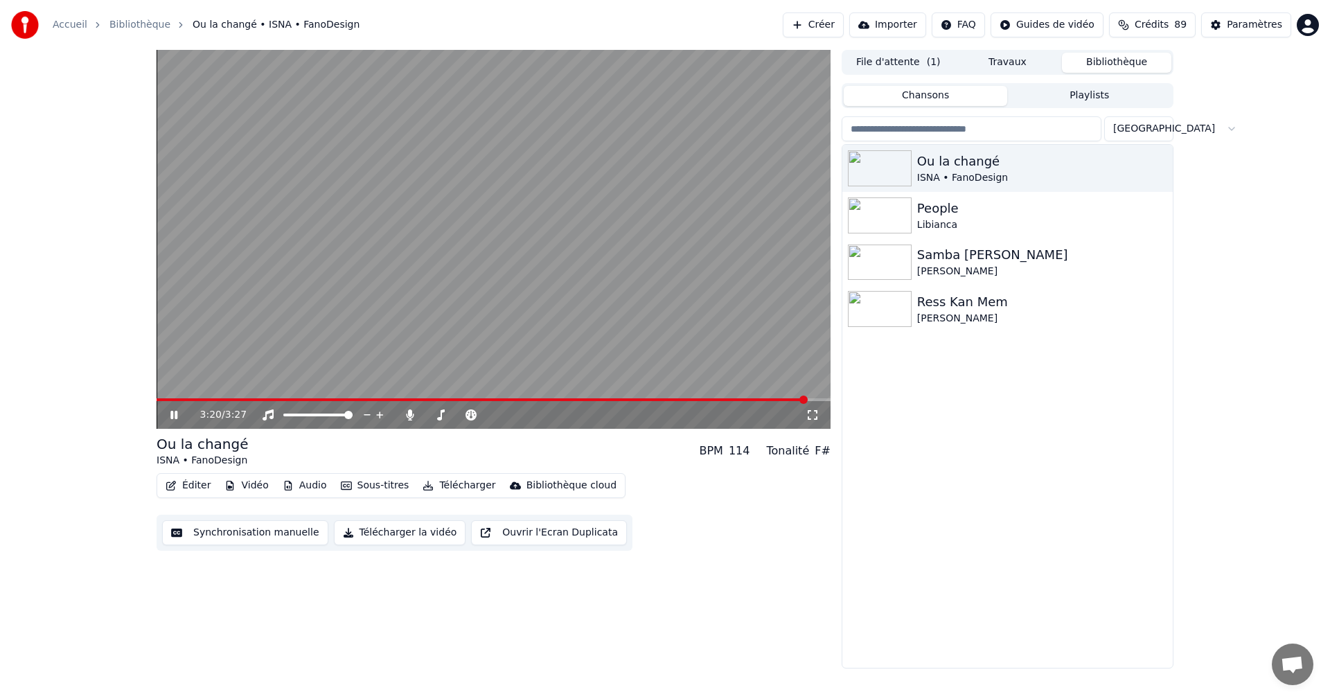
click at [172, 412] on icon at bounding box center [173, 415] width 7 height 8
